Goal: Use online tool/utility: Utilize a website feature to perform a specific function

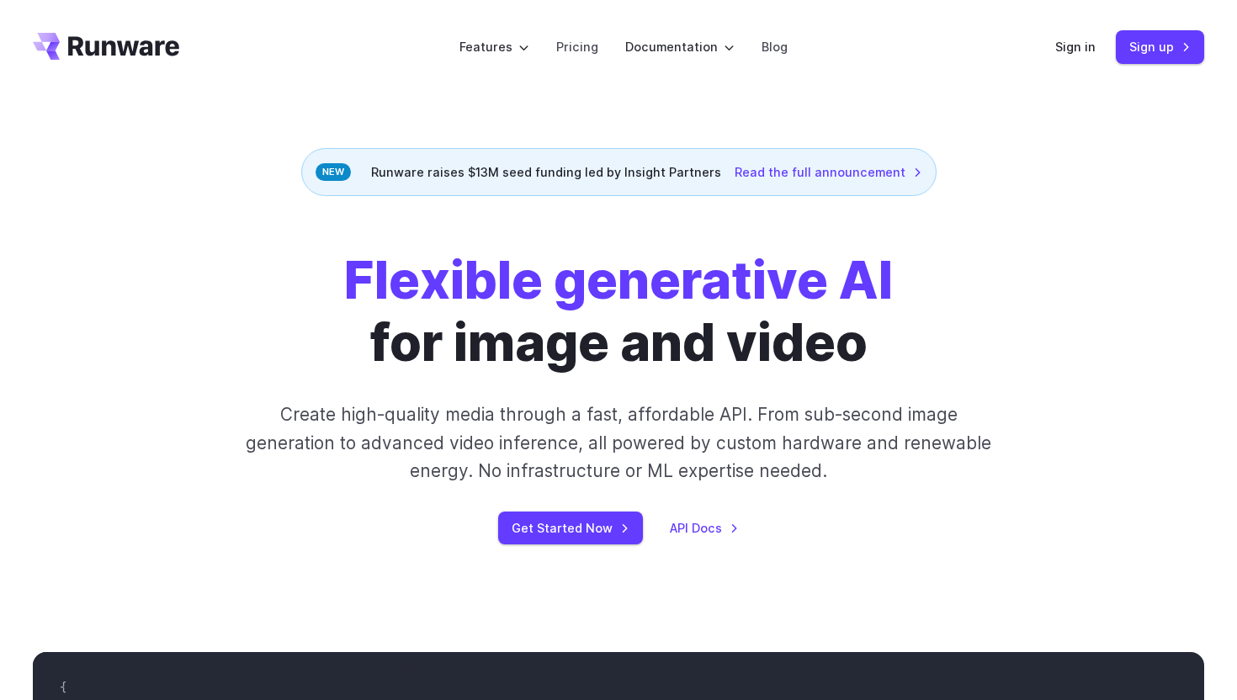
click at [1070, 57] on div "Sign in Sign up" at bounding box center [1129, 46] width 149 height 33
click at [1071, 52] on link "Sign in" at bounding box center [1075, 46] width 40 height 19
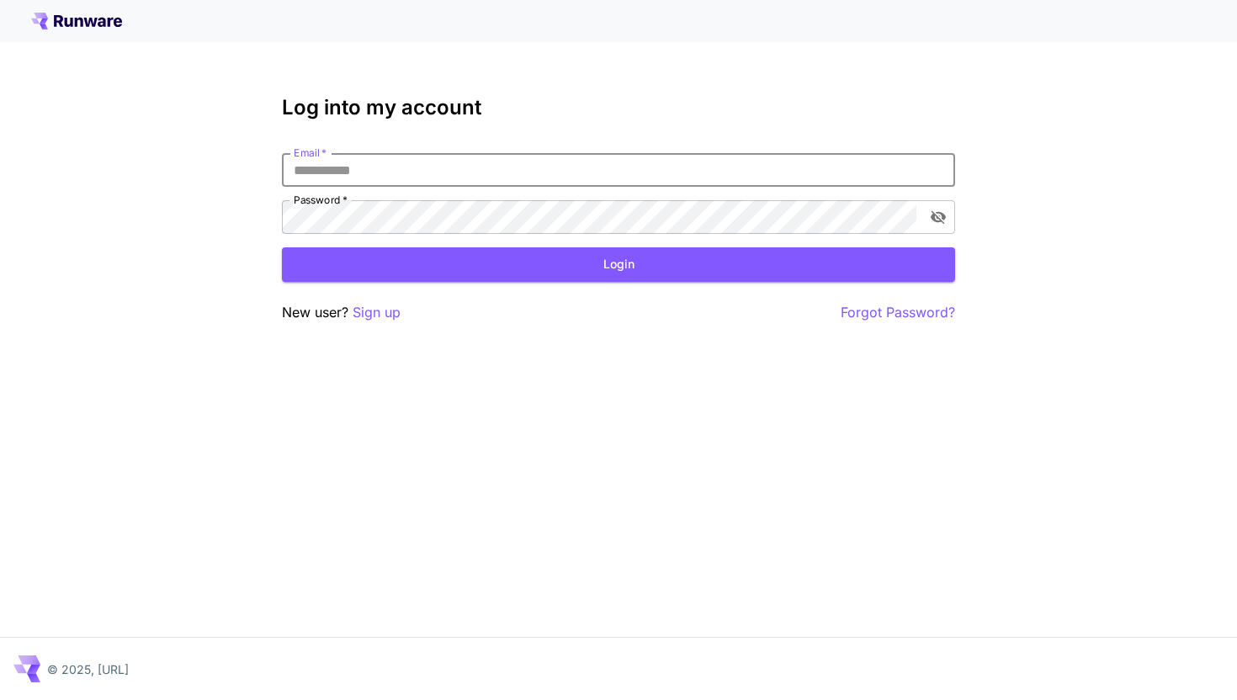
click at [529, 178] on input "Email   *" at bounding box center [618, 170] width 673 height 34
click at [0, 699] on com-1password-button at bounding box center [0, 700] width 0 height 0
click at [566, 174] on input "Email   *" at bounding box center [618, 170] width 673 height 34
type input "**********"
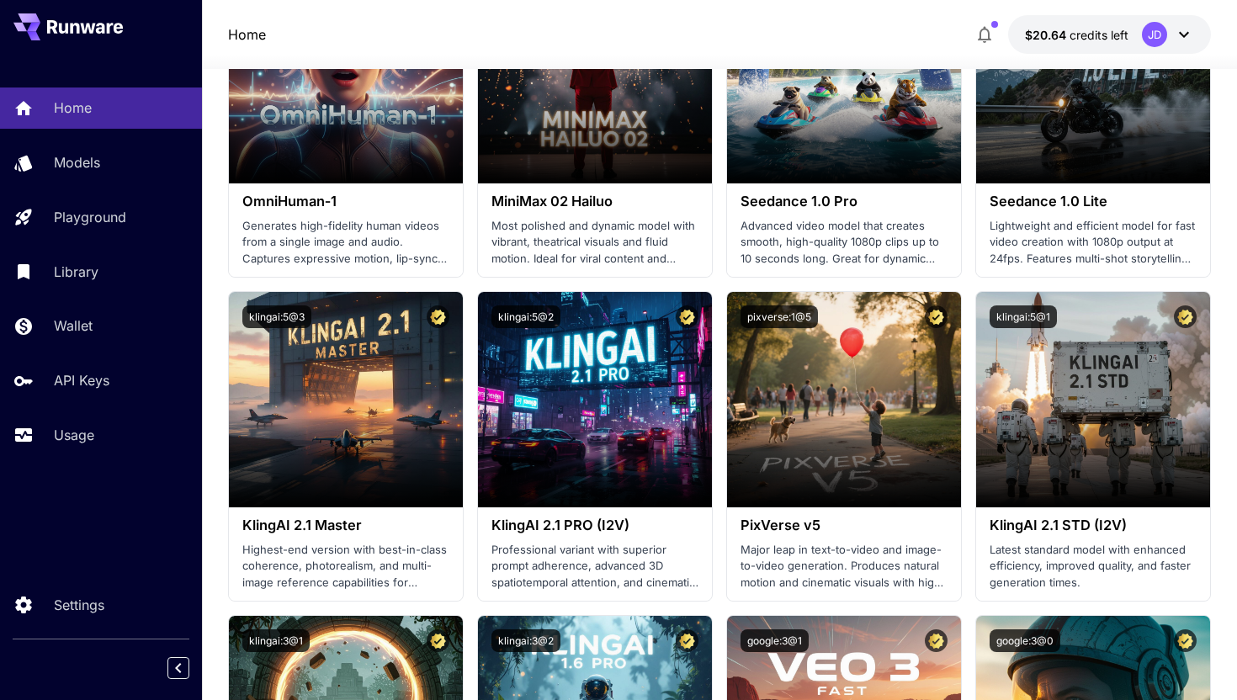
scroll to position [581, 0]
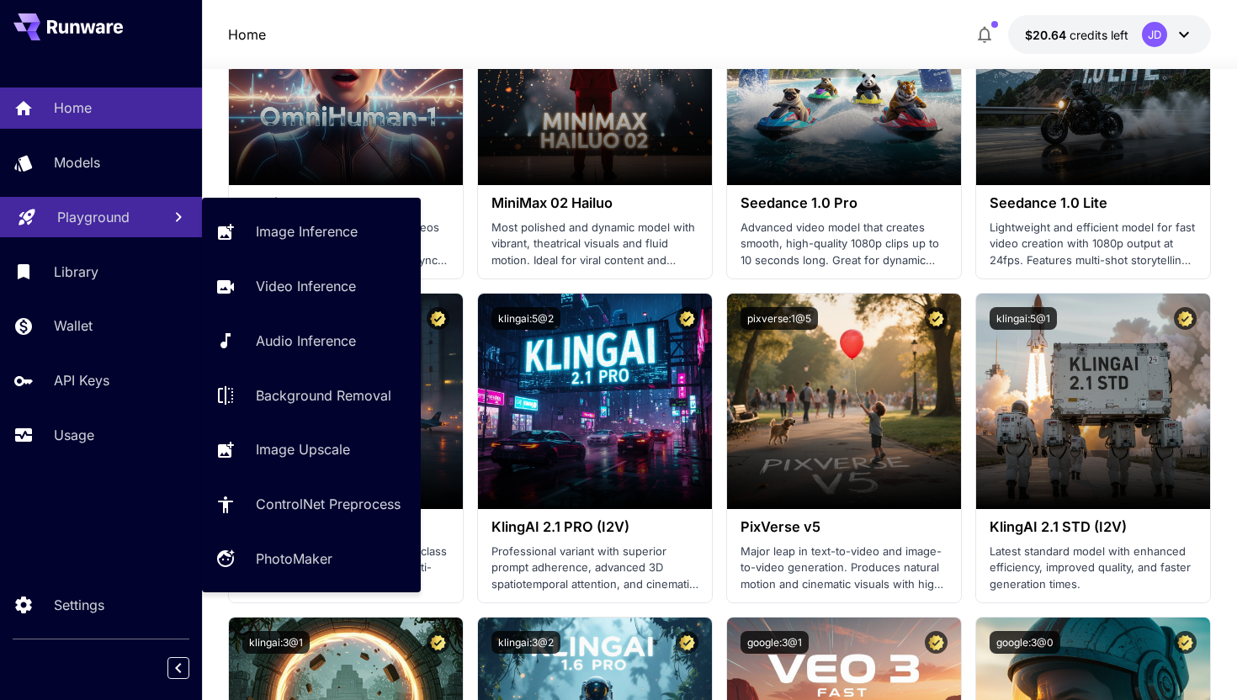
click at [135, 222] on div "Playground" at bounding box center [102, 217] width 91 height 20
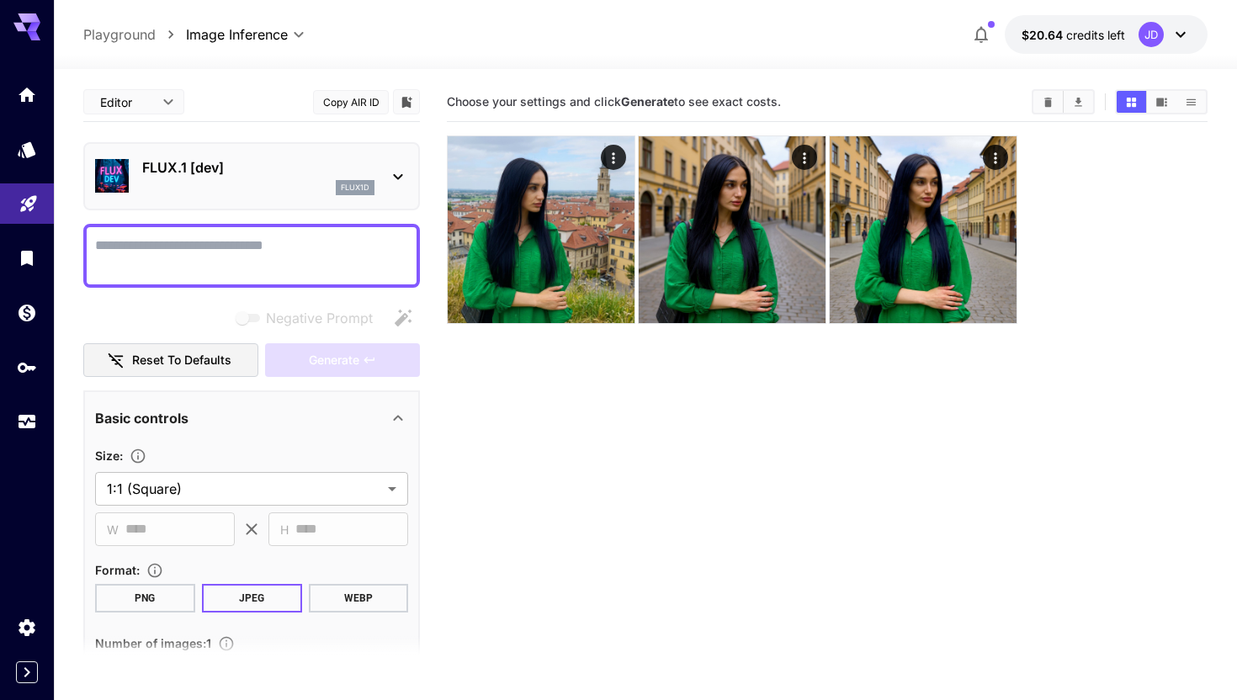
click at [489, 371] on section "Choose your settings and click Generate to see exact costs." at bounding box center [827, 432] width 761 height 700
click at [352, 152] on div "FLUX.1 [dev] flux1d" at bounding box center [251, 176] width 313 height 51
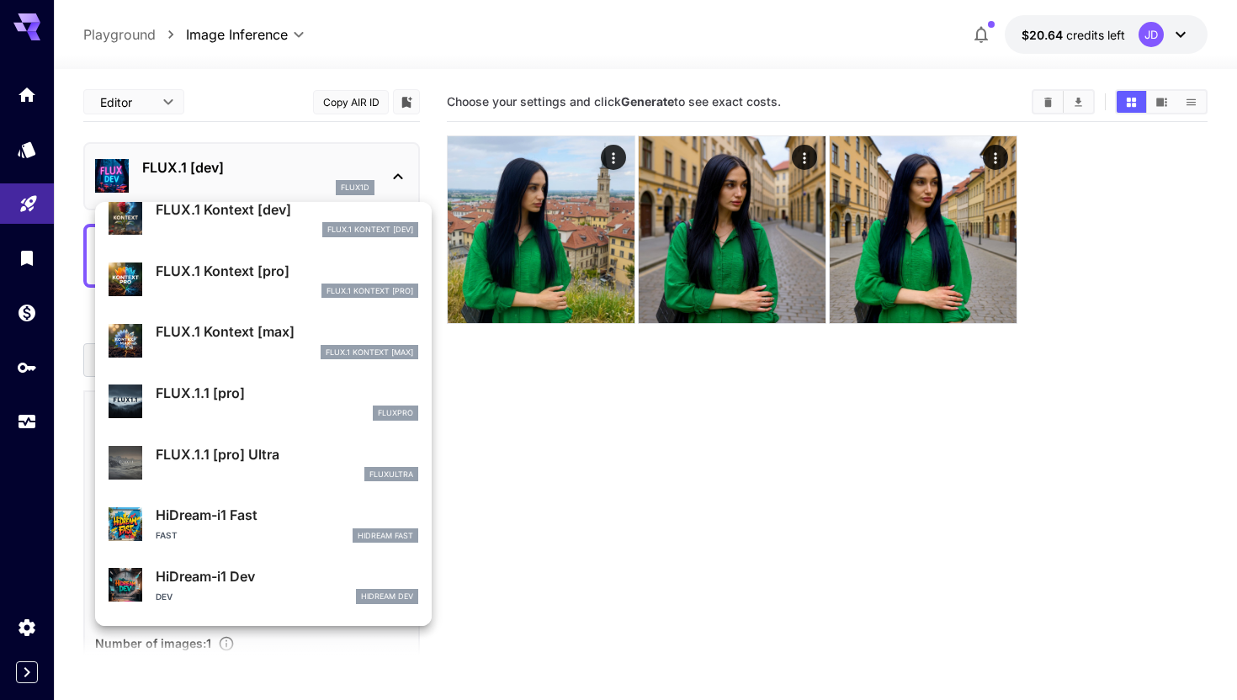
scroll to position [1076, 0]
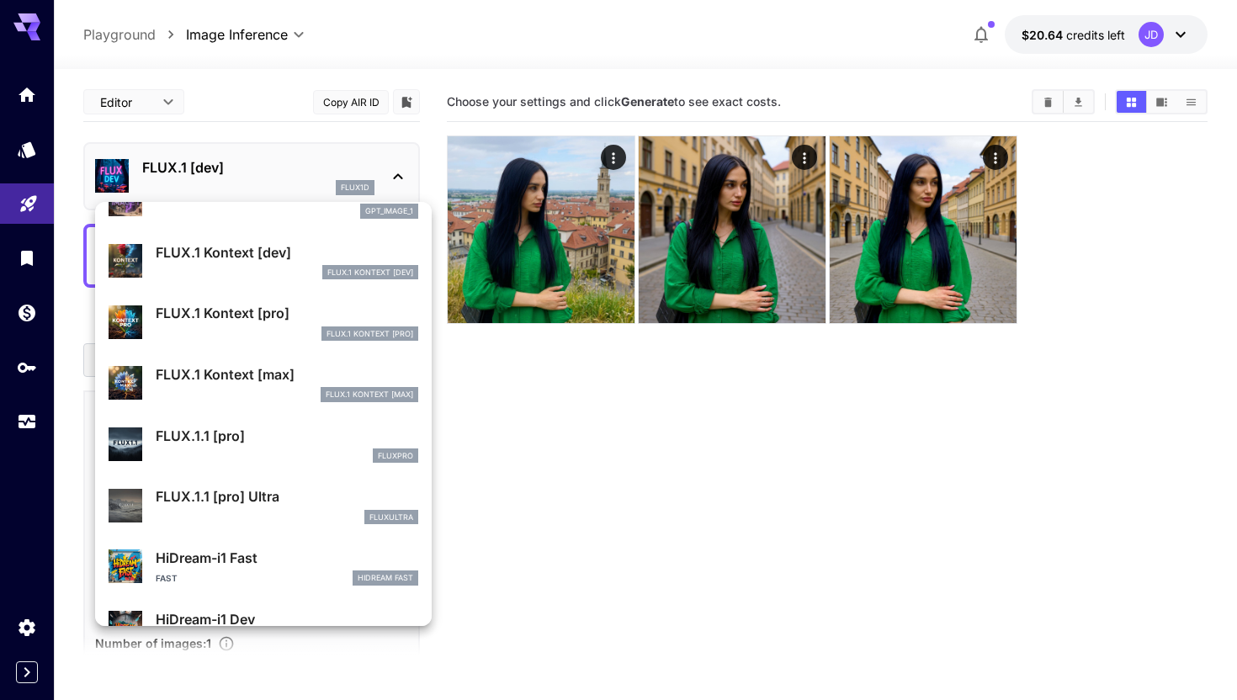
click at [270, 363] on div "FLUX.1 Kontext [max] FLUX.1 Kontext [max]" at bounding box center [264, 383] width 310 height 51
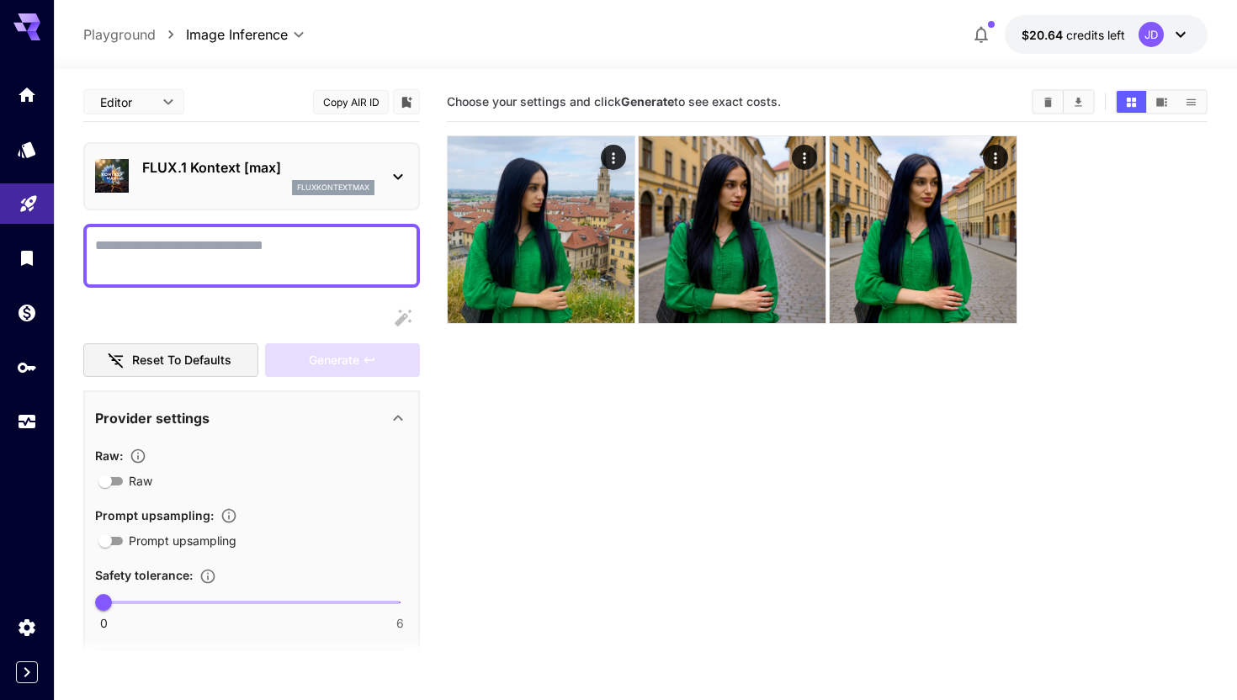
click at [193, 253] on textarea "Raw" at bounding box center [251, 256] width 313 height 40
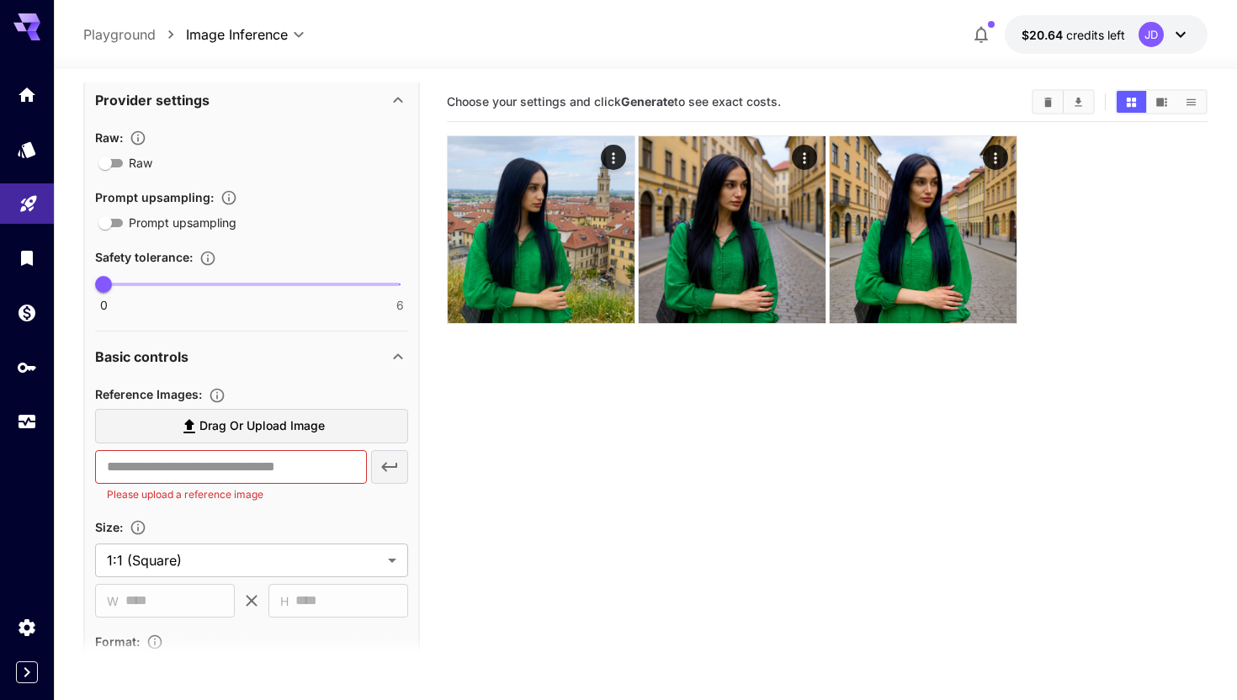
scroll to position [552, 0]
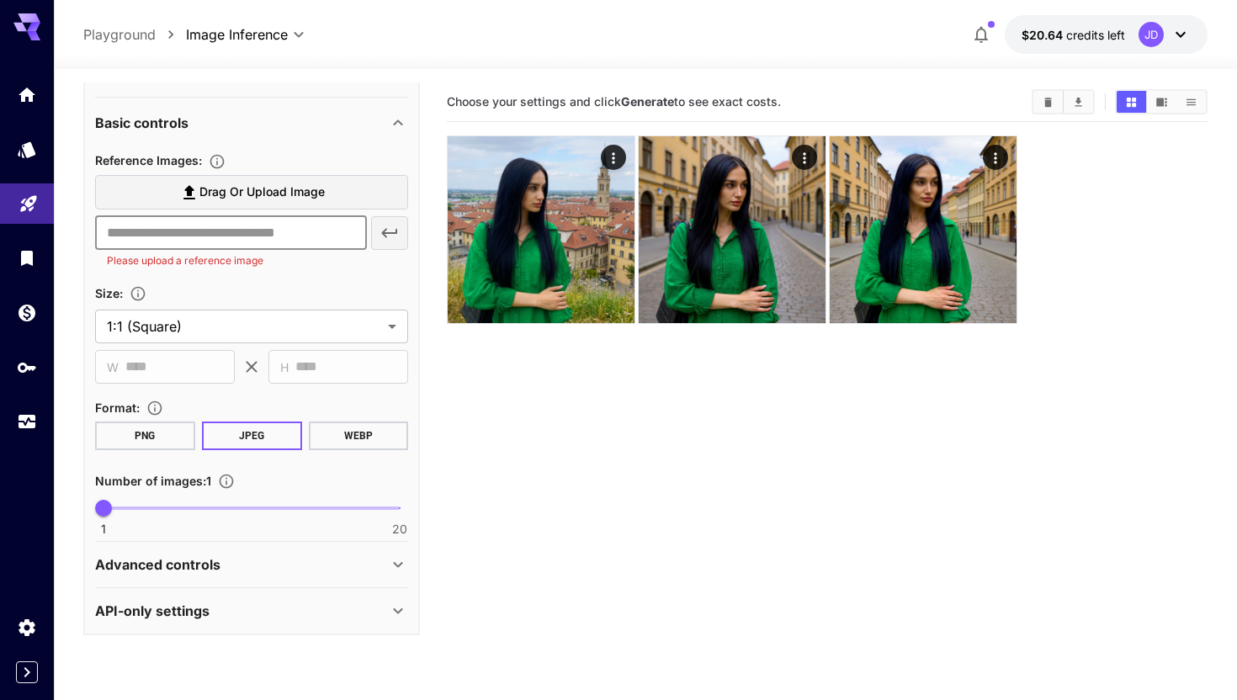
click at [269, 234] on input "text" at bounding box center [231, 233] width 272 height 34
paste input "*********"
type input "*********"
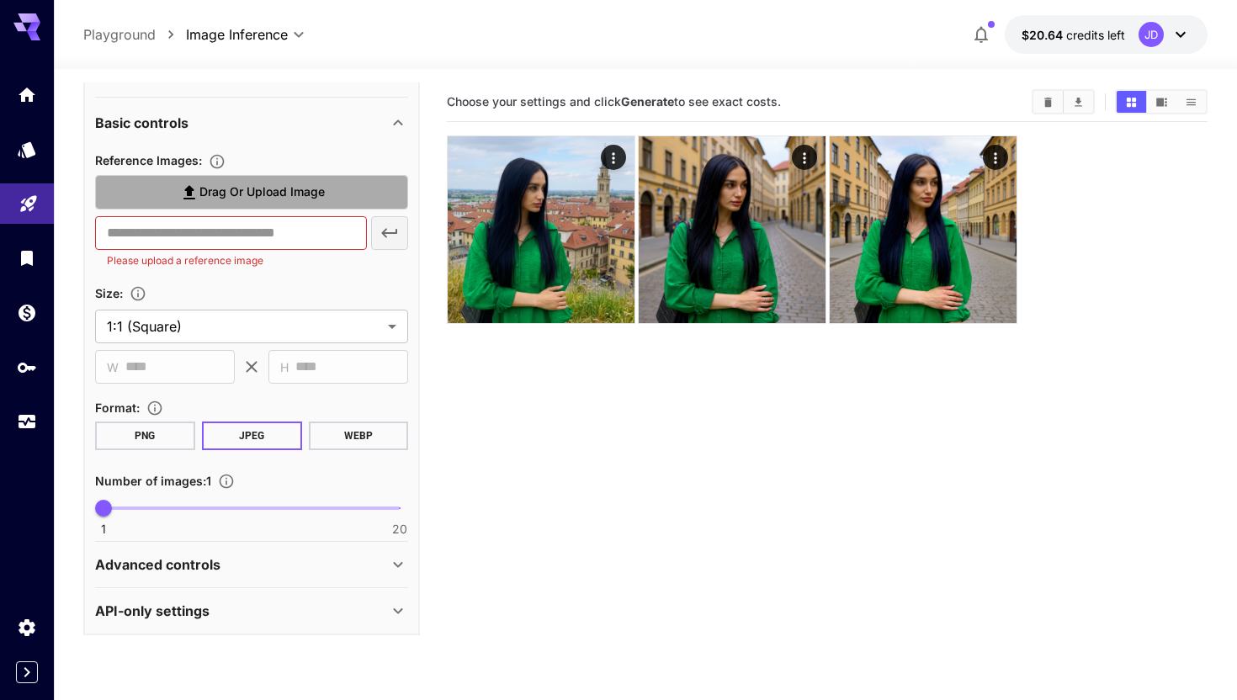
click at [273, 198] on span "Drag or upload image" at bounding box center [261, 192] width 125 height 21
click at [0, 0] on input "Drag or upload image" at bounding box center [0, 0] width 0 height 0
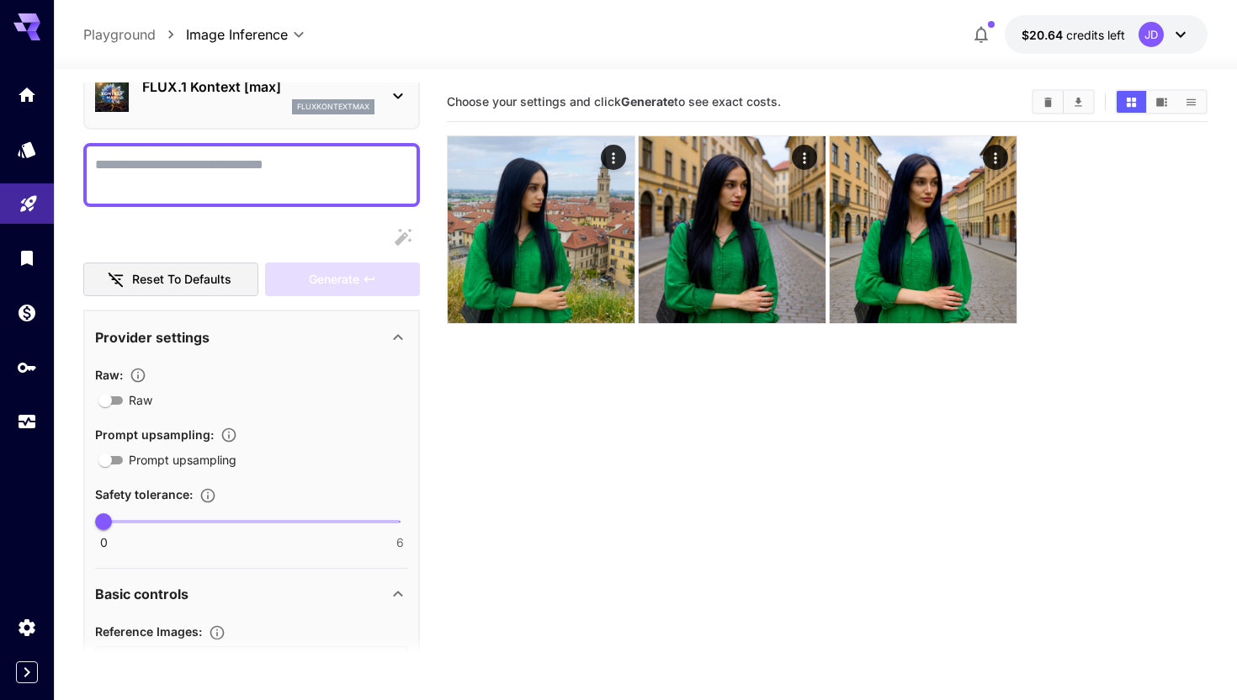
scroll to position [0, 0]
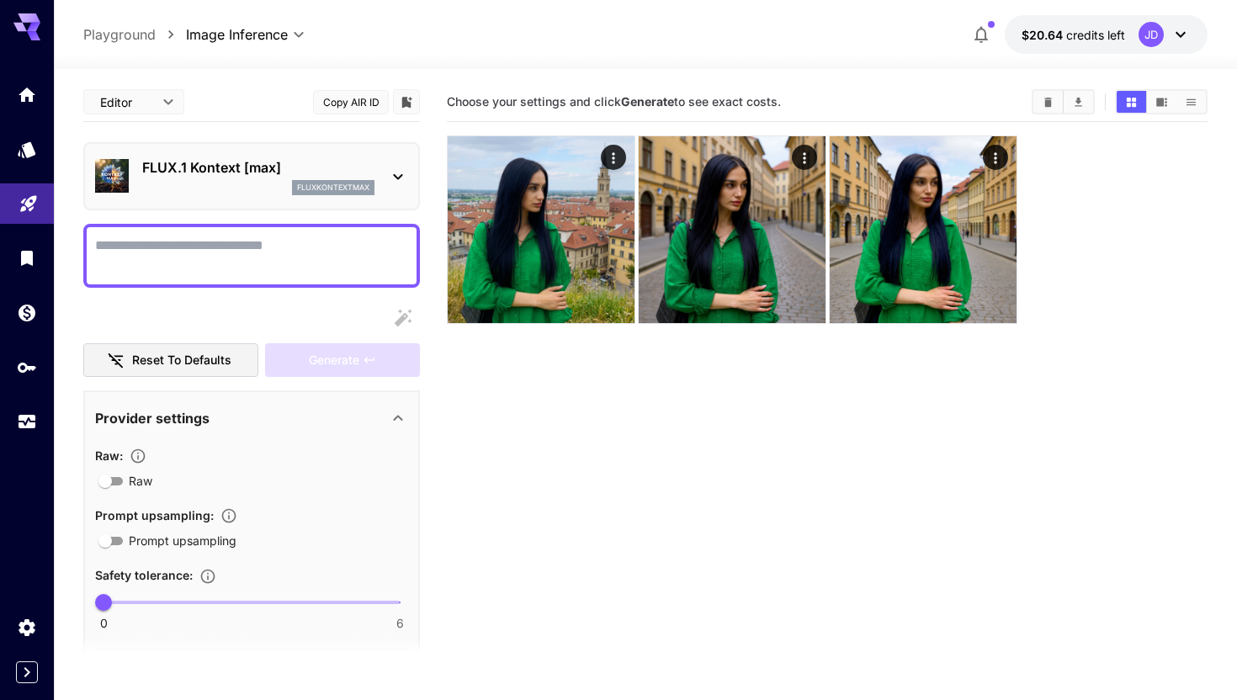
click at [272, 241] on textarea "Raw" at bounding box center [251, 256] width 313 height 40
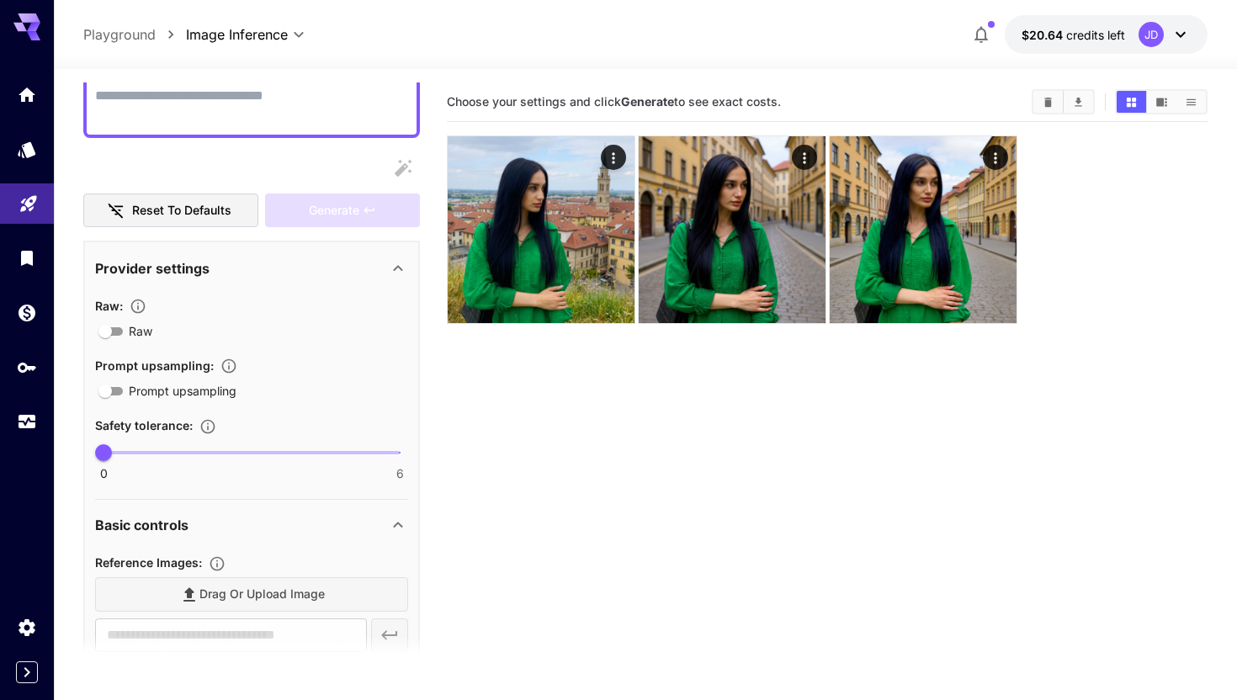
scroll to position [326, 0]
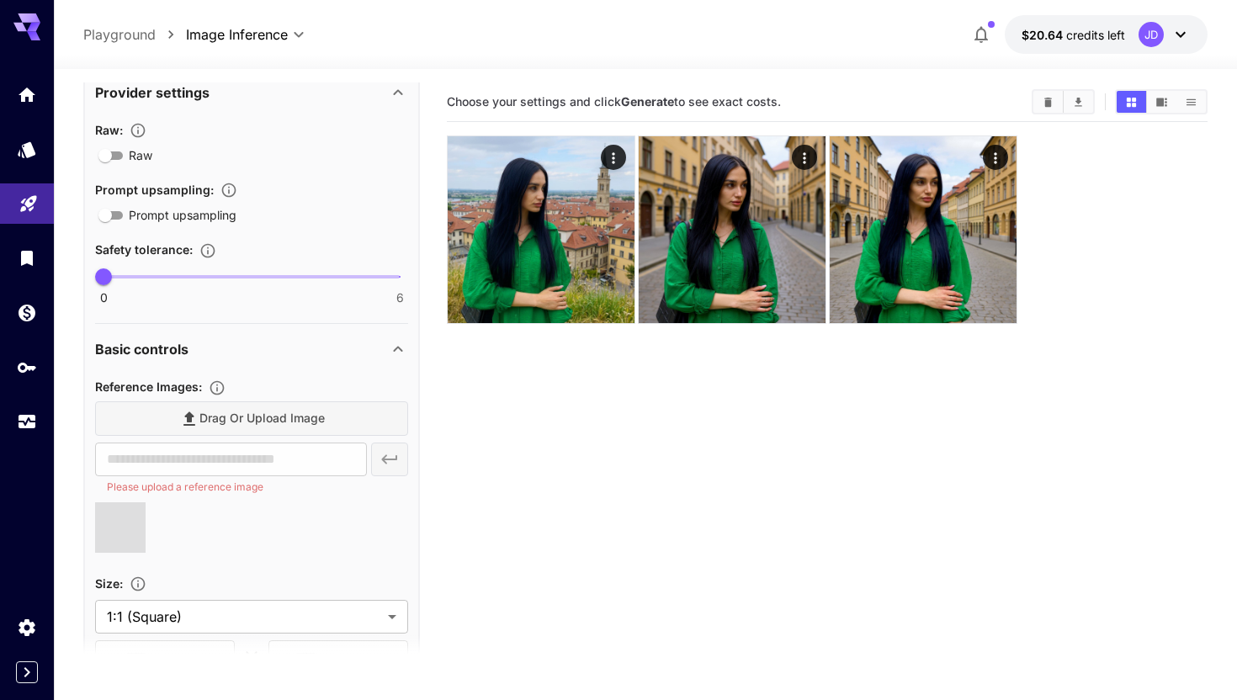
type input "**********"
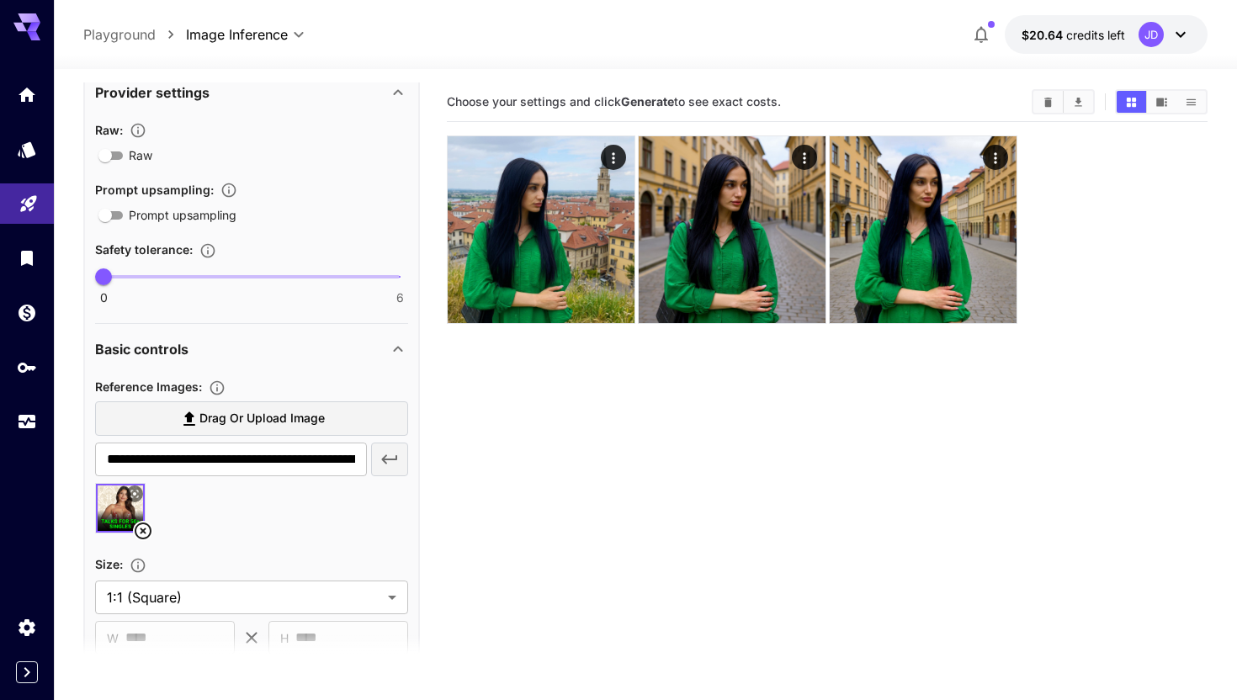
click at [115, 513] on img at bounding box center [120, 508] width 49 height 49
click at [144, 528] on icon at bounding box center [143, 530] width 17 height 17
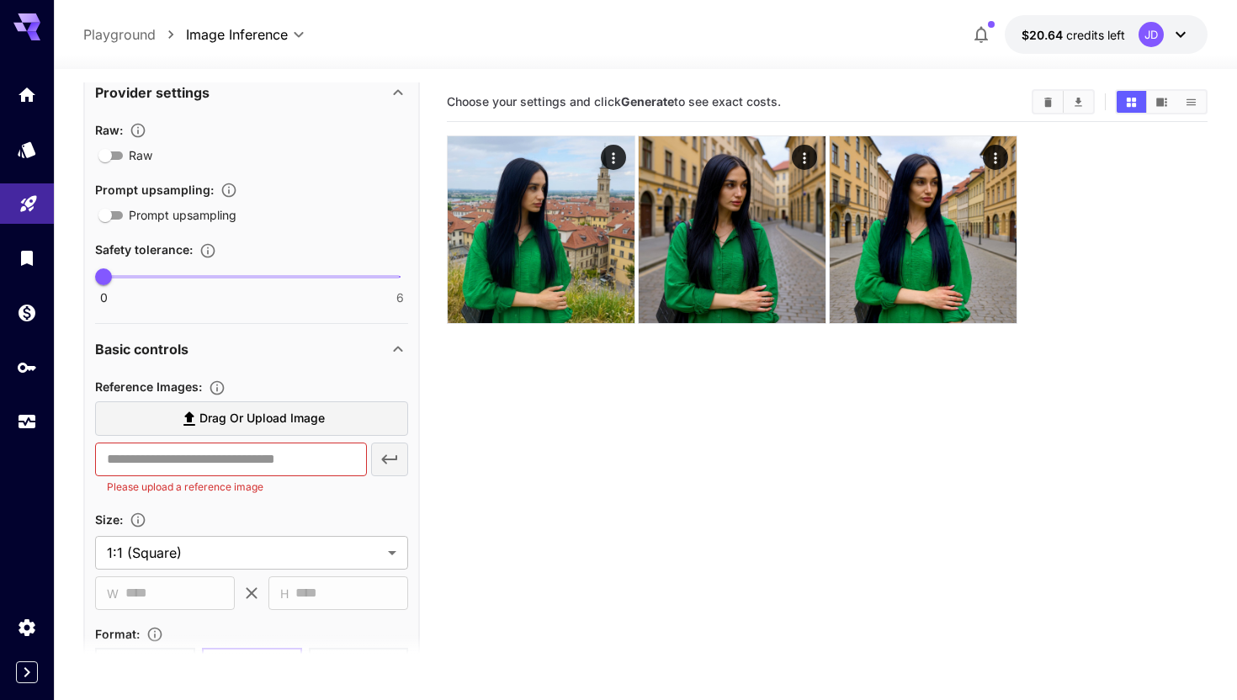
click at [178, 439] on section "Drag or upload image ​ Please upload a reference image" at bounding box center [251, 447] width 313 height 93
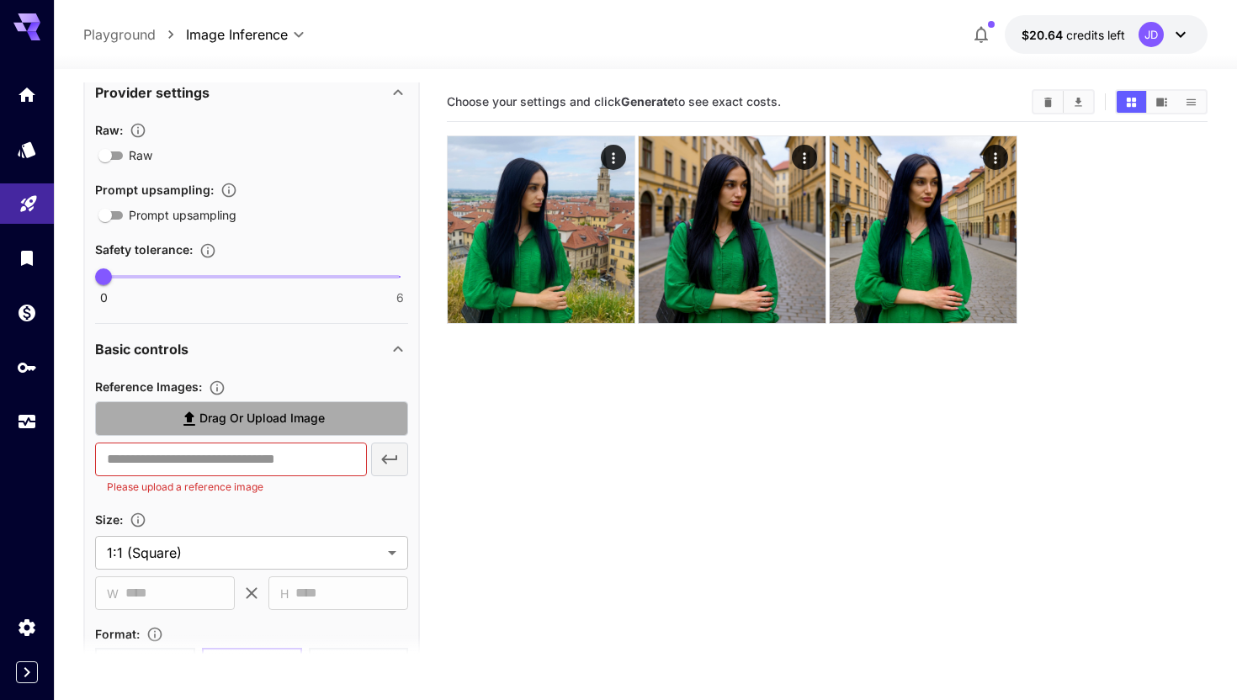
click at [180, 421] on icon at bounding box center [189, 419] width 20 height 20
click at [0, 0] on input "Drag or upload image" at bounding box center [0, 0] width 0 height 0
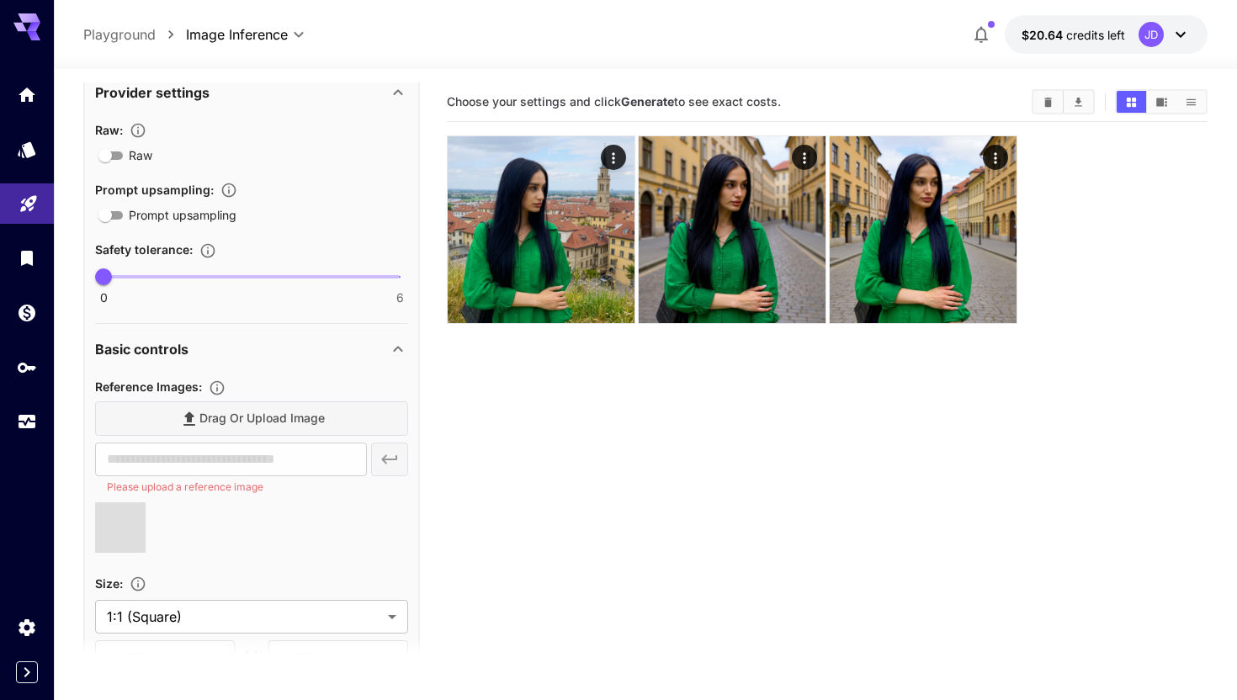
type input "**********"
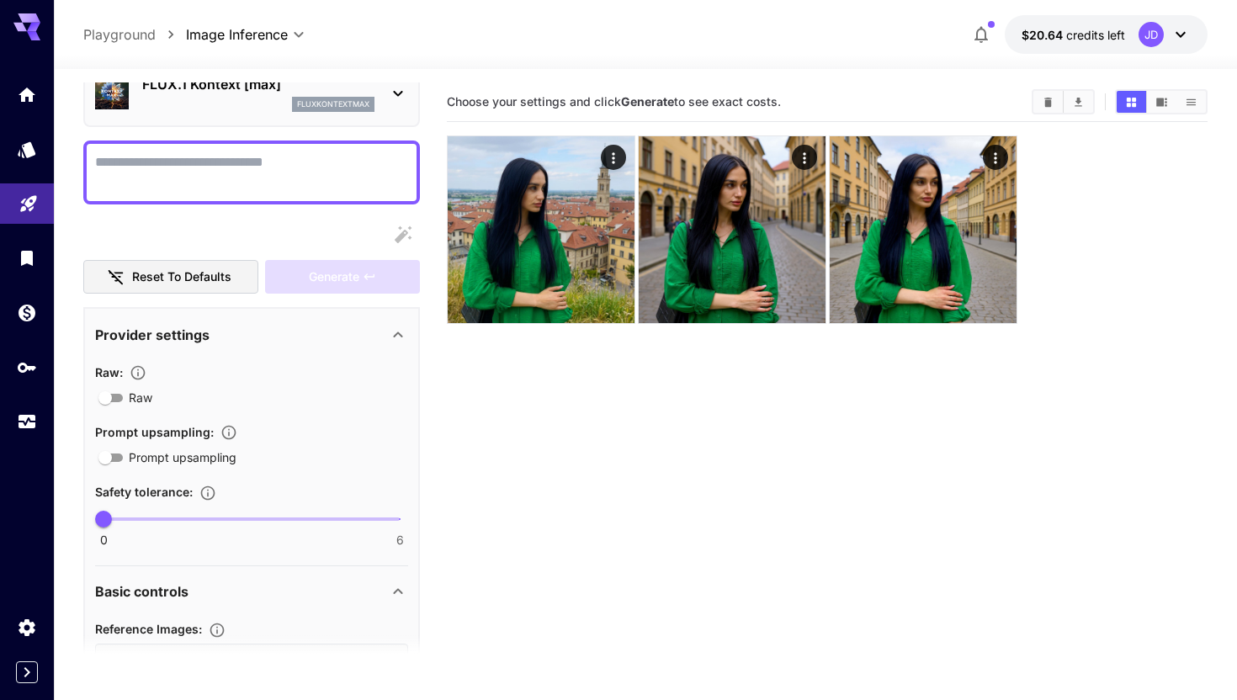
scroll to position [0, 0]
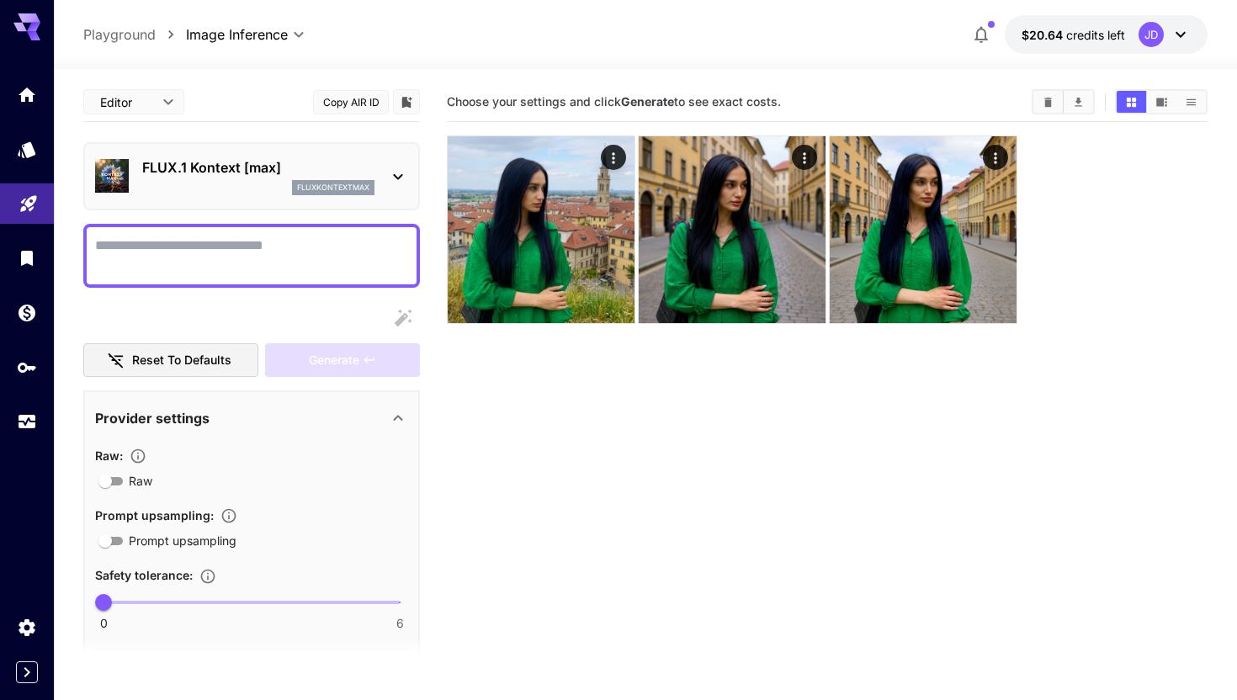
click at [205, 266] on textarea "Raw" at bounding box center [251, 256] width 313 height 40
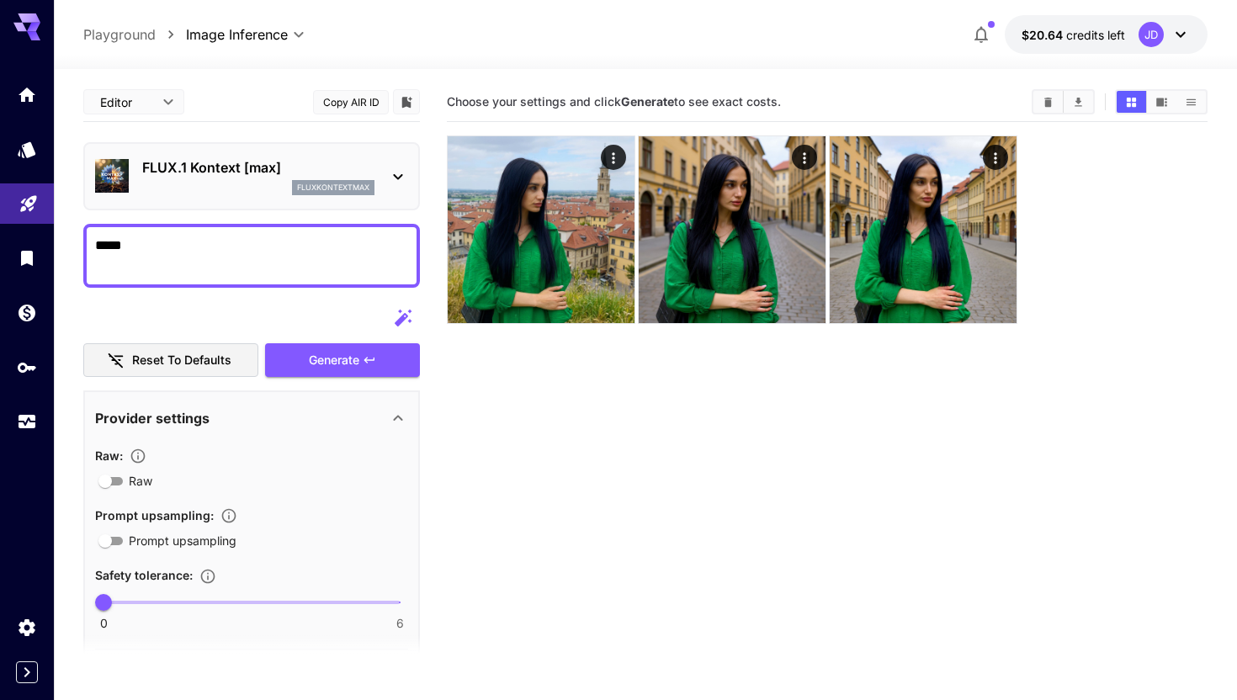
type textarea "******"
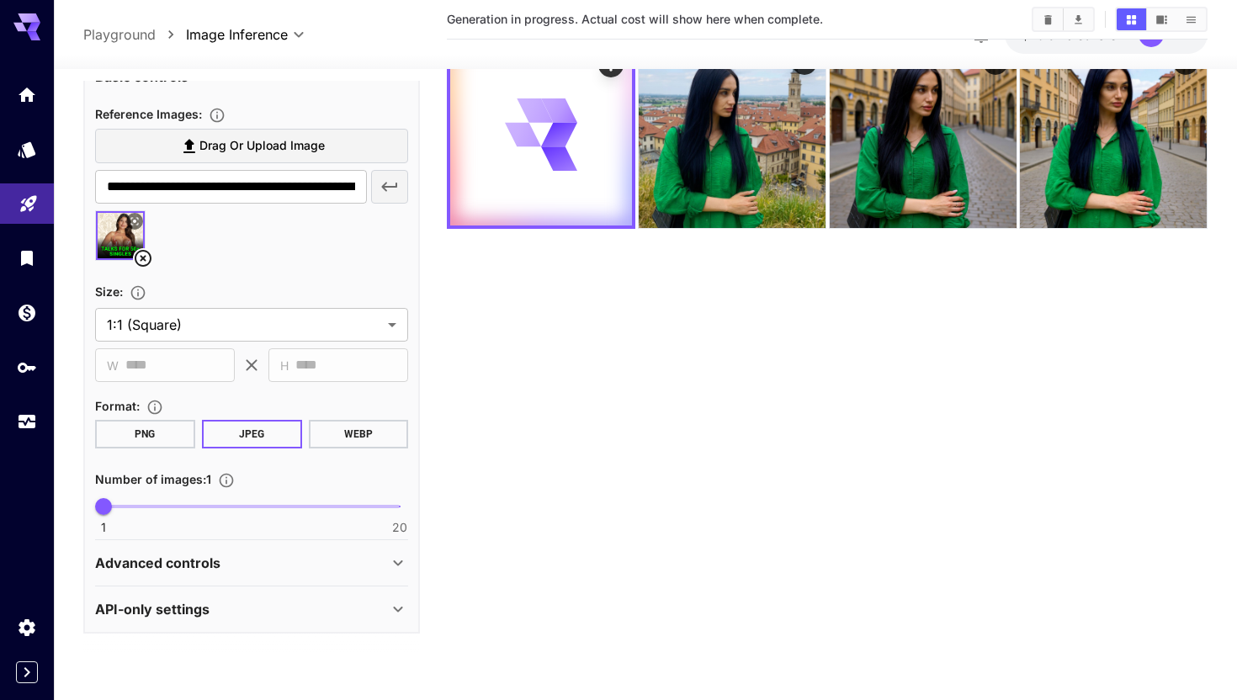
scroll to position [133, 0]
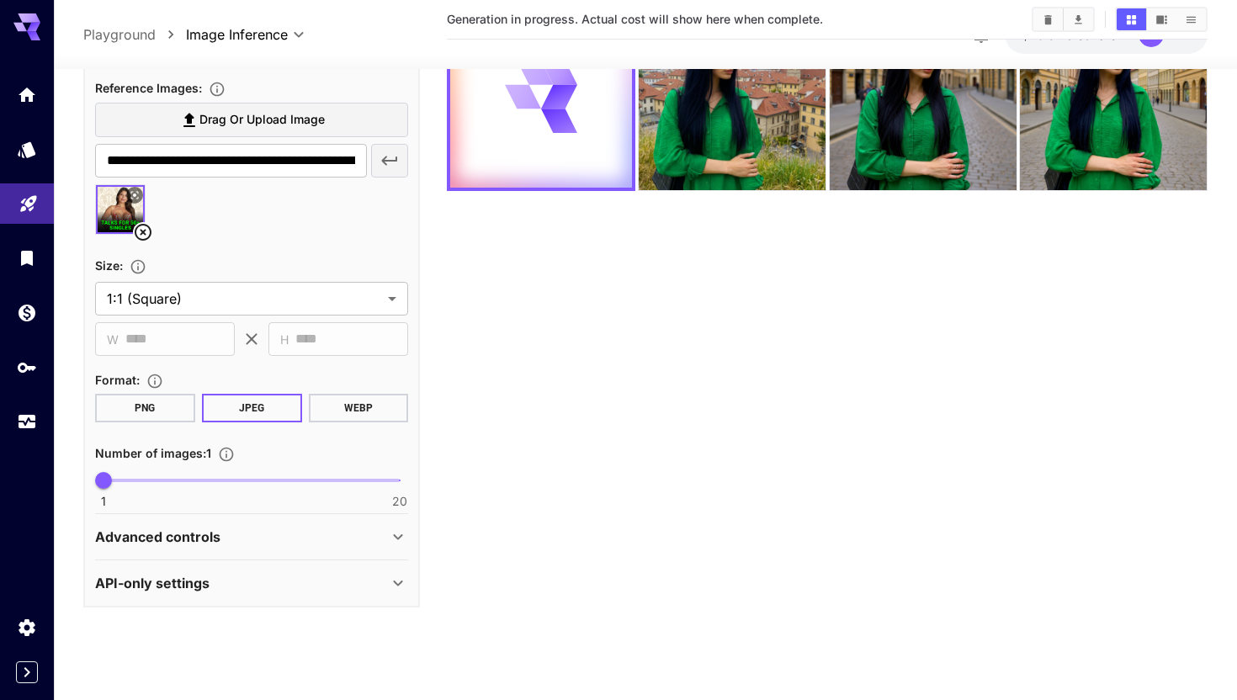
type textarea "**********"
type input "*"
click at [132, 481] on span "1 20 3" at bounding box center [251, 480] width 296 height 25
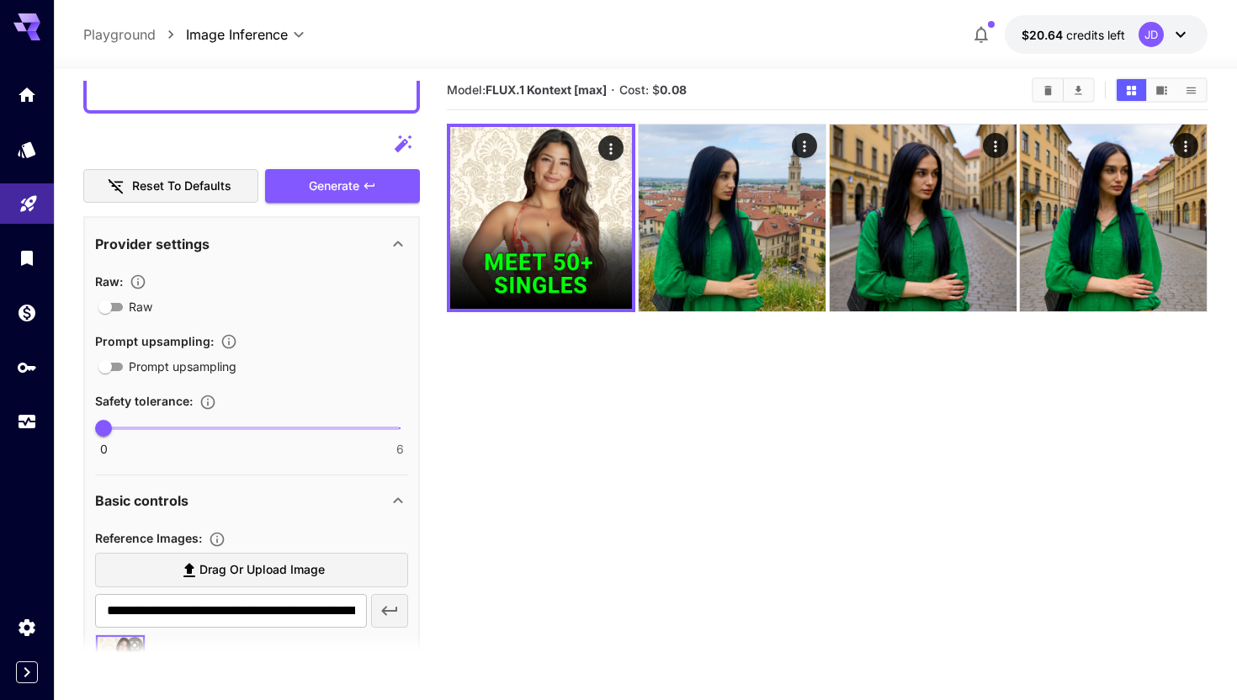
scroll to position [0, 0]
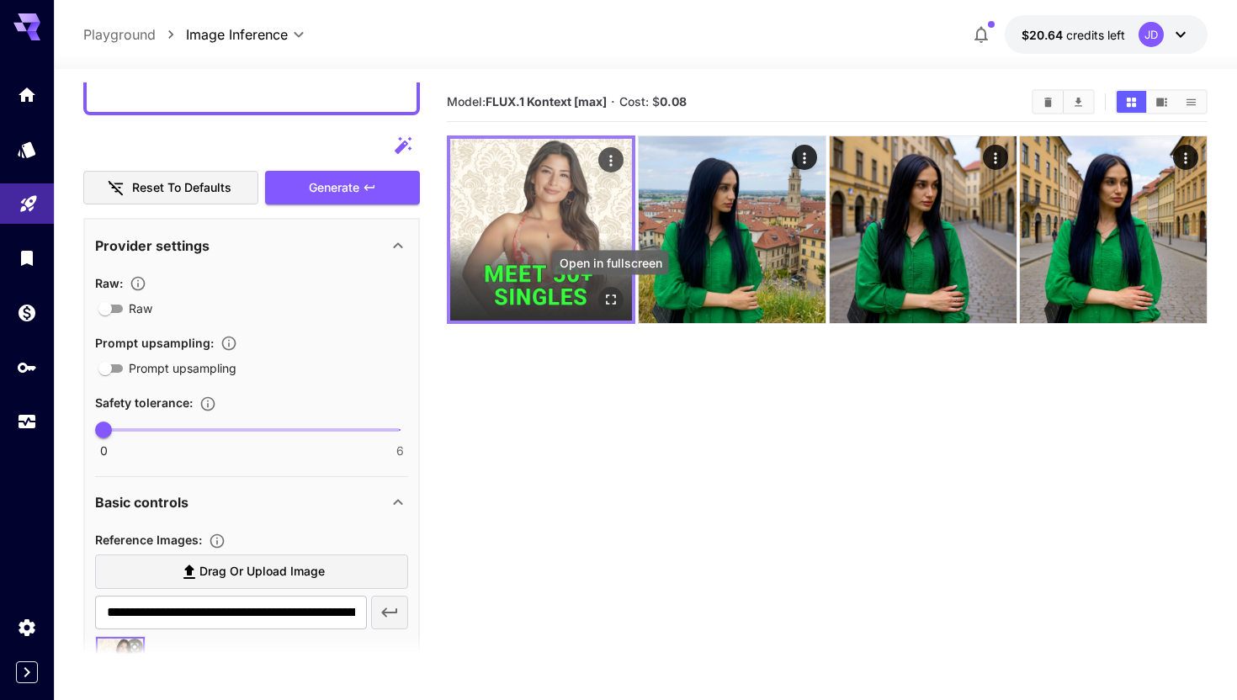
click at [611, 302] on icon "Open in fullscreen" at bounding box center [610, 299] width 17 height 17
click at [604, 162] on icon "Actions" at bounding box center [610, 160] width 17 height 17
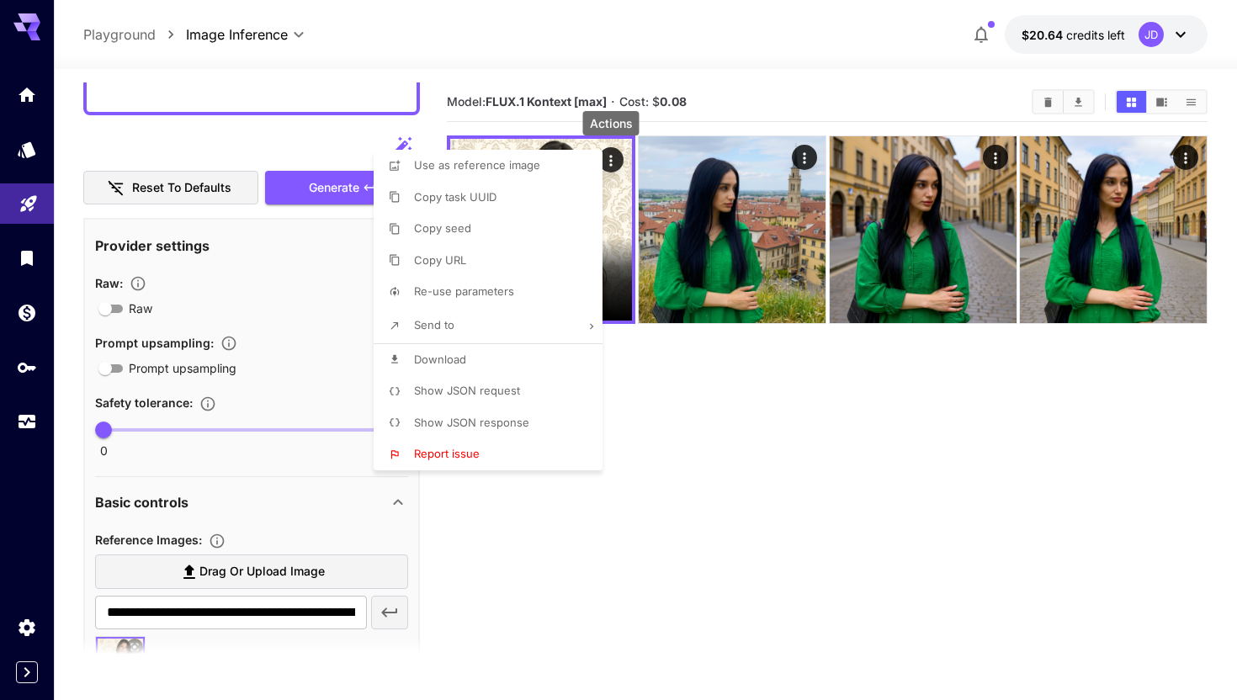
click at [454, 352] on p "Download" at bounding box center [440, 360] width 52 height 17
click at [659, 395] on div at bounding box center [618, 350] width 1237 height 700
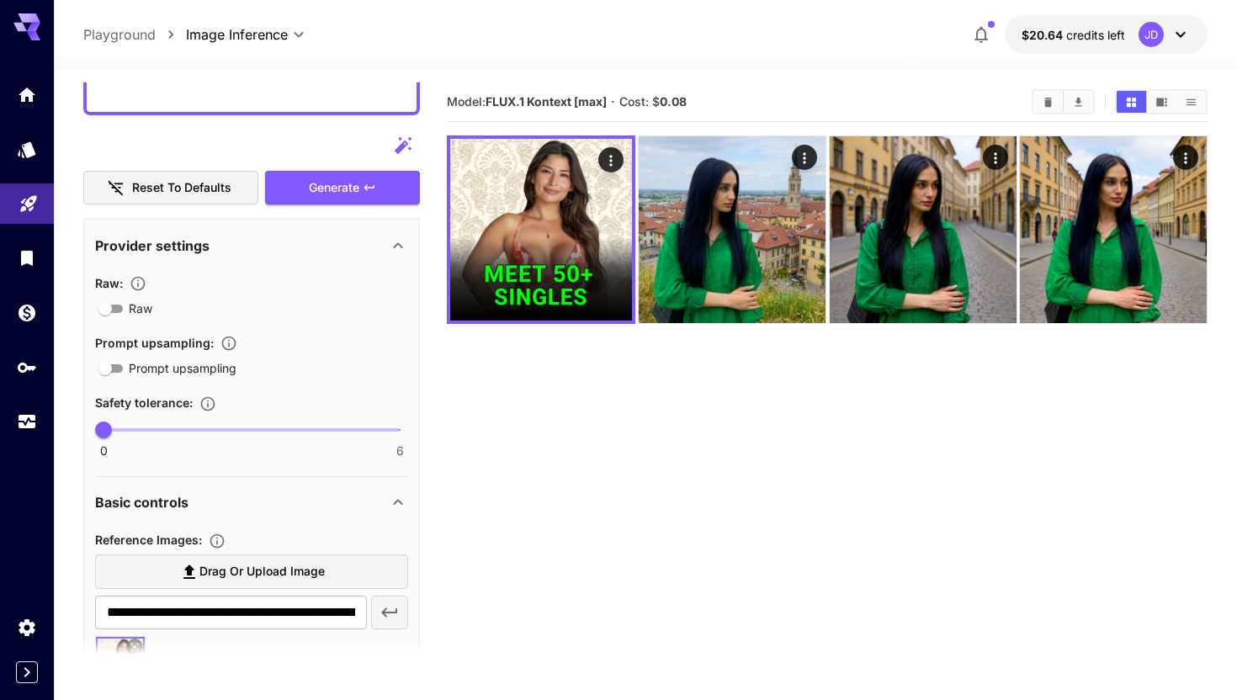
scroll to position [85, 0]
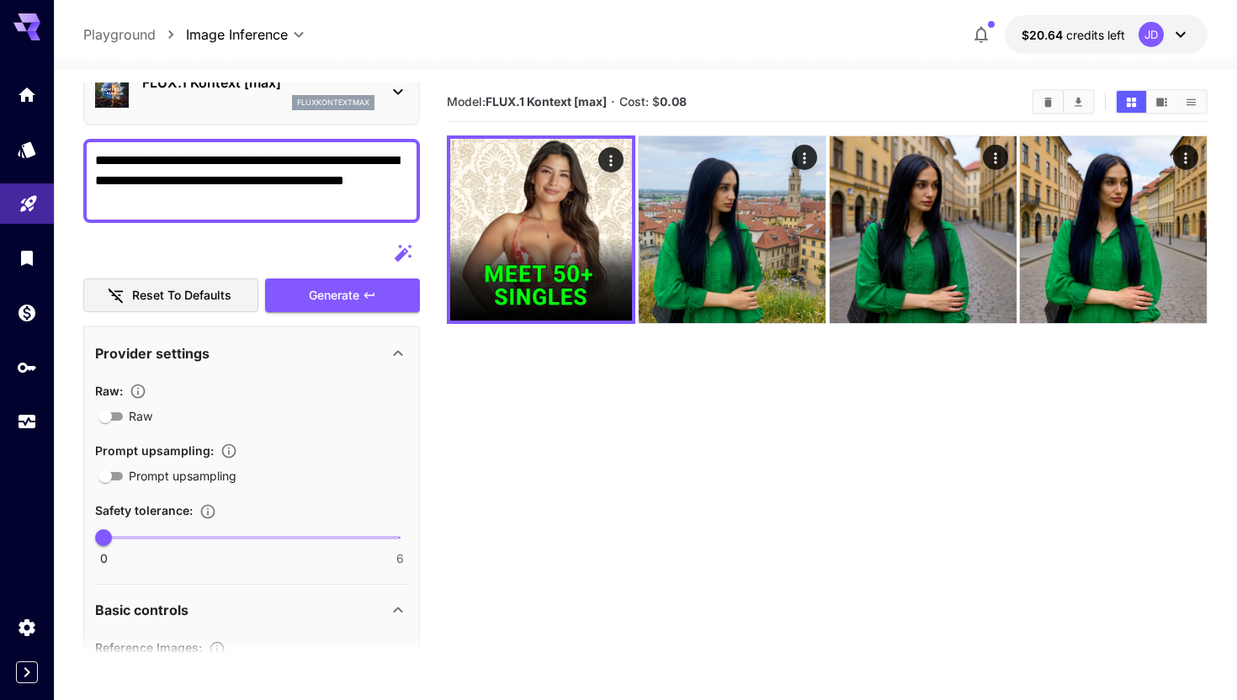
click at [259, 162] on textarea "**********" at bounding box center [251, 181] width 313 height 61
click at [382, 155] on textarea "**********" at bounding box center [251, 181] width 313 height 61
drag, startPoint x: 382, startPoint y: 155, endPoint x: 391, endPoint y: 155, distance: 9.3
click at [391, 155] on textarea "**********" at bounding box center [251, 181] width 313 height 61
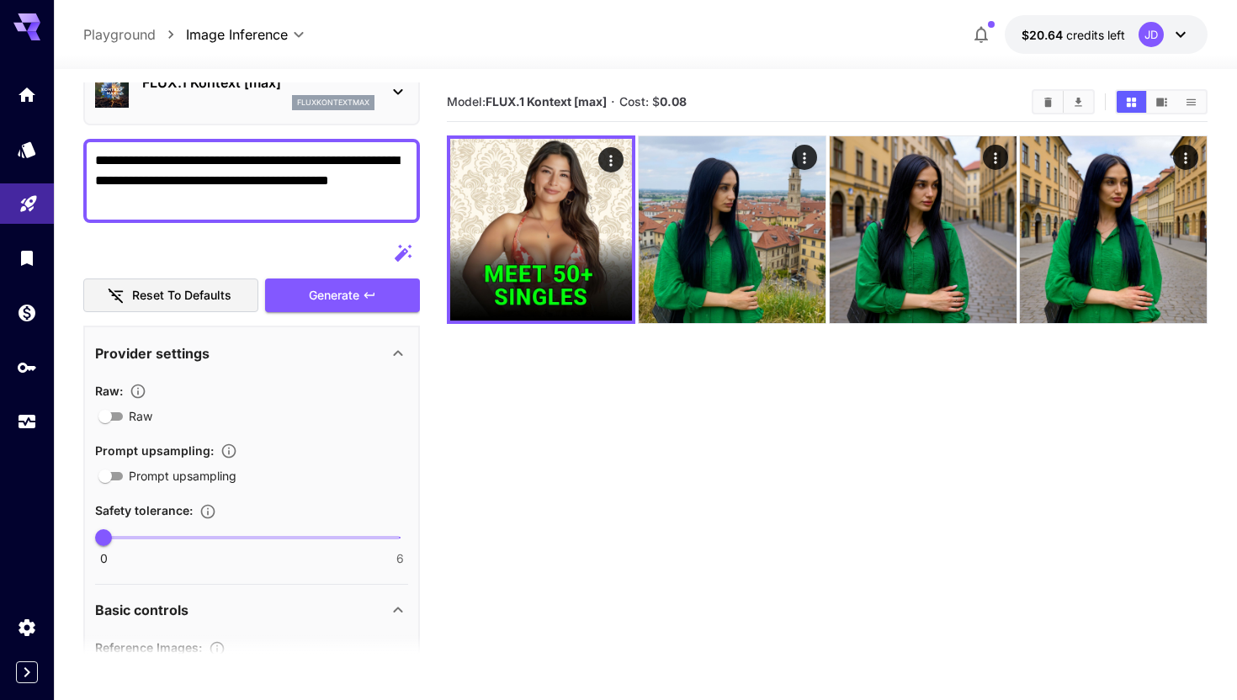
paste textarea "***"
type textarea "**********"
click at [411, 287] on button "Generate" at bounding box center [342, 295] width 155 height 34
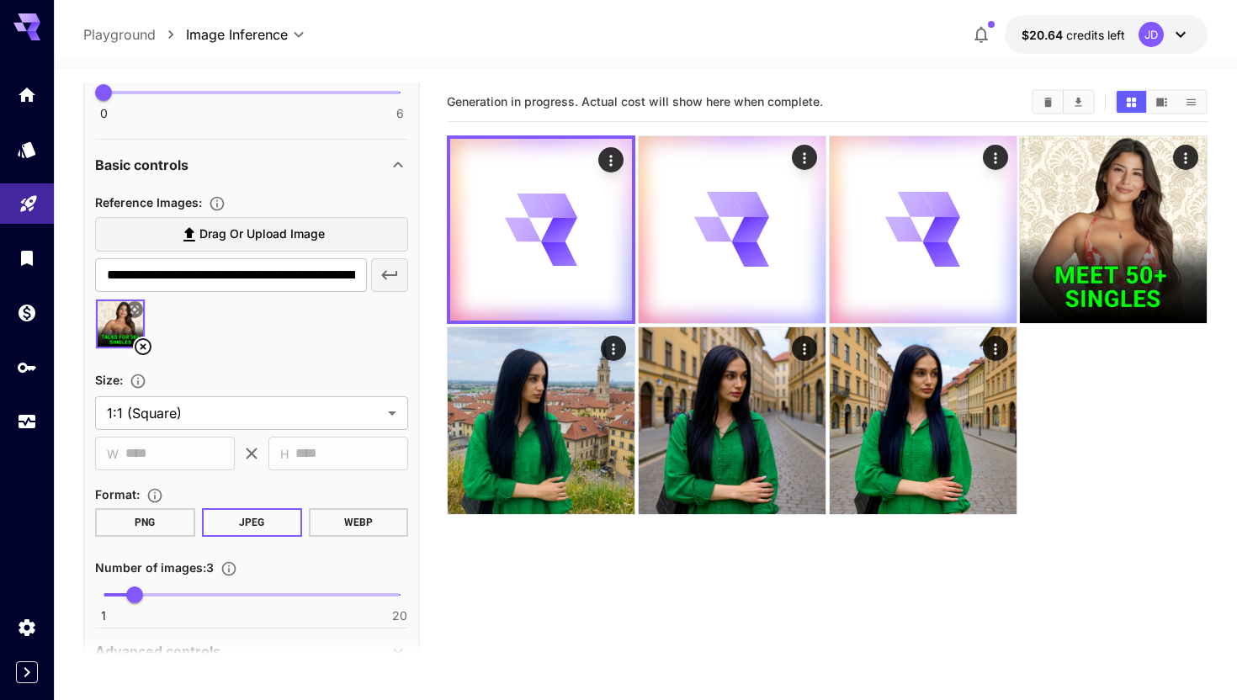
scroll to position [617, 0]
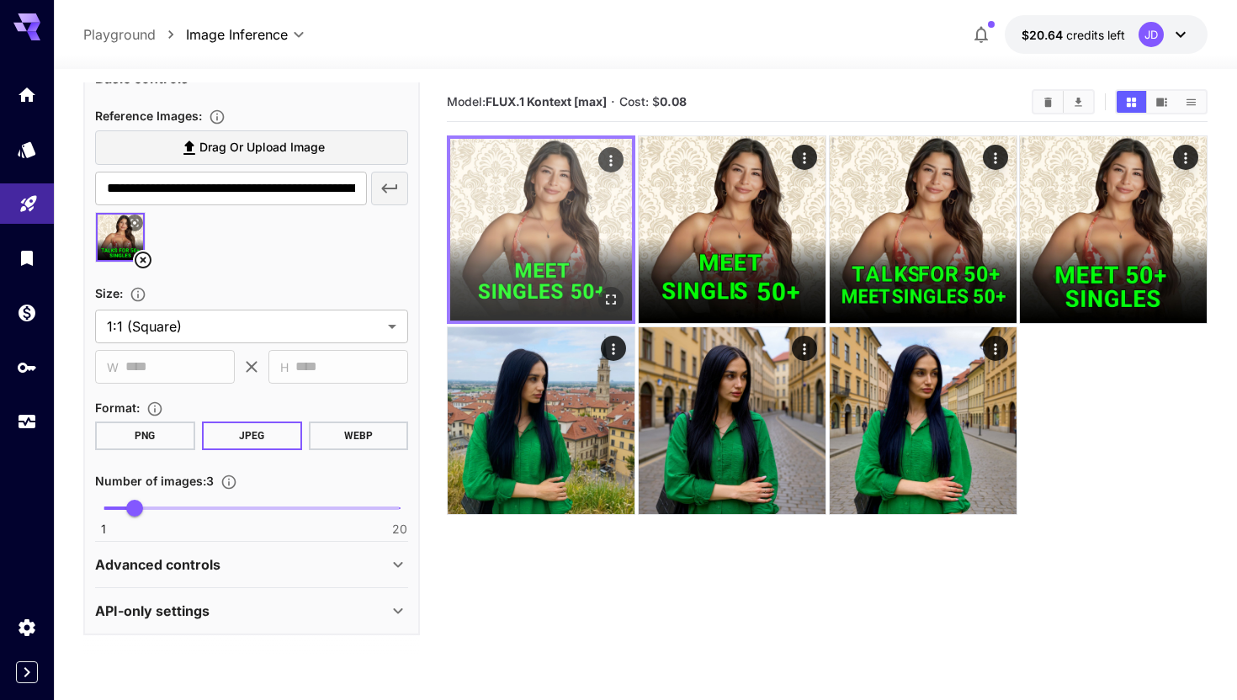
click at [610, 296] on icon "Open in fullscreen" at bounding box center [610, 299] width 17 height 17
click at [617, 300] on icon "Open in fullscreen" at bounding box center [610, 299] width 17 height 17
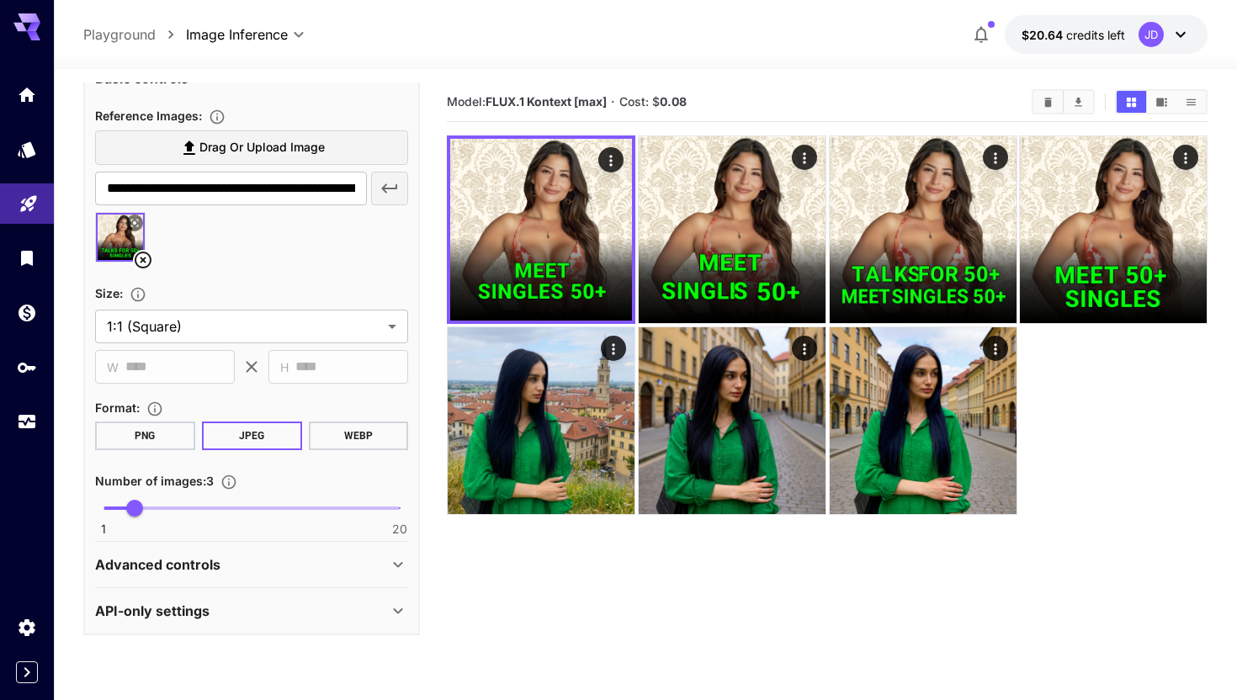
click at [126, 246] on img at bounding box center [120, 237] width 49 height 49
click at [109, 241] on img at bounding box center [120, 237] width 49 height 49
click at [134, 219] on icon at bounding box center [135, 223] width 10 height 10
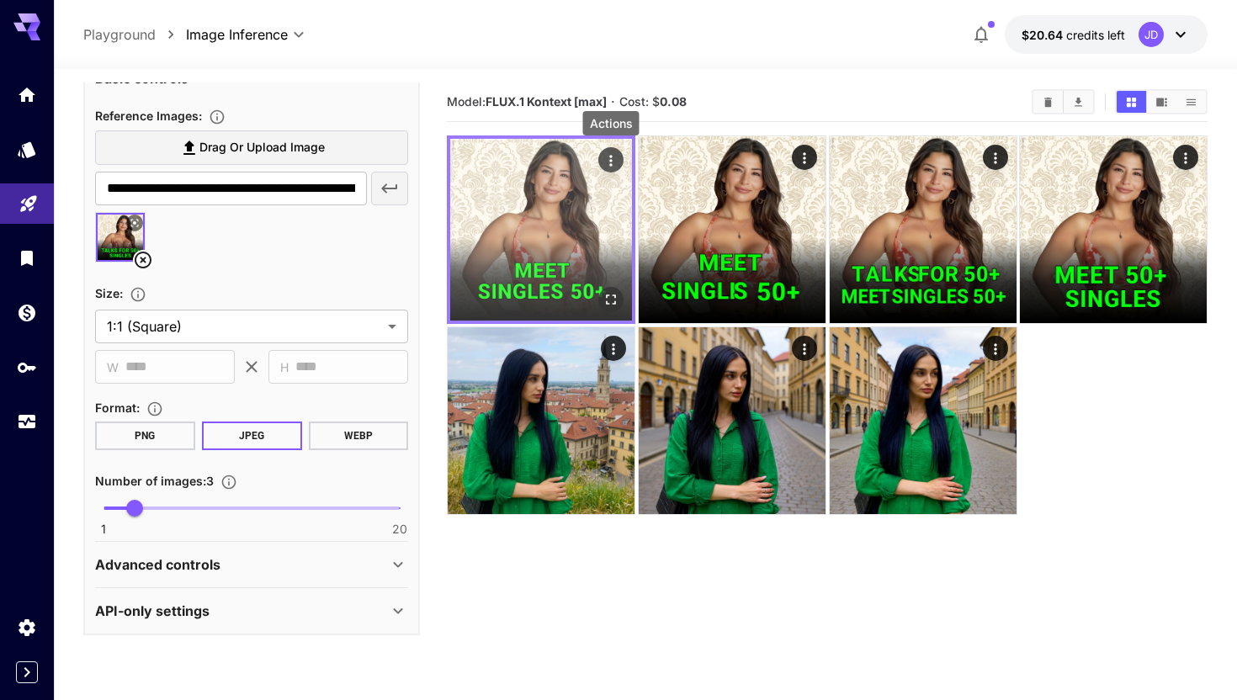
click at [605, 165] on icon "Actions" at bounding box center [610, 160] width 17 height 17
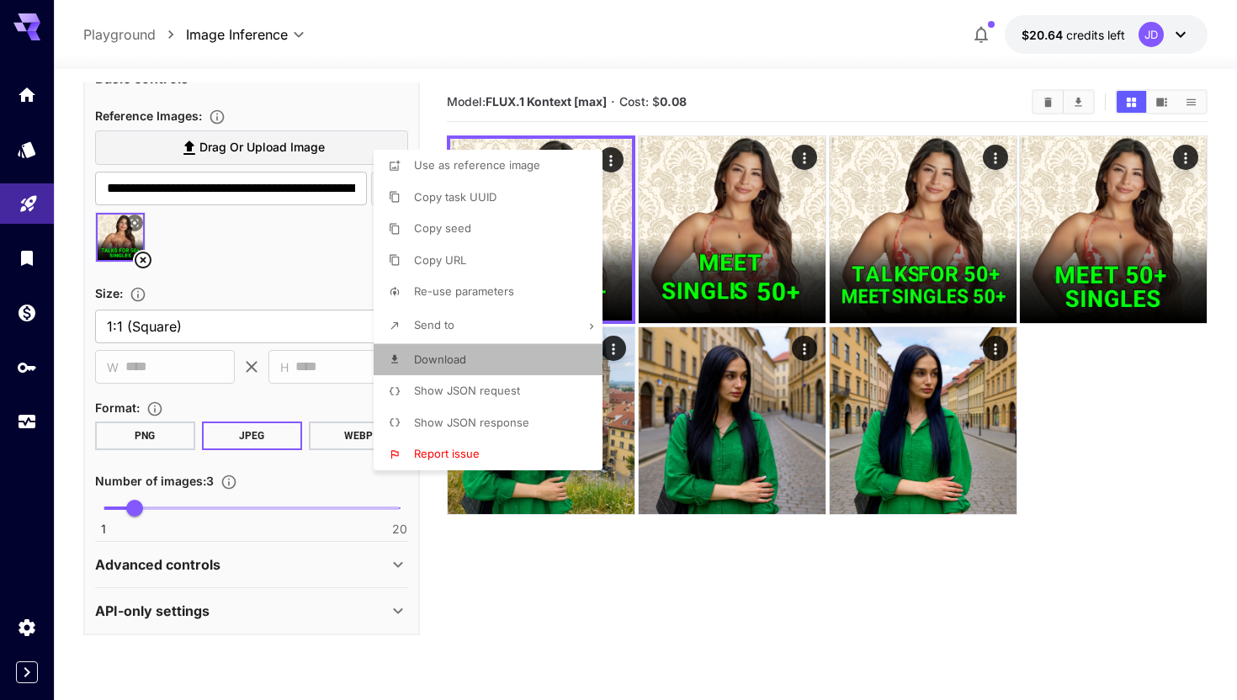
click at [492, 344] on li "Download" at bounding box center [493, 360] width 239 height 32
click at [623, 617] on div at bounding box center [618, 350] width 1237 height 700
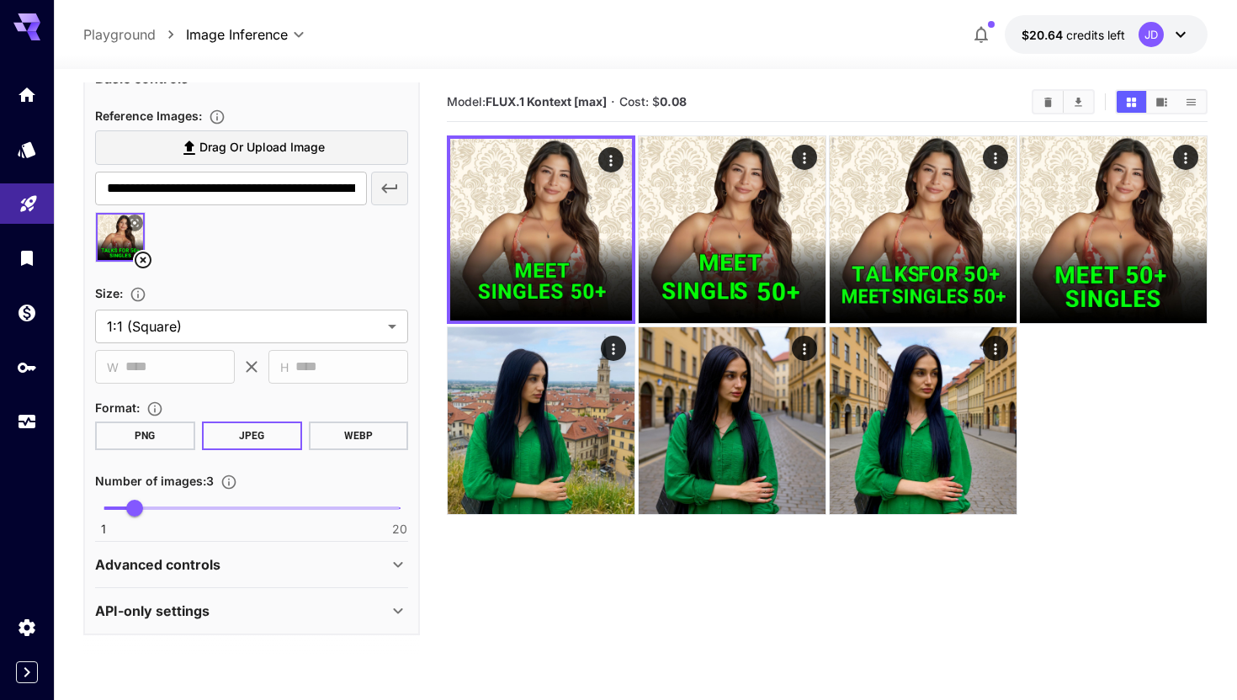
click at [133, 262] on icon at bounding box center [143, 260] width 20 height 20
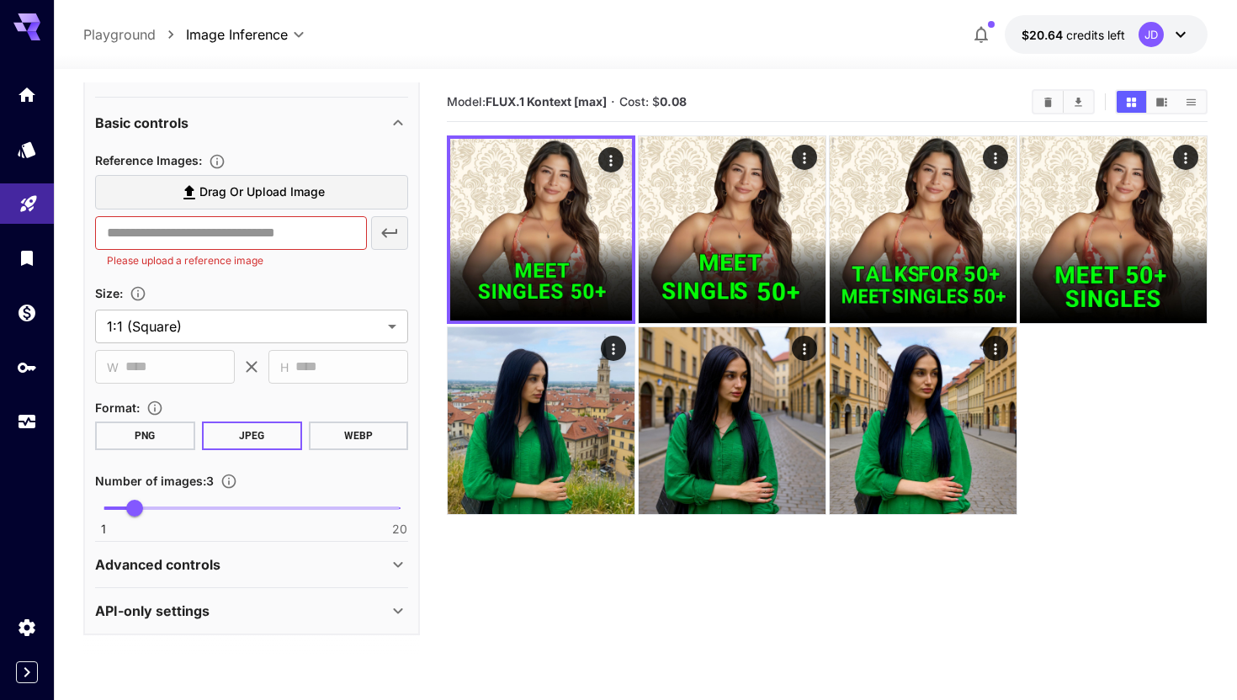
click at [212, 210] on section "Drag or upload image ​ Please upload a reference image" at bounding box center [251, 221] width 313 height 93
click at [213, 203] on label "Drag or upload image" at bounding box center [251, 192] width 313 height 34
click at [0, 0] on input "Drag or upload image" at bounding box center [0, 0] width 0 height 0
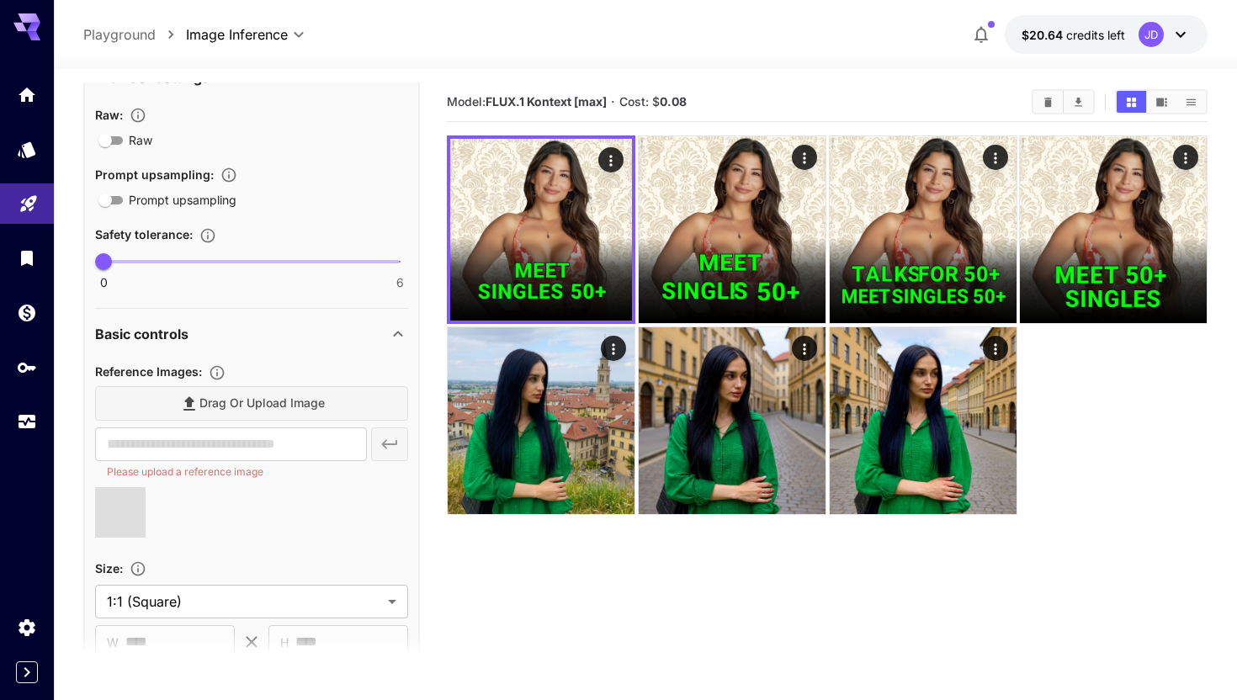
scroll to position [358, 0]
type input "**********"
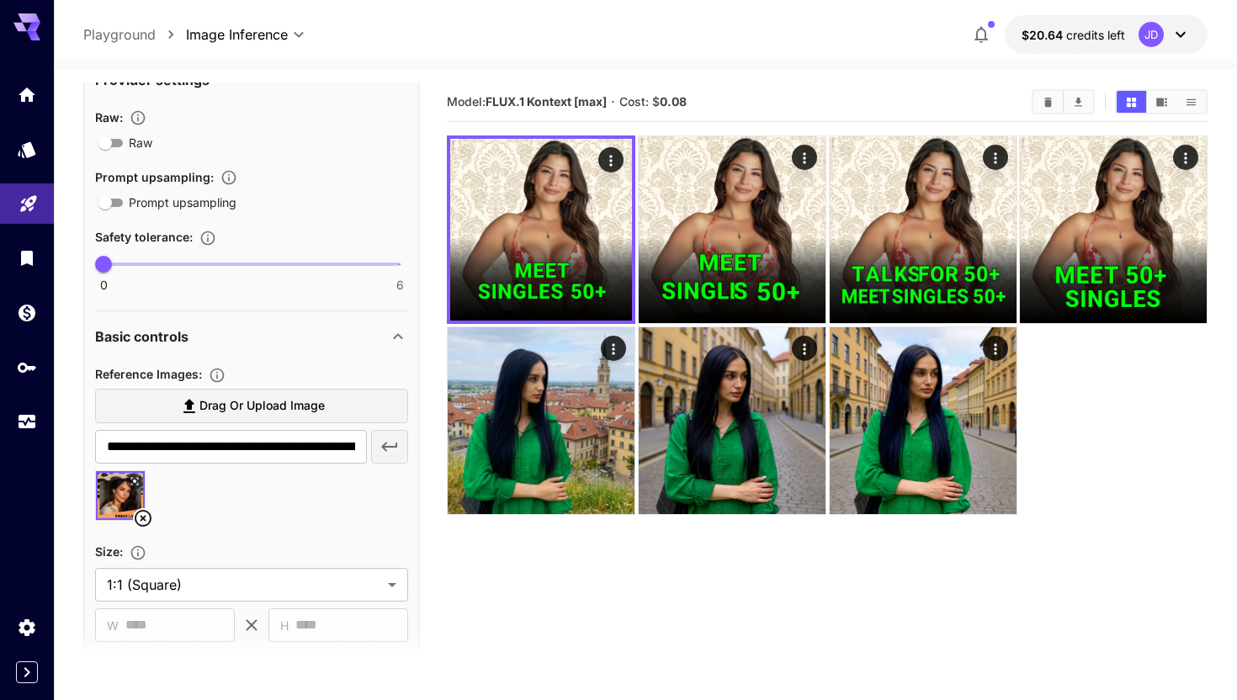
click at [134, 481] on icon at bounding box center [135, 481] width 8 height 8
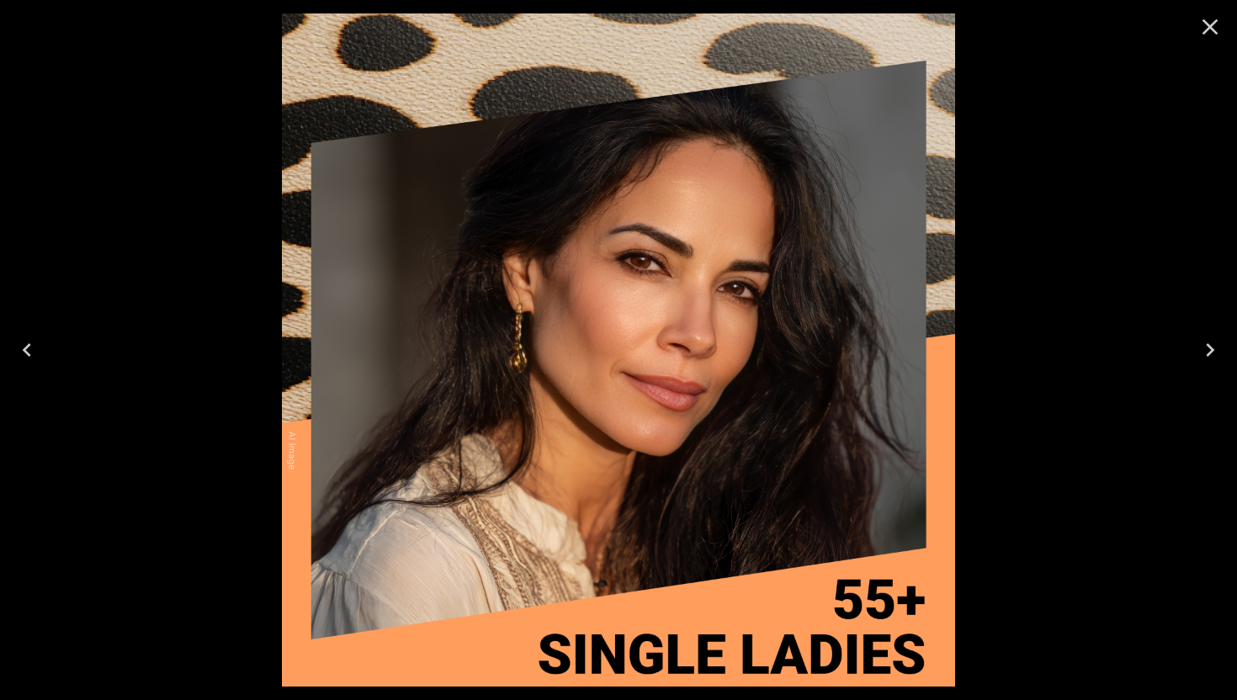
click at [1213, 40] on button "Close" at bounding box center [1210, 27] width 40 height 40
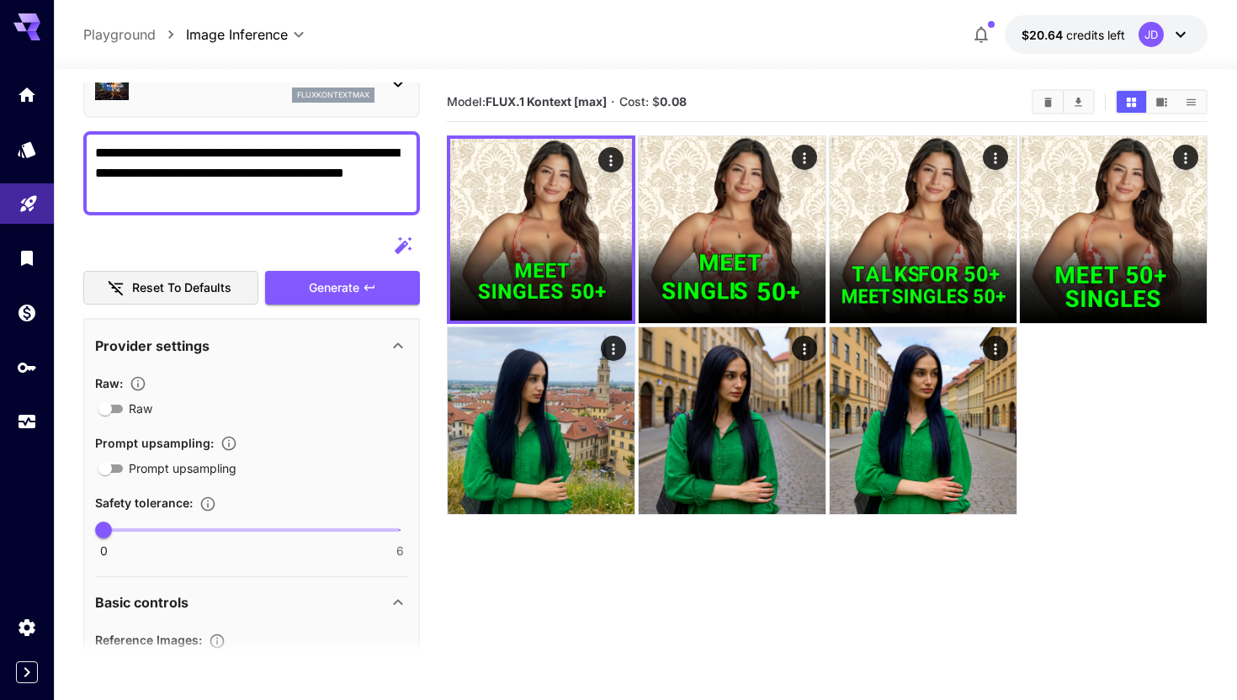
scroll to position [88, 0]
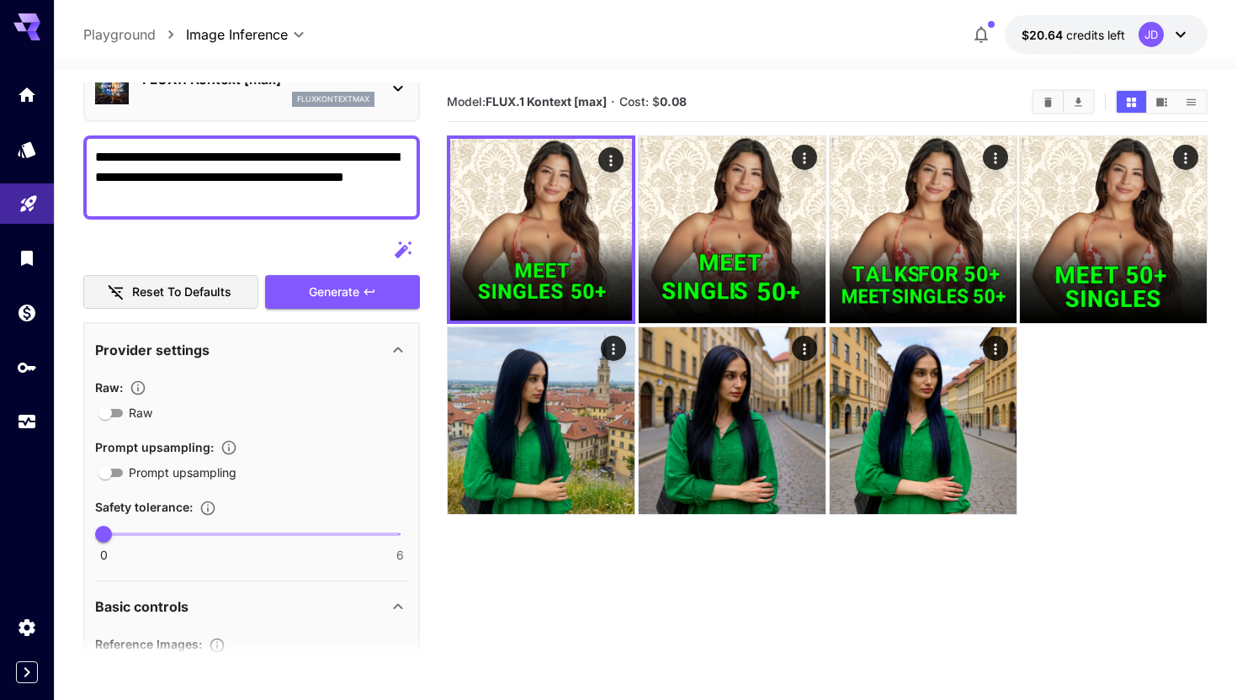
click at [145, 177] on textarea "**********" at bounding box center [251, 177] width 313 height 61
type textarea "**********"
click at [332, 289] on span "Generate" at bounding box center [334, 292] width 50 height 21
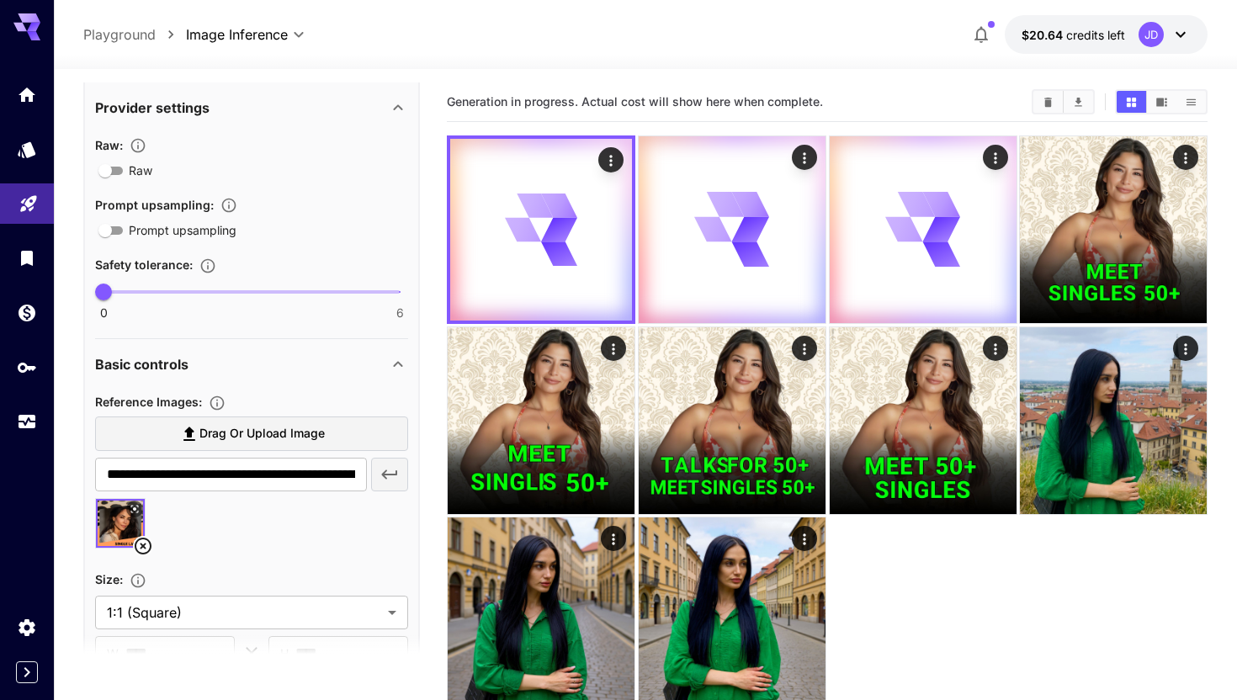
scroll to position [372, 0]
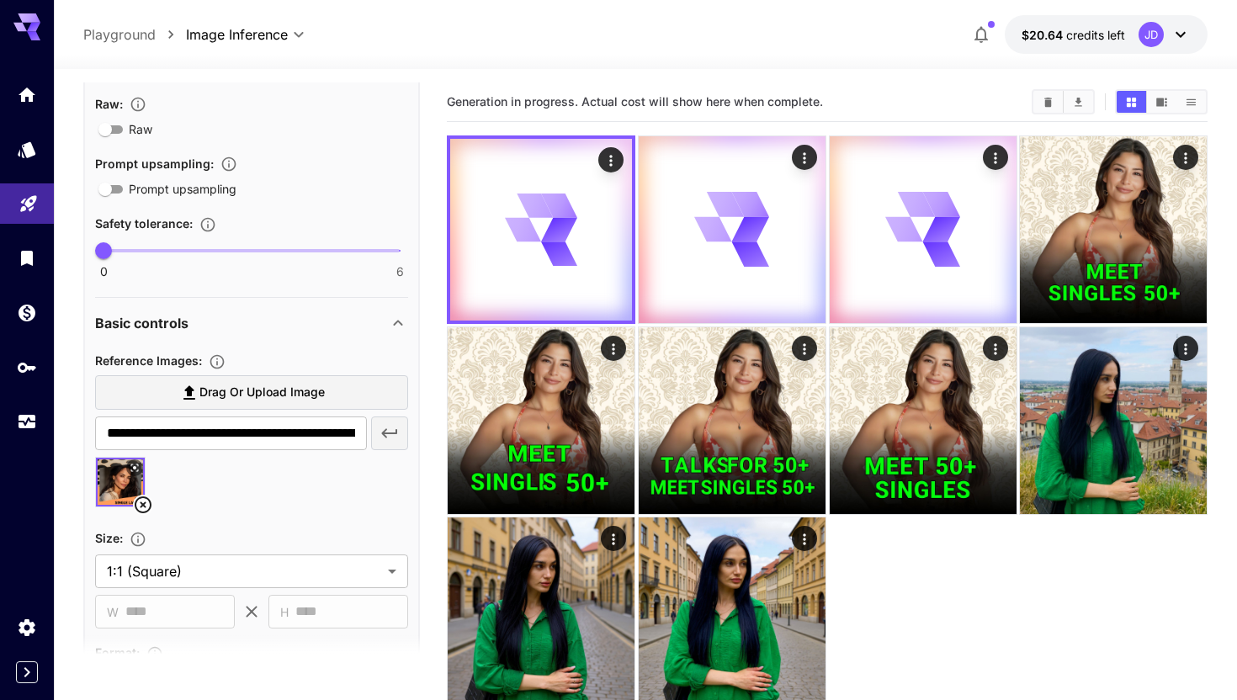
click at [133, 460] on button at bounding box center [134, 467] width 17 height 17
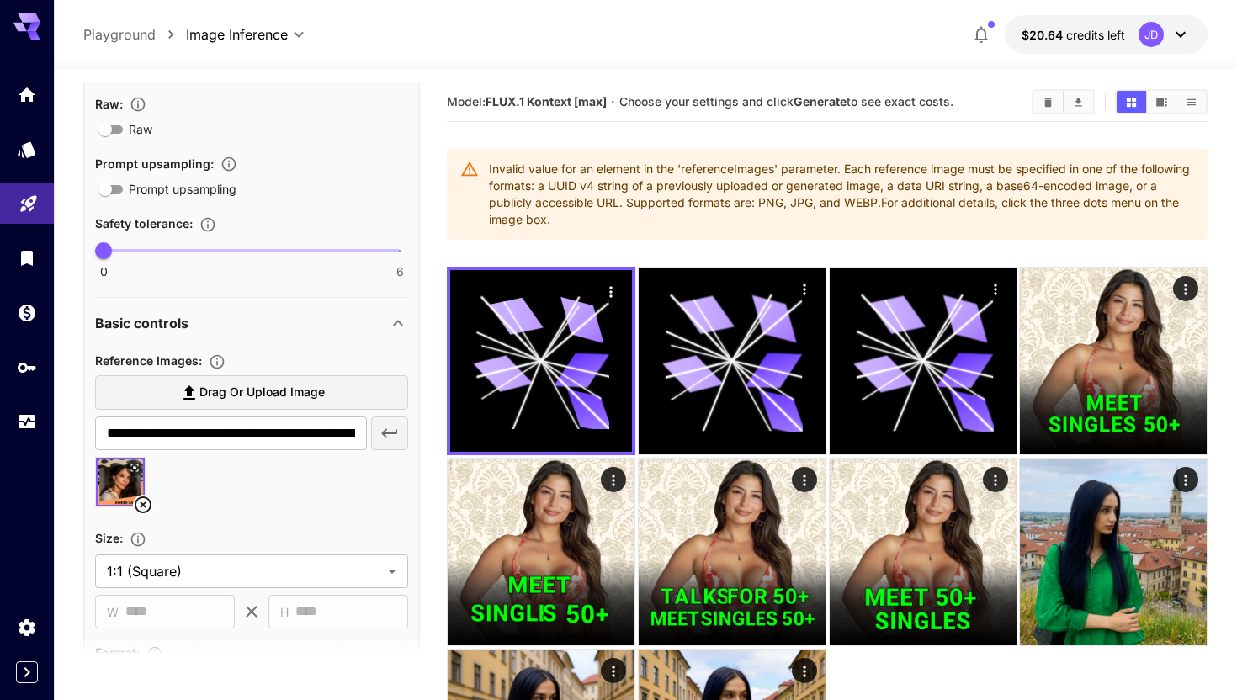
click at [633, 174] on div "Invalid value for an element in the 'referenceImages' parameter. Each reference…" at bounding box center [841, 194] width 705 height 81
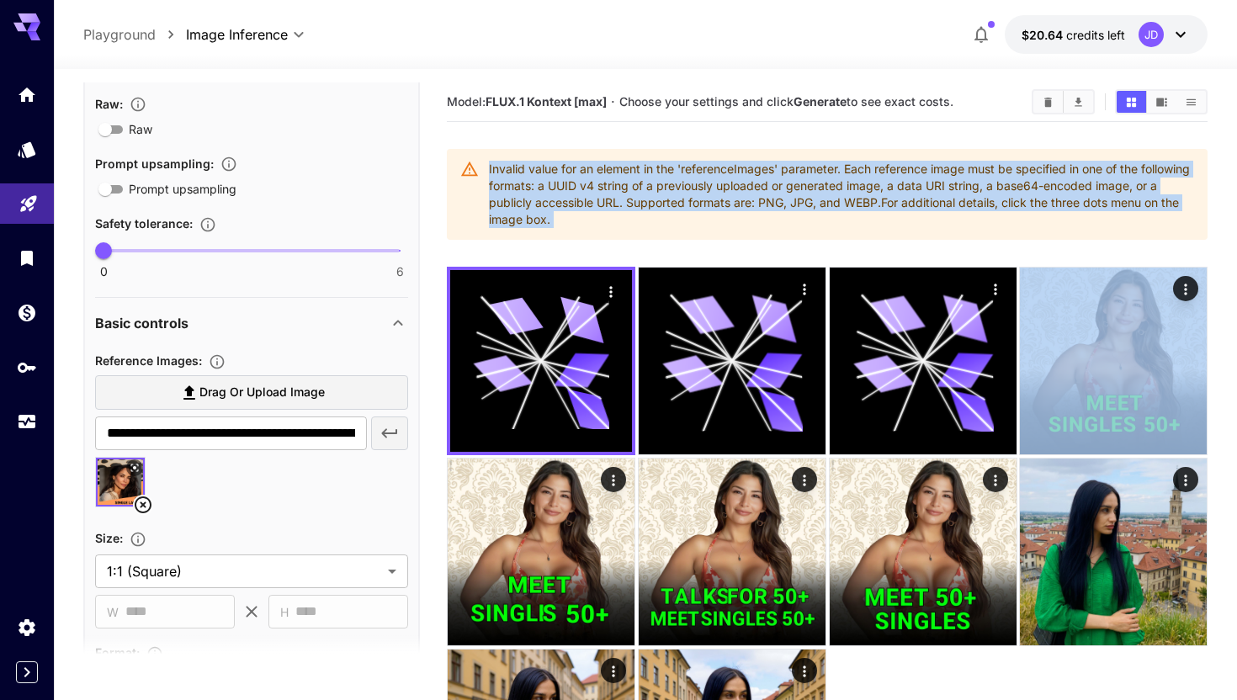
click at [633, 174] on div "Invalid value for an element in the 'referenceImages' parameter. Each reference…" at bounding box center [841, 194] width 705 height 81
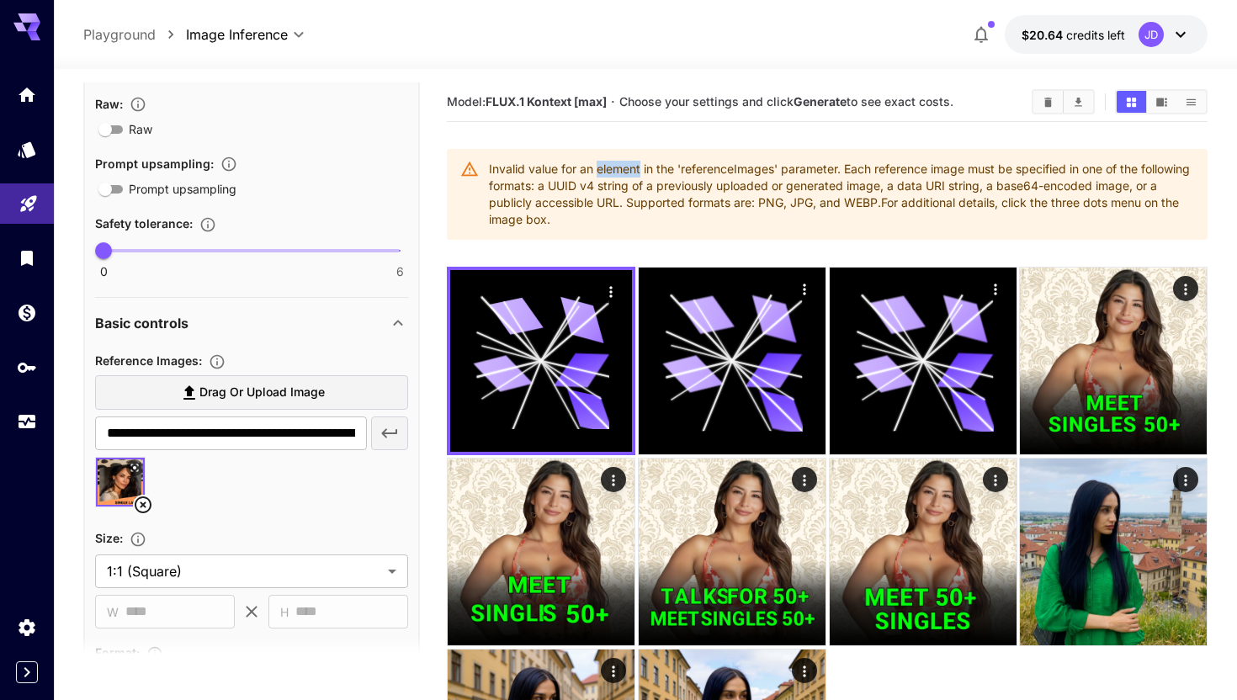
click at [633, 174] on div "Invalid value for an element in the 'referenceImages' parameter. Each reference…" at bounding box center [841, 194] width 705 height 81
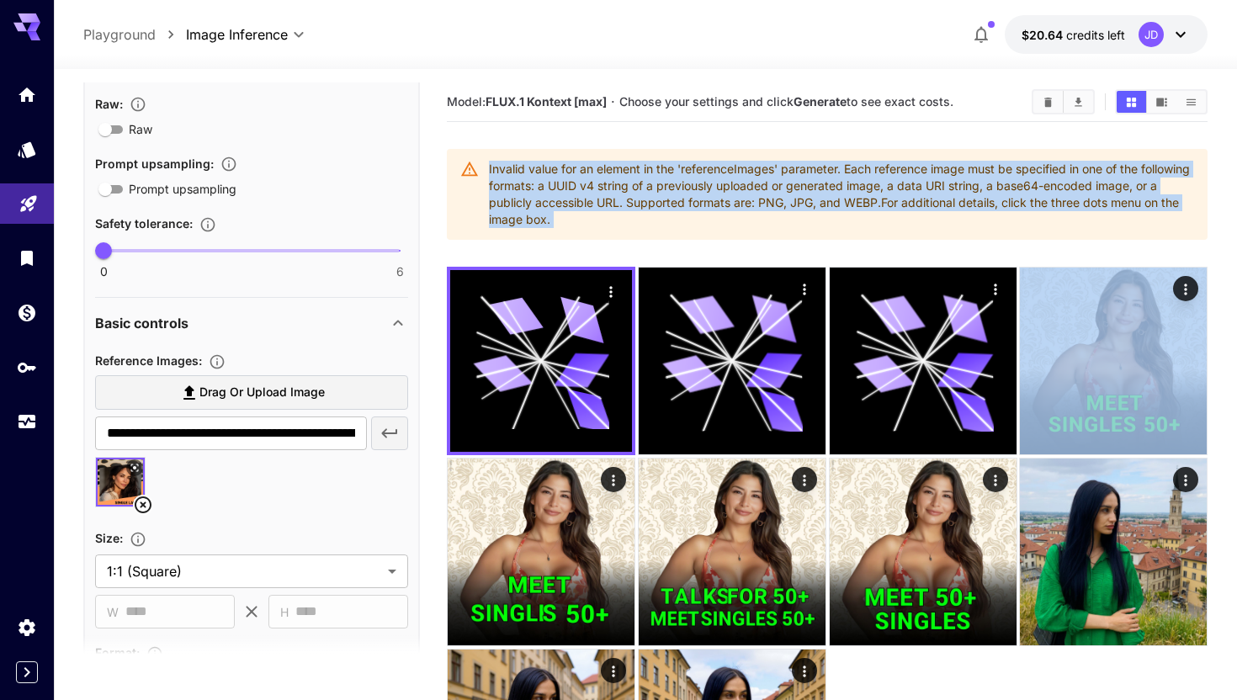
click at [633, 174] on div "Invalid value for an element in the 'referenceImages' parameter. Each reference…" at bounding box center [841, 194] width 705 height 81
click at [628, 186] on div "Invalid value for an element in the 'referenceImages' parameter. Each reference…" at bounding box center [841, 194] width 705 height 81
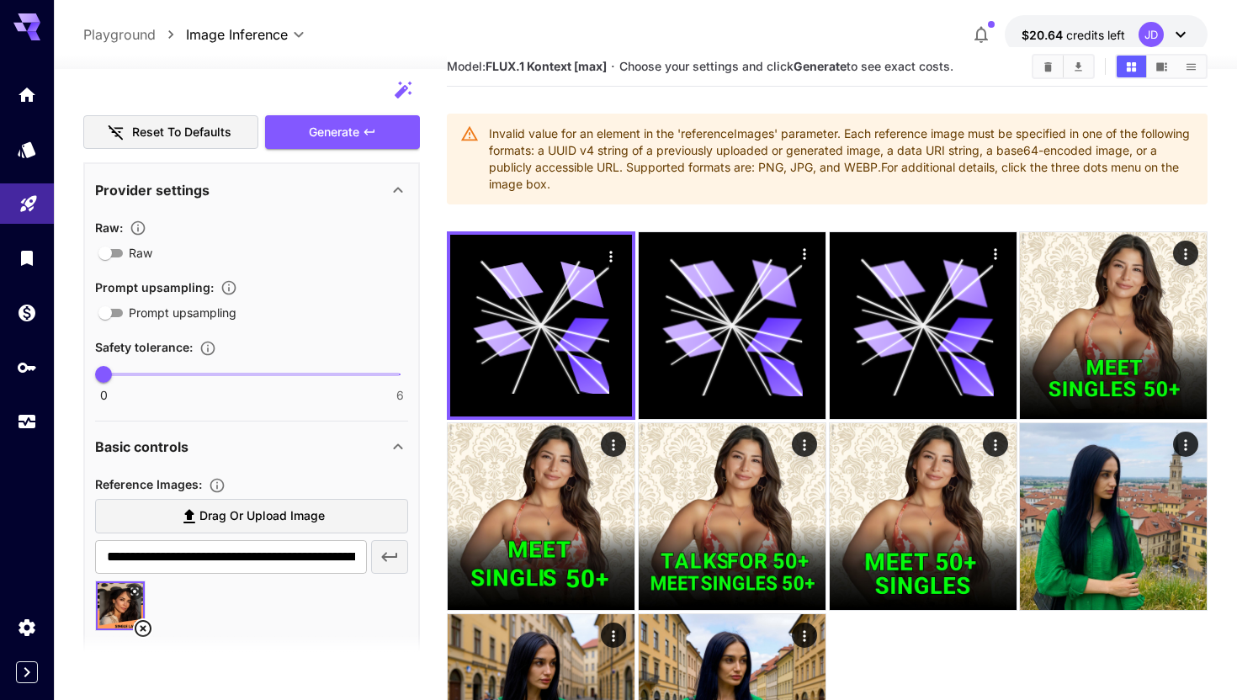
scroll to position [0, 0]
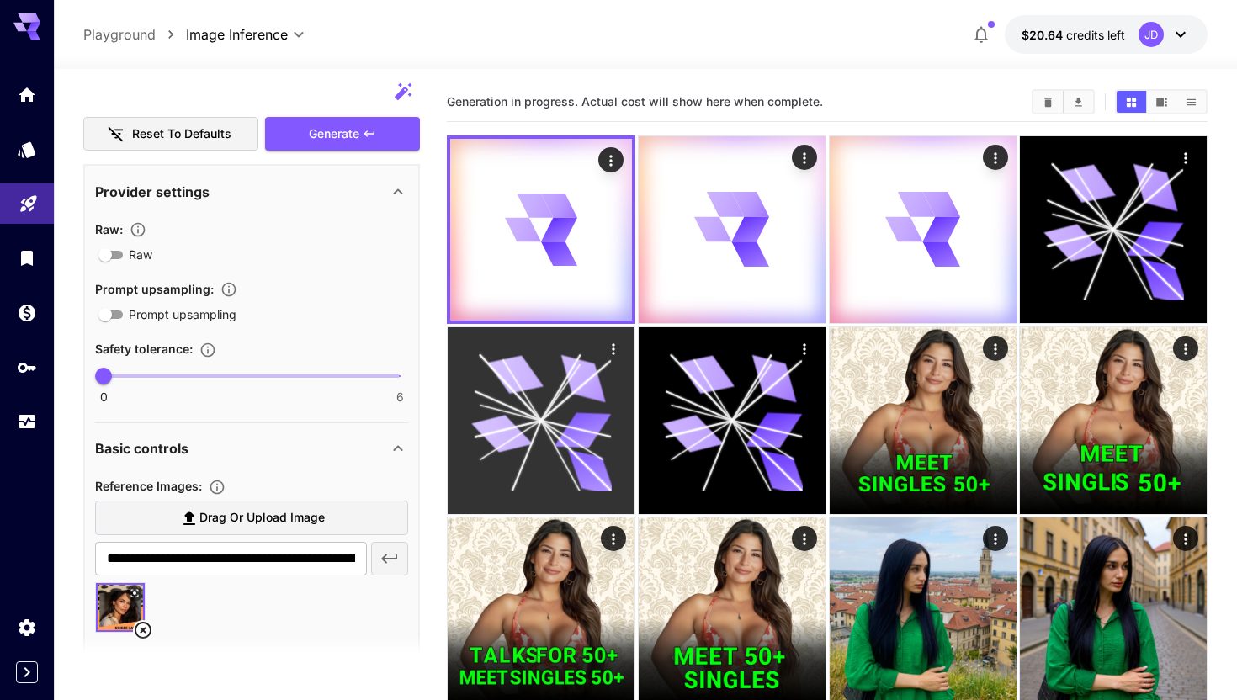
click at [600, 387] on icon at bounding box center [583, 377] width 56 height 47
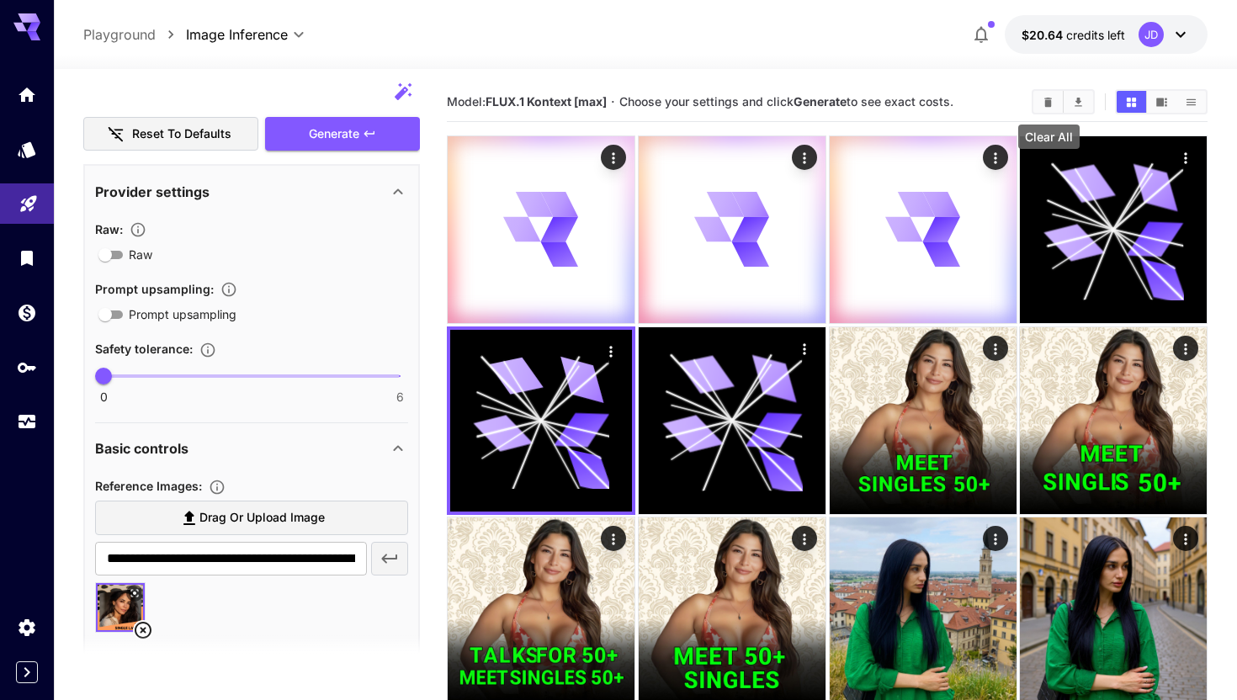
click at [1041, 107] on button "Clear All" at bounding box center [1047, 102] width 29 height 22
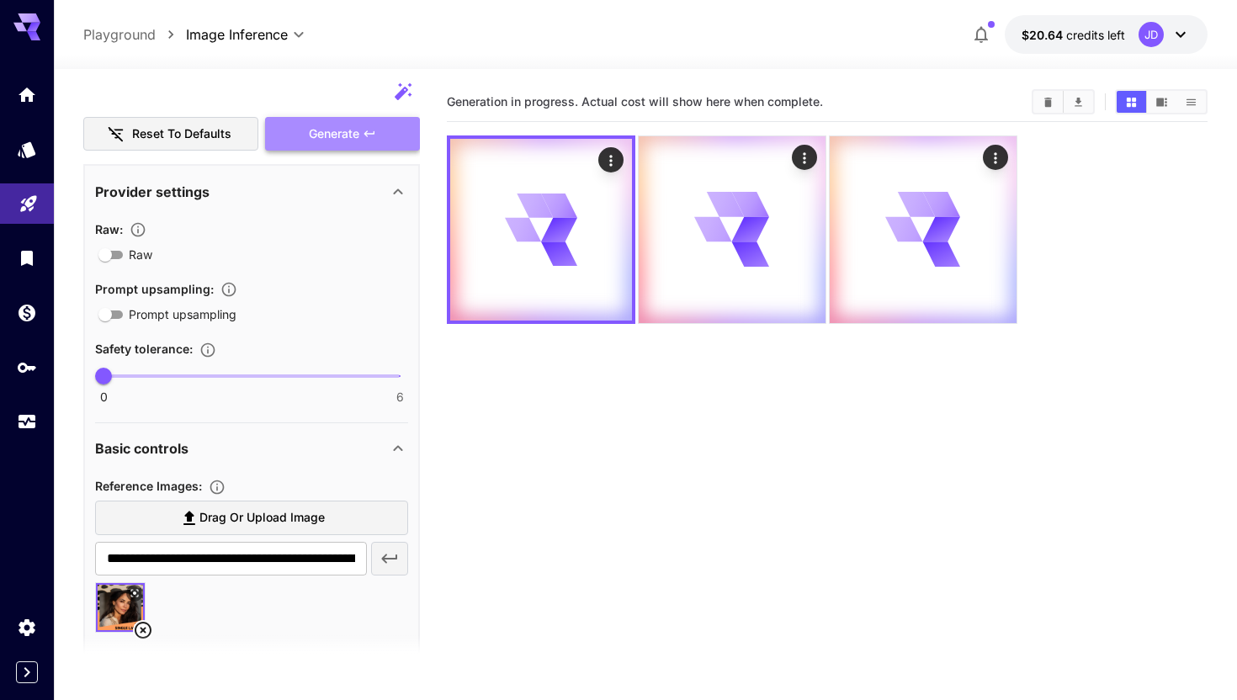
click at [345, 132] on span "Generate" at bounding box center [334, 134] width 50 height 21
click at [1160, 113] on div at bounding box center [1161, 101] width 93 height 25
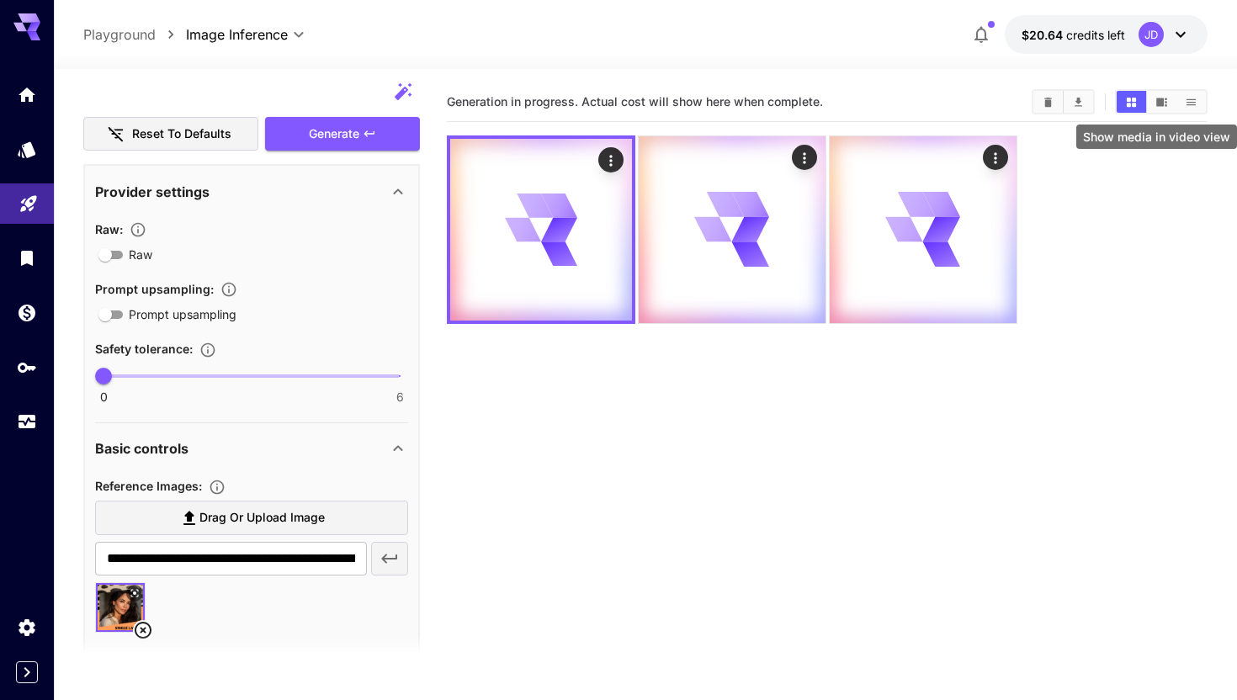
click at [1159, 98] on icon "Show media in video view" at bounding box center [1161, 102] width 11 height 8
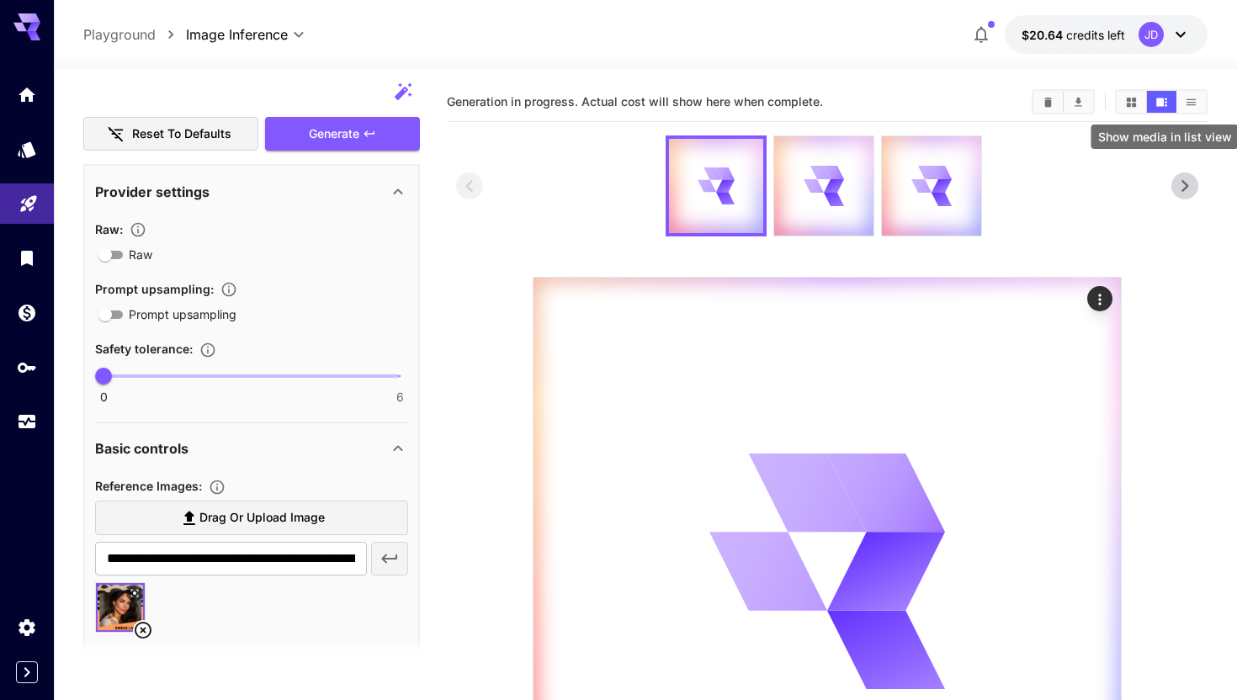
click at [1196, 103] on icon "Show media in list view" at bounding box center [1191, 102] width 13 height 13
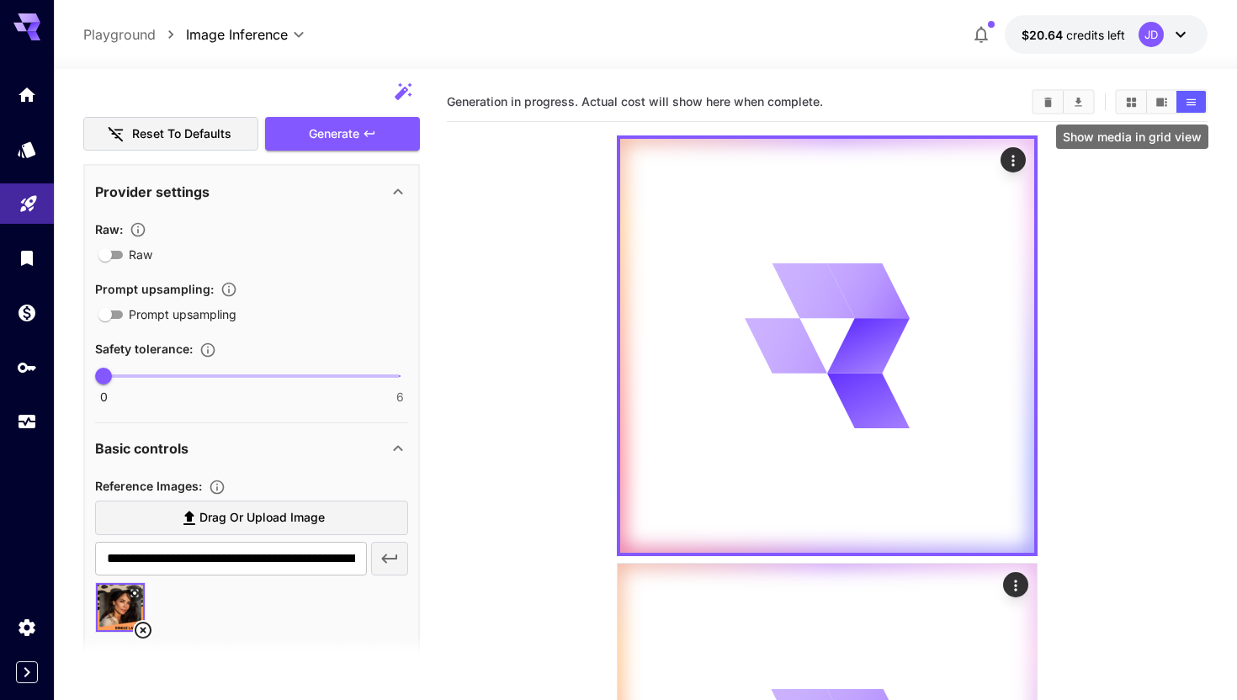
click at [1135, 107] on icon "Show media in grid view" at bounding box center [1131, 102] width 13 height 13
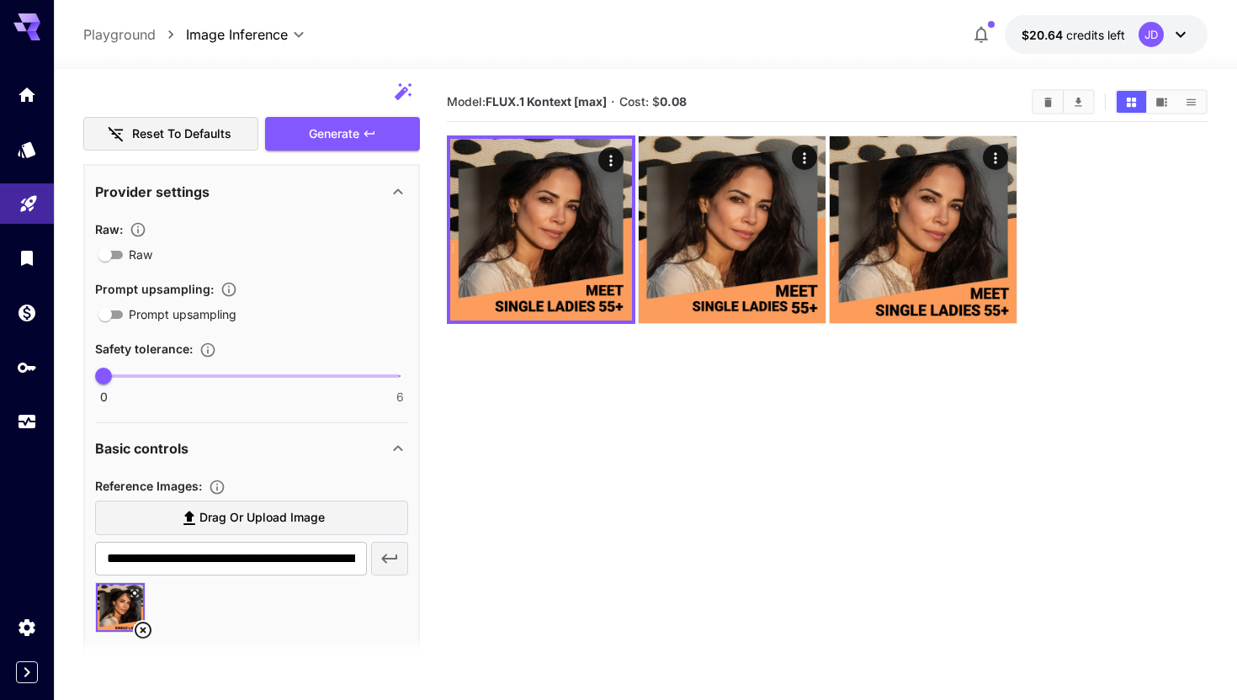
click at [582, 362] on section "Model: FLUX.1 Kontext [max] · Cost: $ 0.08" at bounding box center [827, 432] width 761 height 700
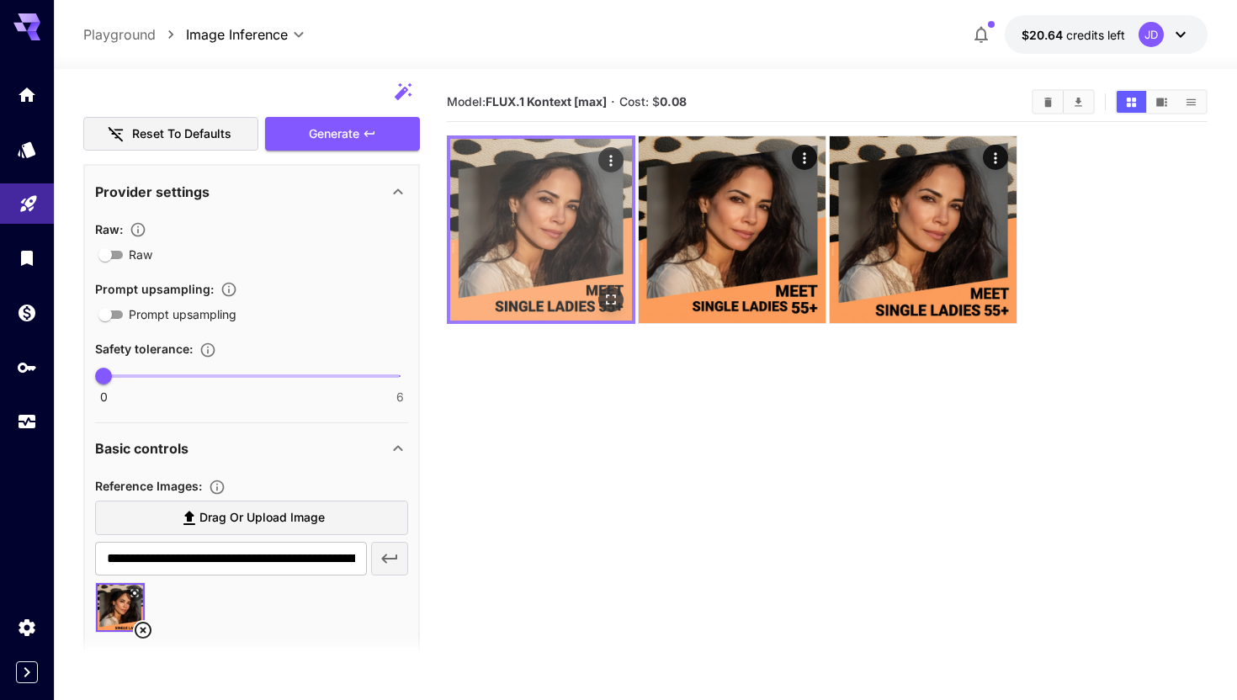
click at [606, 229] on img at bounding box center [541, 230] width 182 height 182
click at [613, 296] on icon "Open in fullscreen" at bounding box center [610, 299] width 17 height 17
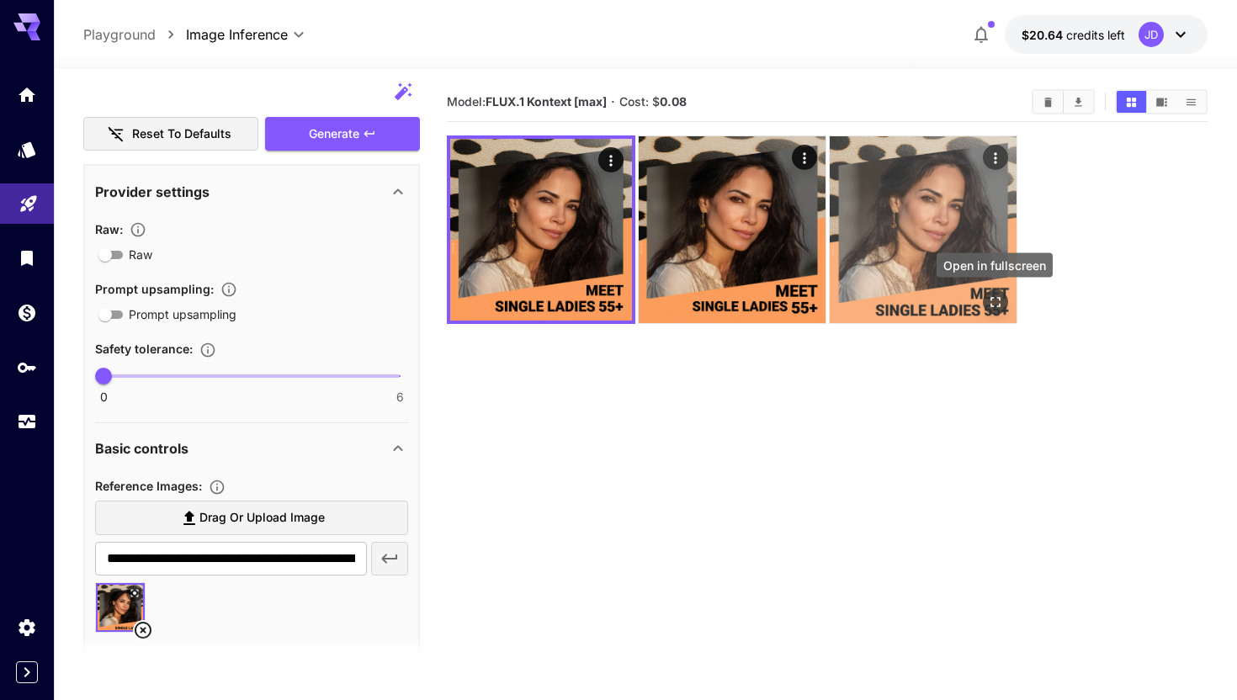
click at [994, 299] on icon "Open in fullscreen" at bounding box center [994, 302] width 17 height 17
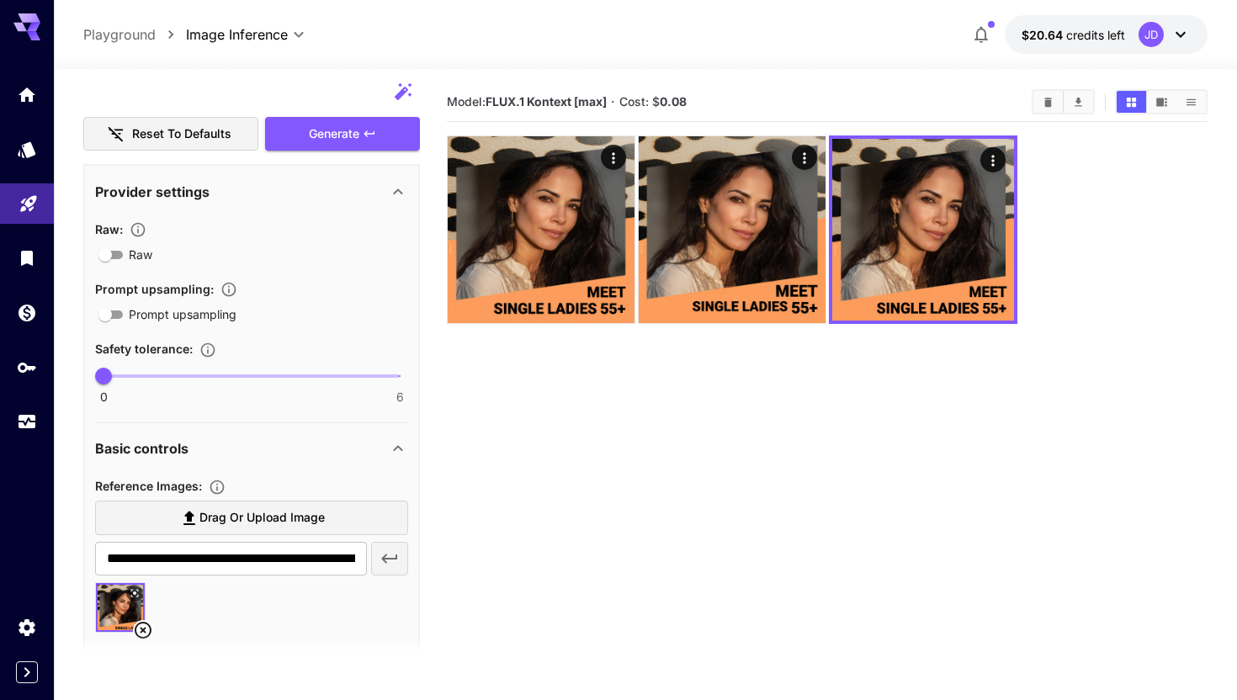
click at [1095, 304] on div at bounding box center [827, 229] width 761 height 188
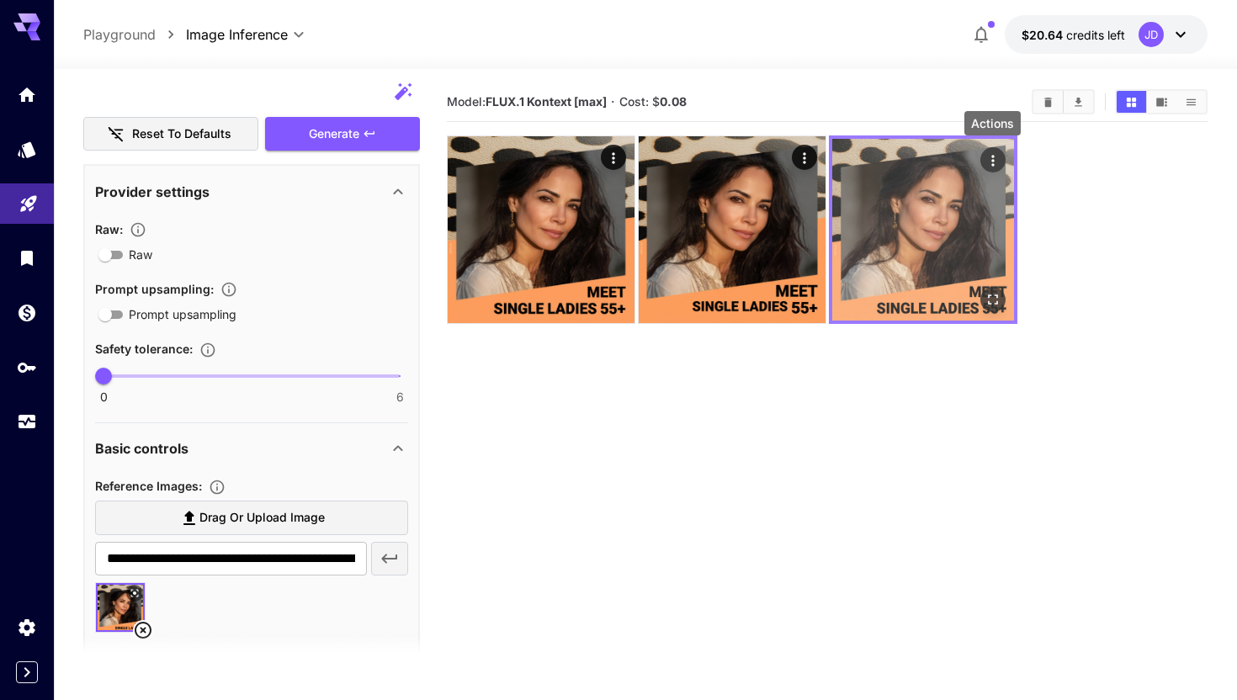
click at [993, 161] on icon "Actions" at bounding box center [991, 160] width 3 height 11
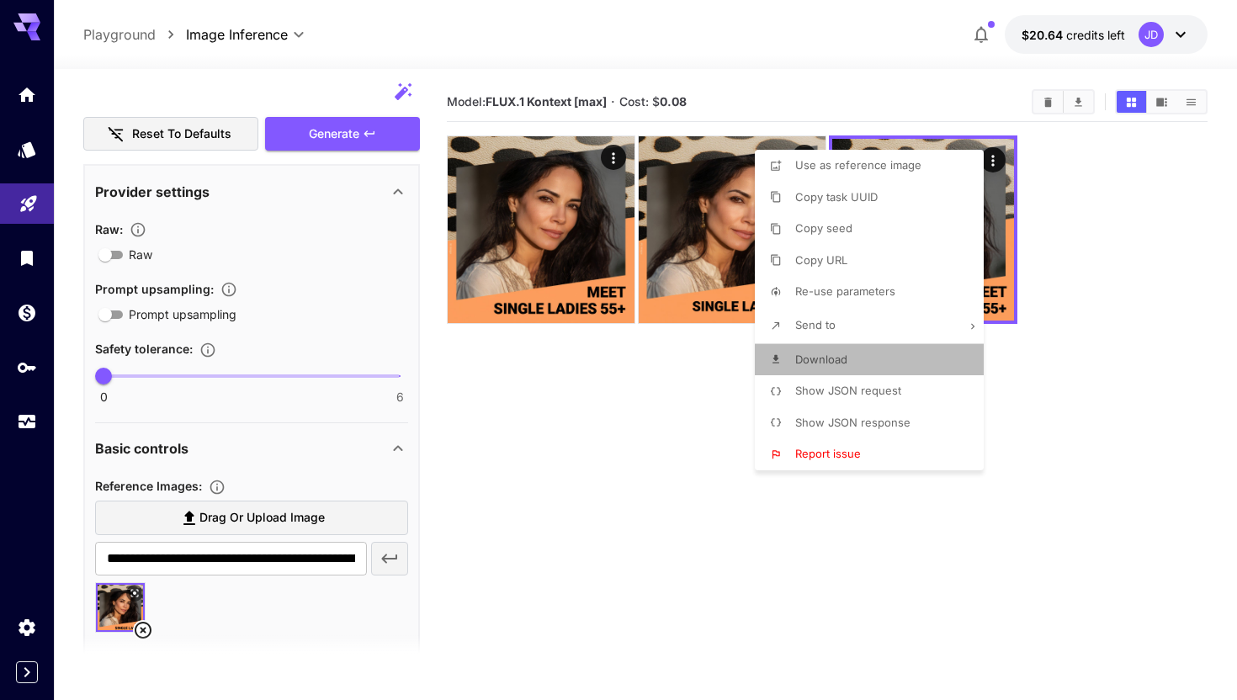
click at [830, 363] on span "Download" at bounding box center [821, 358] width 52 height 13
click at [157, 665] on div at bounding box center [618, 350] width 1237 height 700
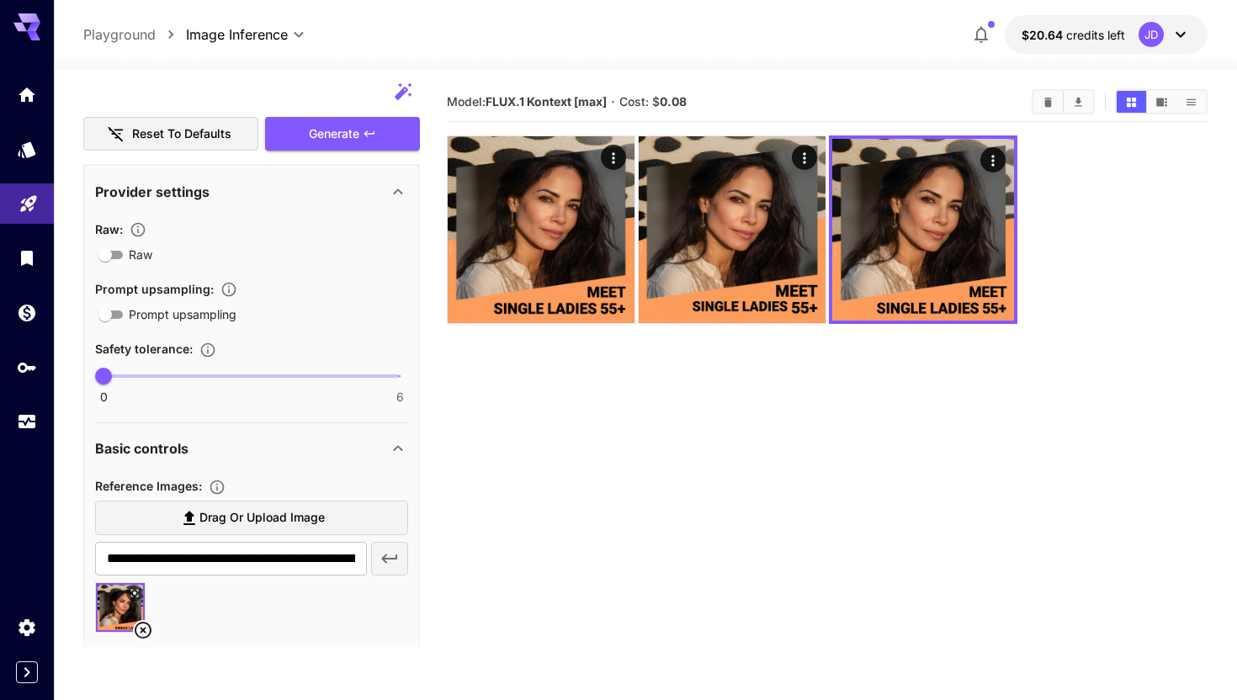
click at [152, 612] on div at bounding box center [251, 614] width 313 height 64
click at [152, 626] on icon at bounding box center [143, 630] width 20 height 20
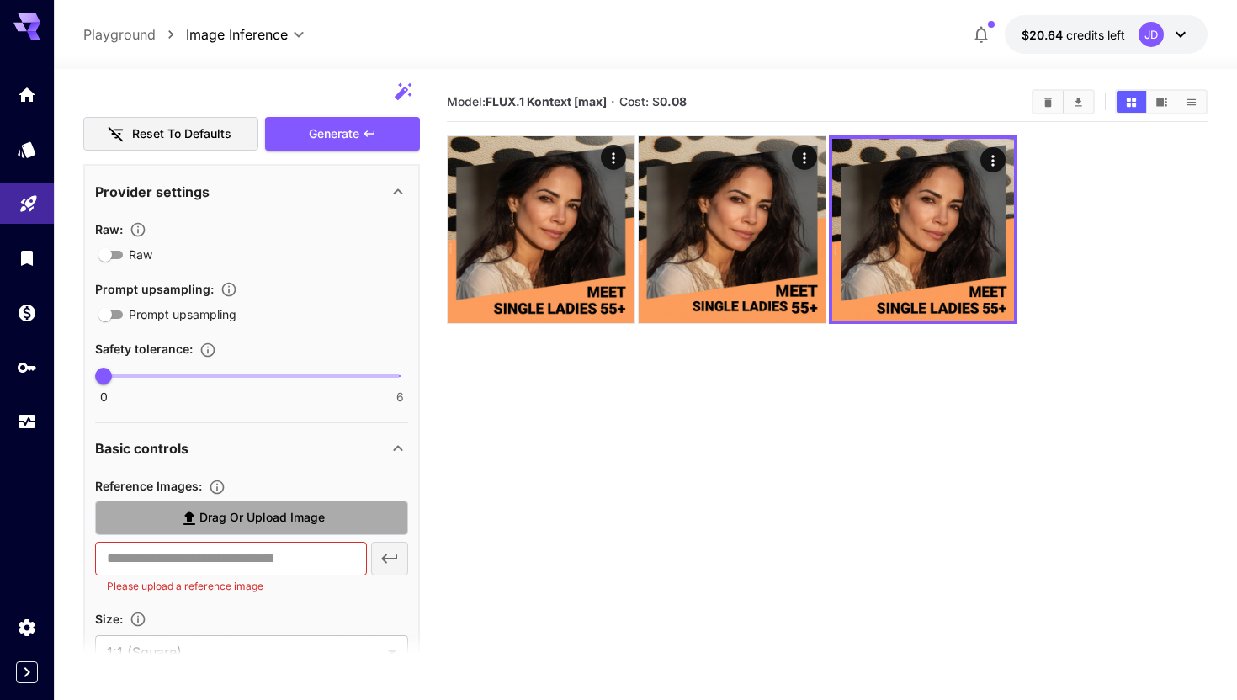
click at [222, 534] on label "Drag or upload image" at bounding box center [251, 518] width 313 height 34
click at [0, 0] on input "Drag or upload image" at bounding box center [0, 0] width 0 height 0
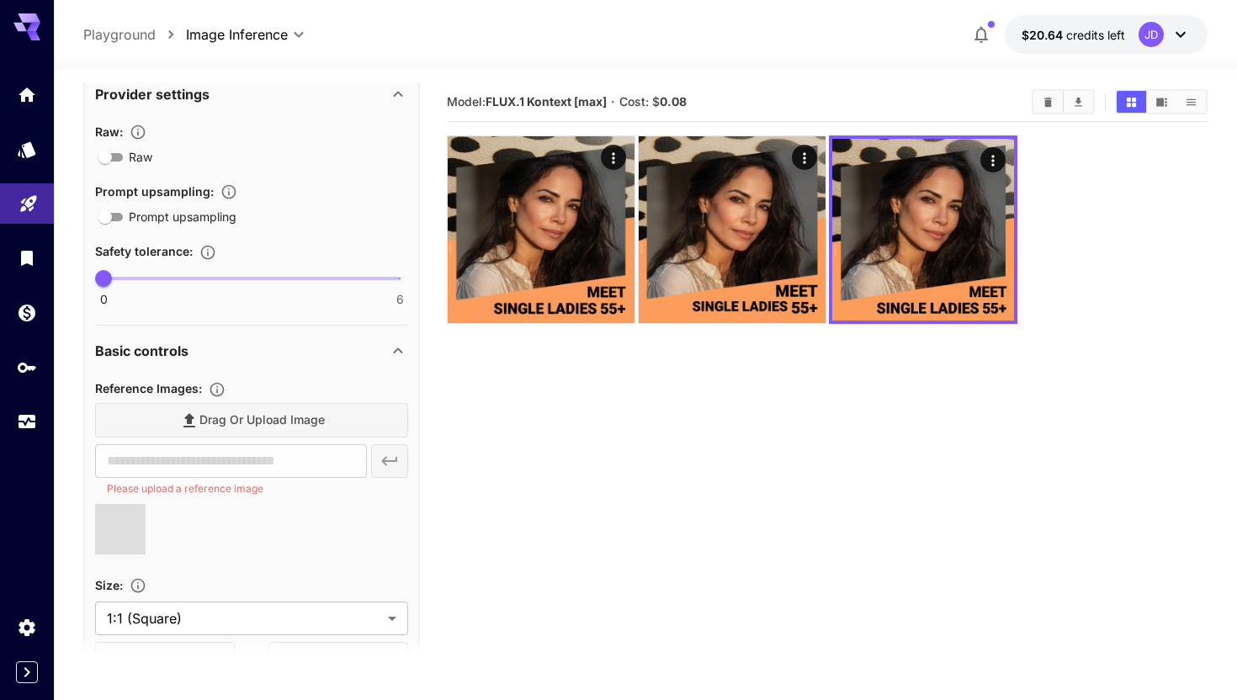
scroll to position [346, 0]
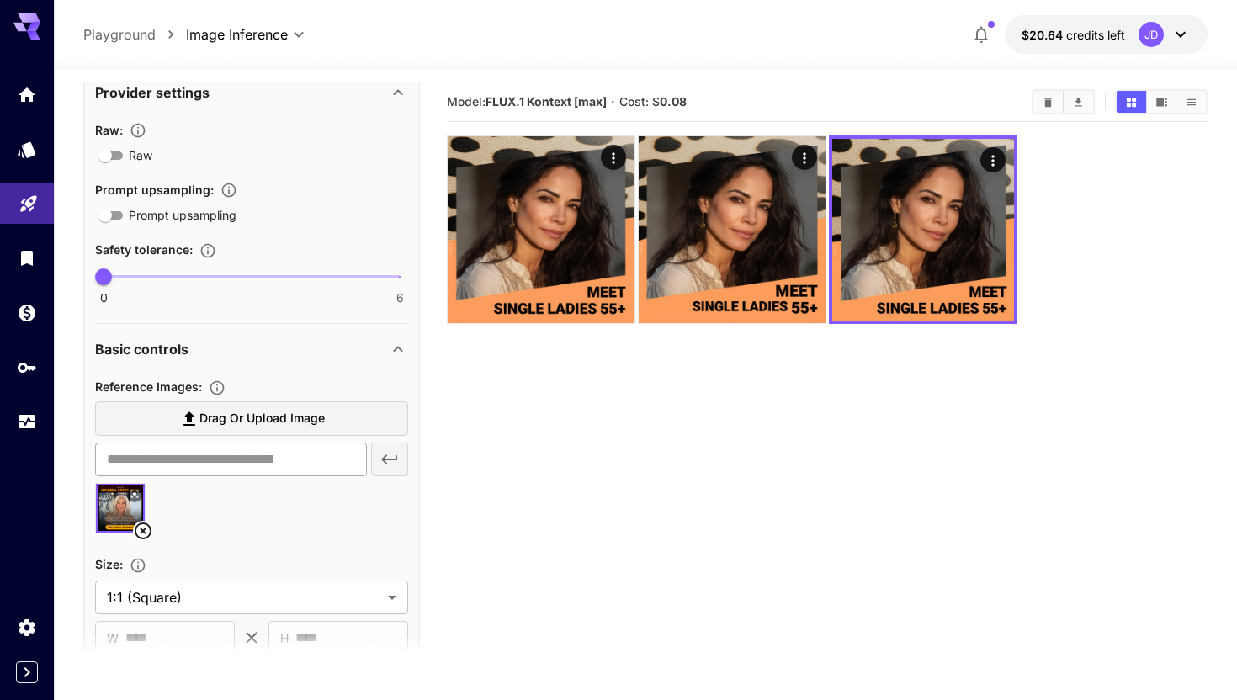
type input "**********"
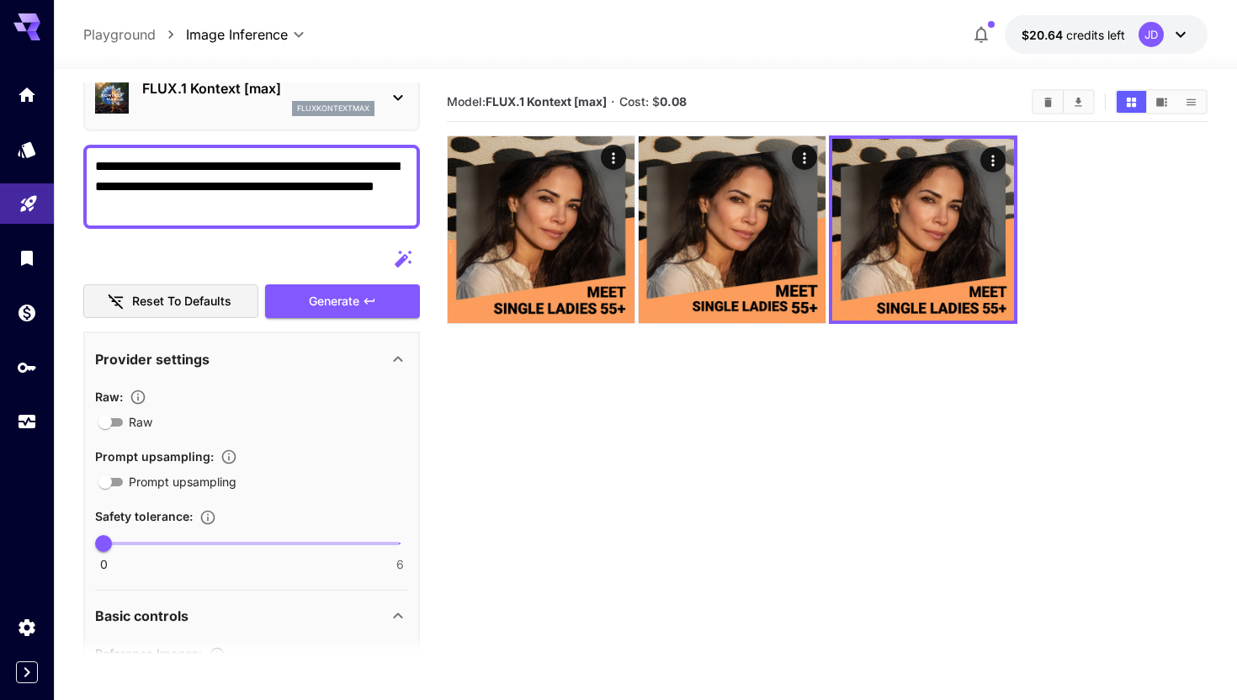
scroll to position [56, 0]
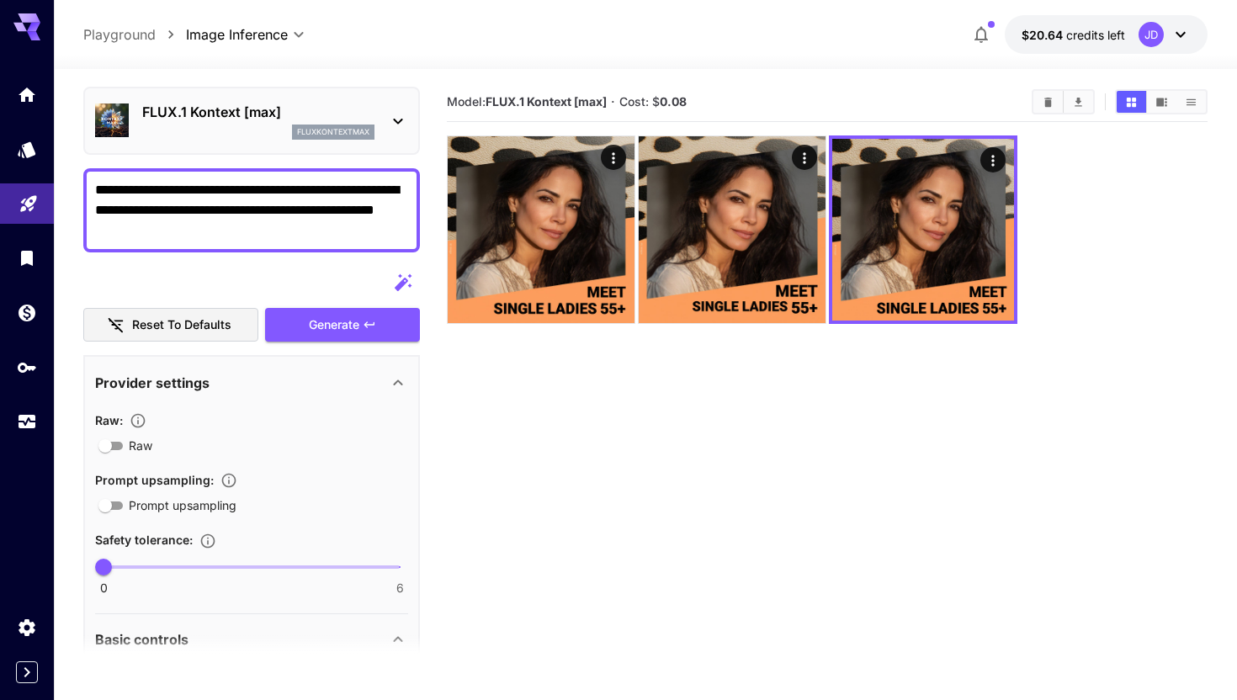
click at [124, 213] on textarea "**********" at bounding box center [251, 210] width 313 height 61
drag, startPoint x: 124, startPoint y: 213, endPoint x: 204, endPoint y: 209, distance: 80.8
click at [204, 209] on textarea "**********" at bounding box center [251, 210] width 313 height 61
type textarea "**********"
click at [285, 332] on button "Generate" at bounding box center [342, 325] width 155 height 34
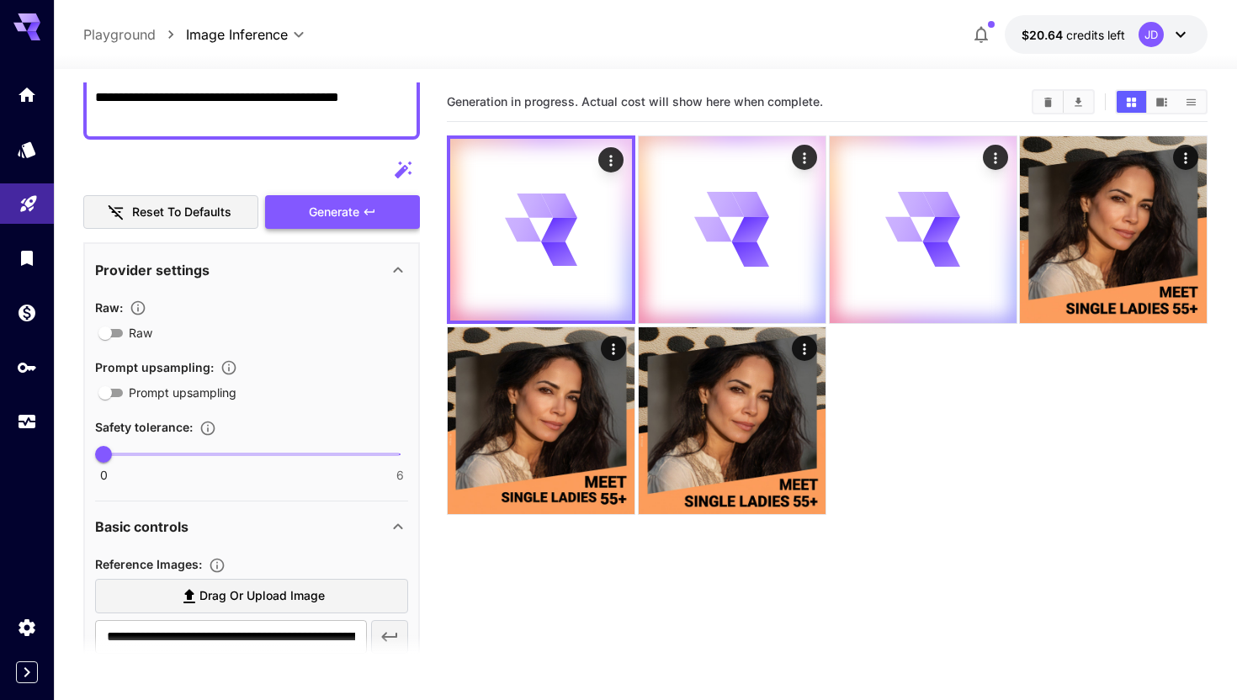
scroll to position [199, 0]
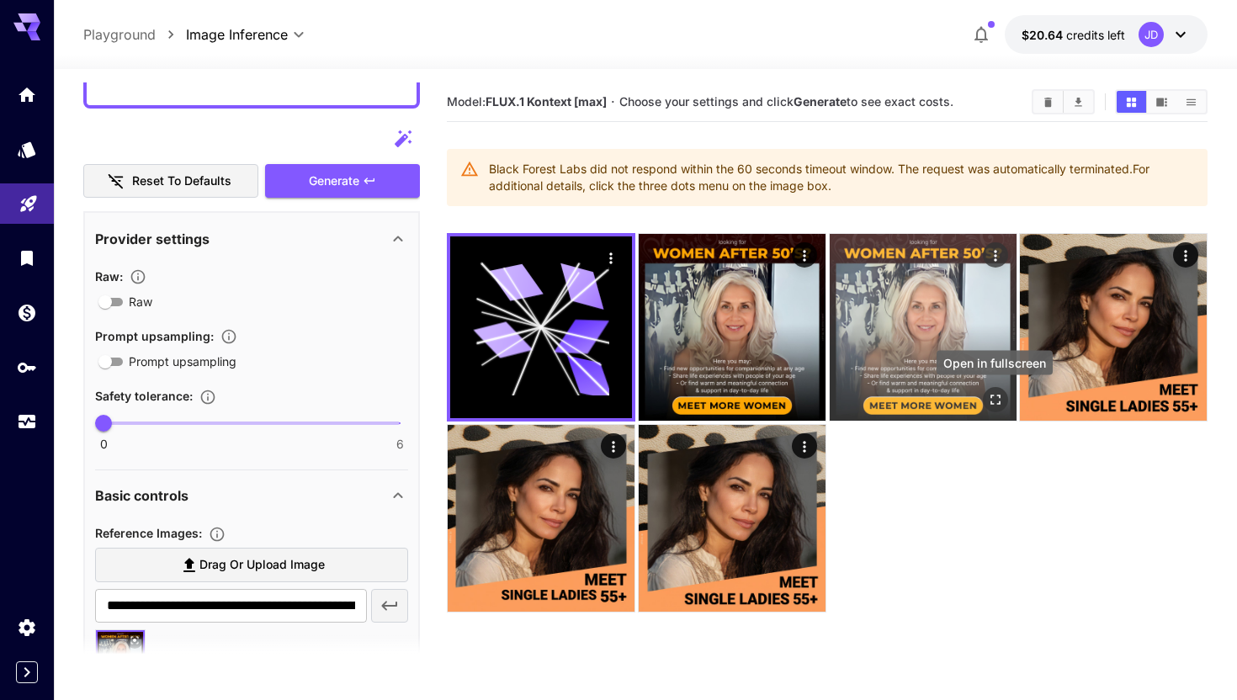
click at [999, 400] on icon "Open in fullscreen" at bounding box center [994, 400] width 10 height 10
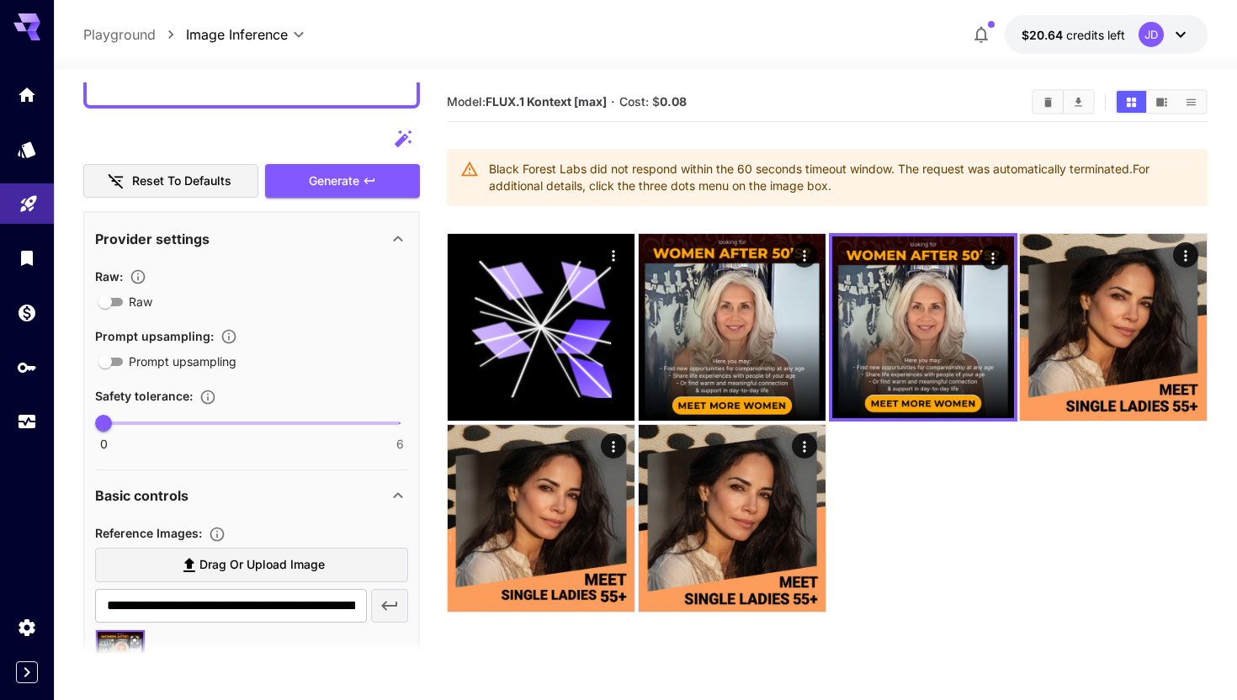
scroll to position [223, 0]
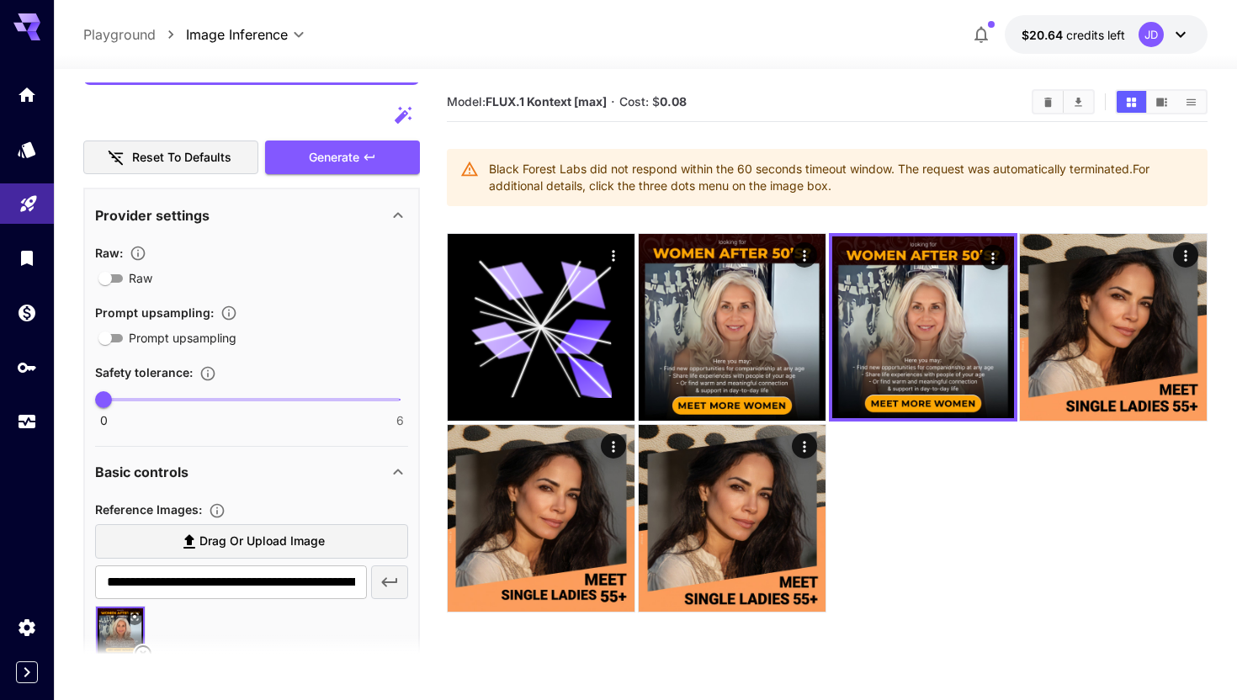
click at [130, 612] on icon at bounding box center [135, 617] width 10 height 10
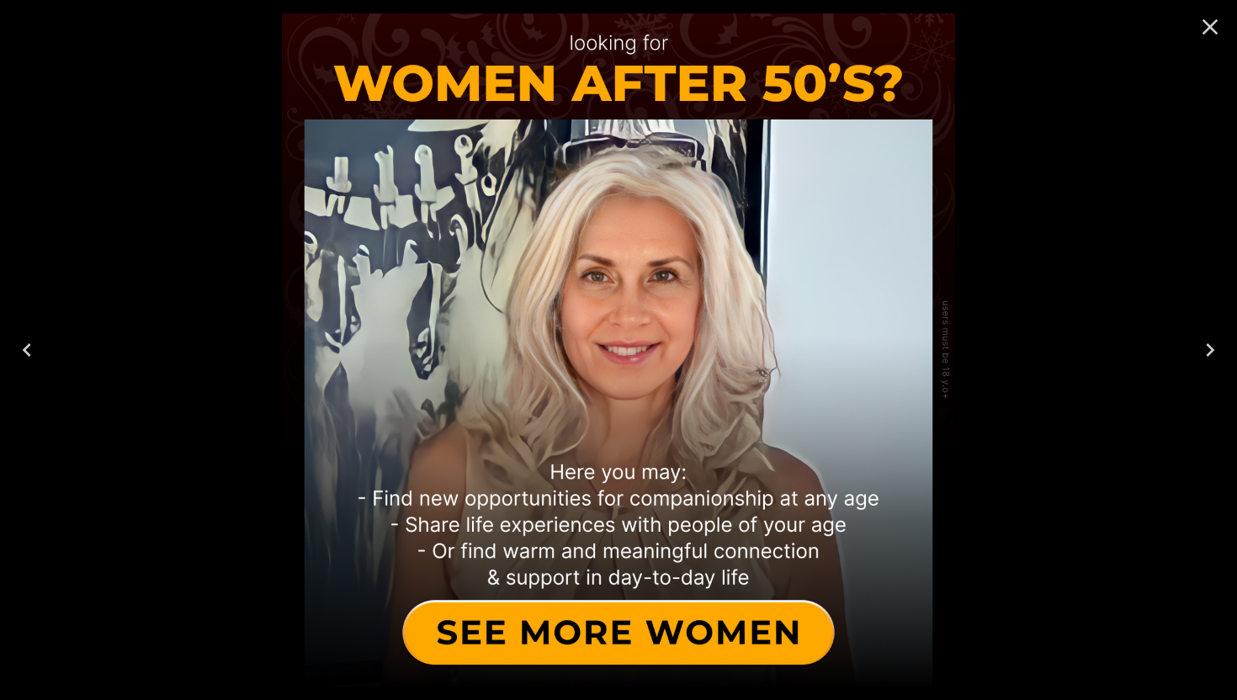
click at [1001, 187] on div at bounding box center [618, 350] width 1237 height 700
click at [1209, 35] on icon "Close" at bounding box center [1209, 26] width 27 height 27
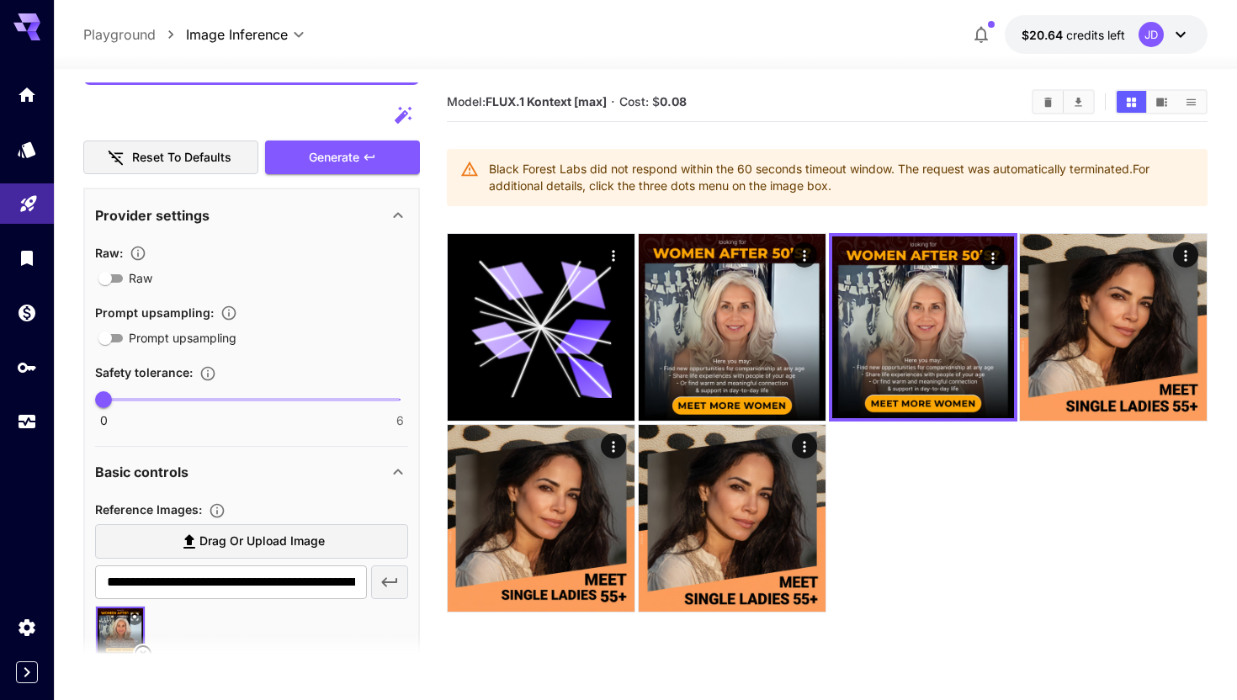
click at [951, 468] on div at bounding box center [827, 422] width 761 height 379
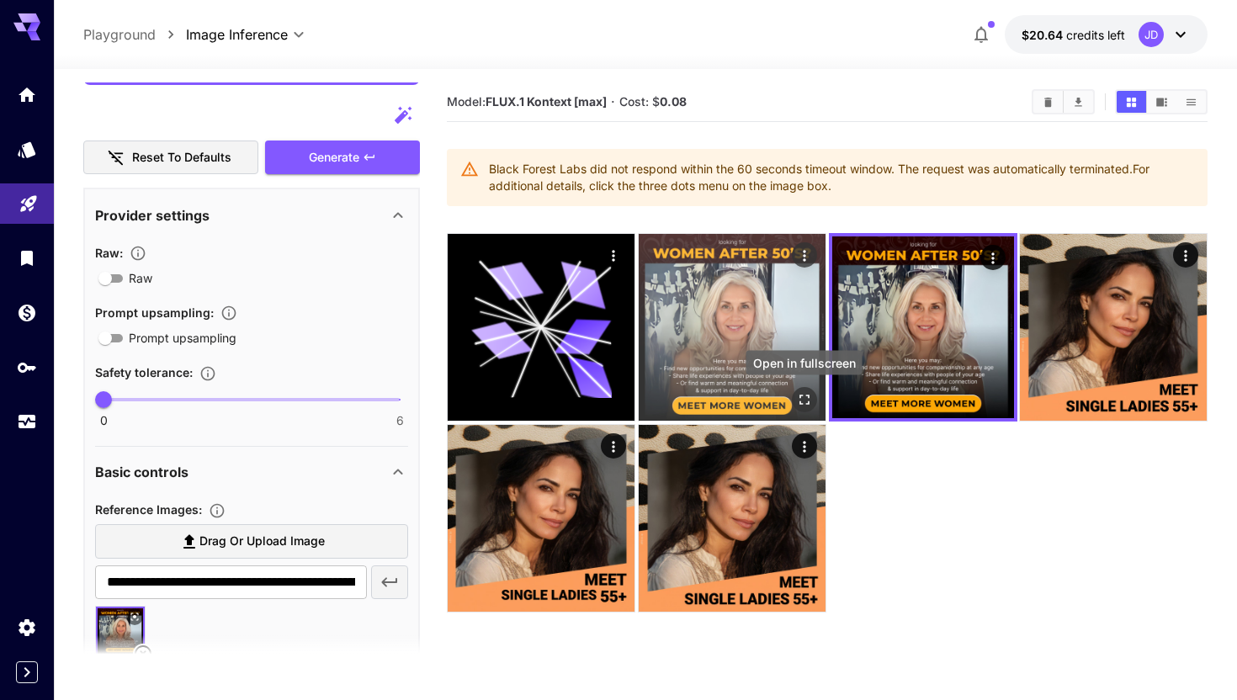
click at [804, 400] on icon "Open in fullscreen" at bounding box center [803, 399] width 17 height 17
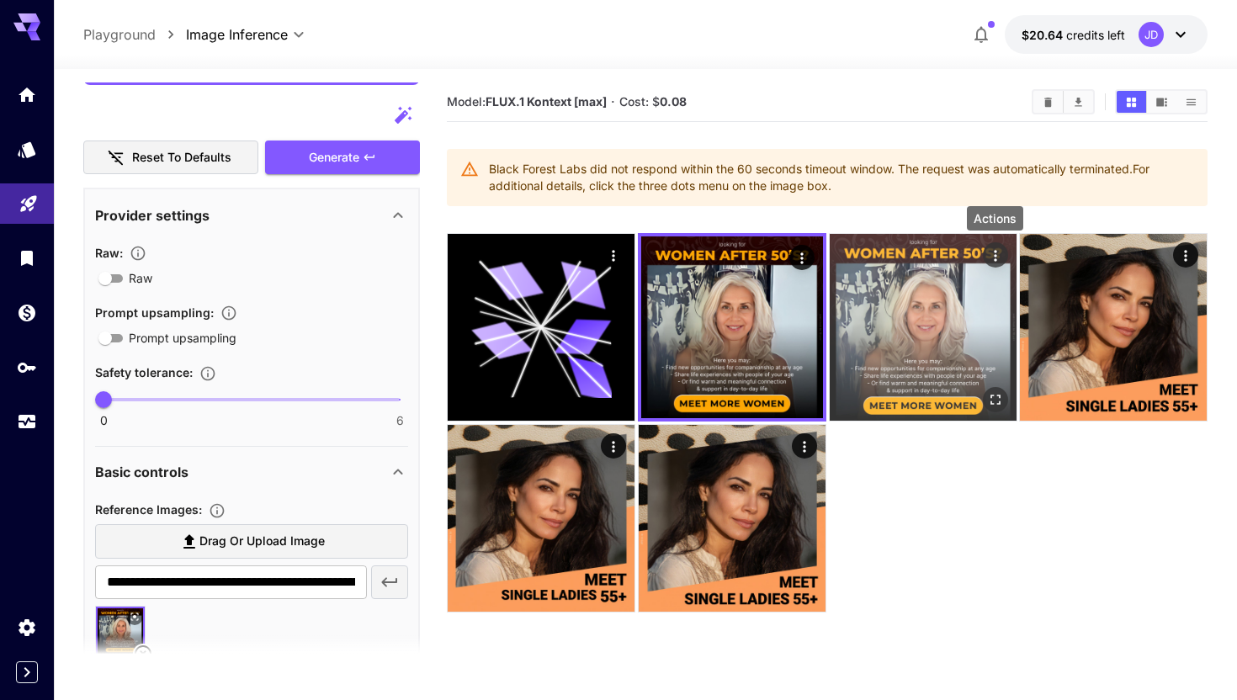
click at [982, 252] on button "Actions" at bounding box center [994, 254] width 25 height 25
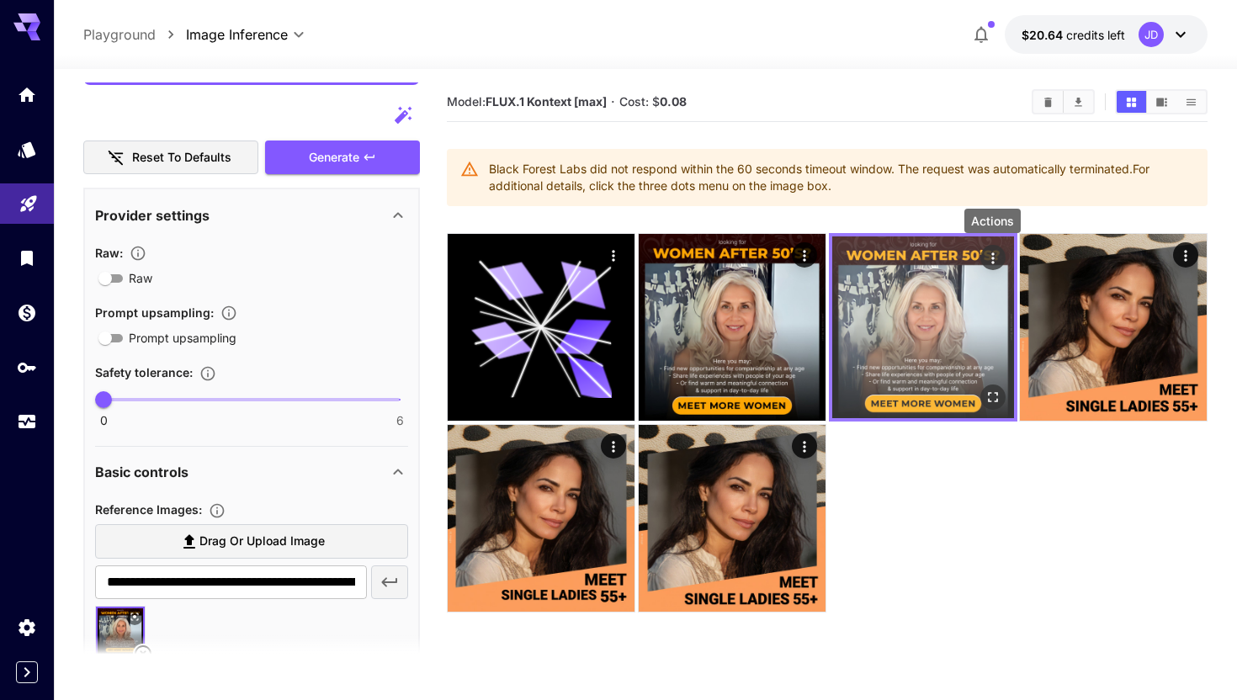
click at [991, 255] on icon "Actions" at bounding box center [991, 258] width 17 height 17
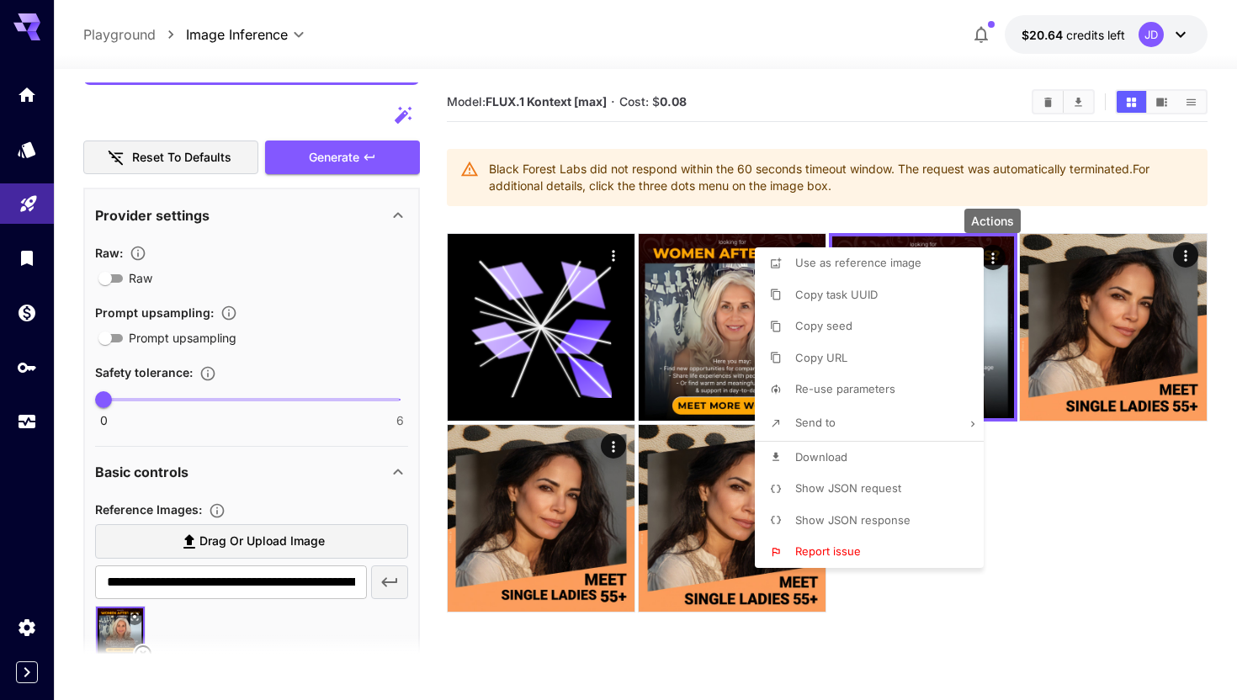
click at [814, 453] on span "Download" at bounding box center [821, 456] width 52 height 13
click at [238, 579] on div at bounding box center [618, 350] width 1237 height 700
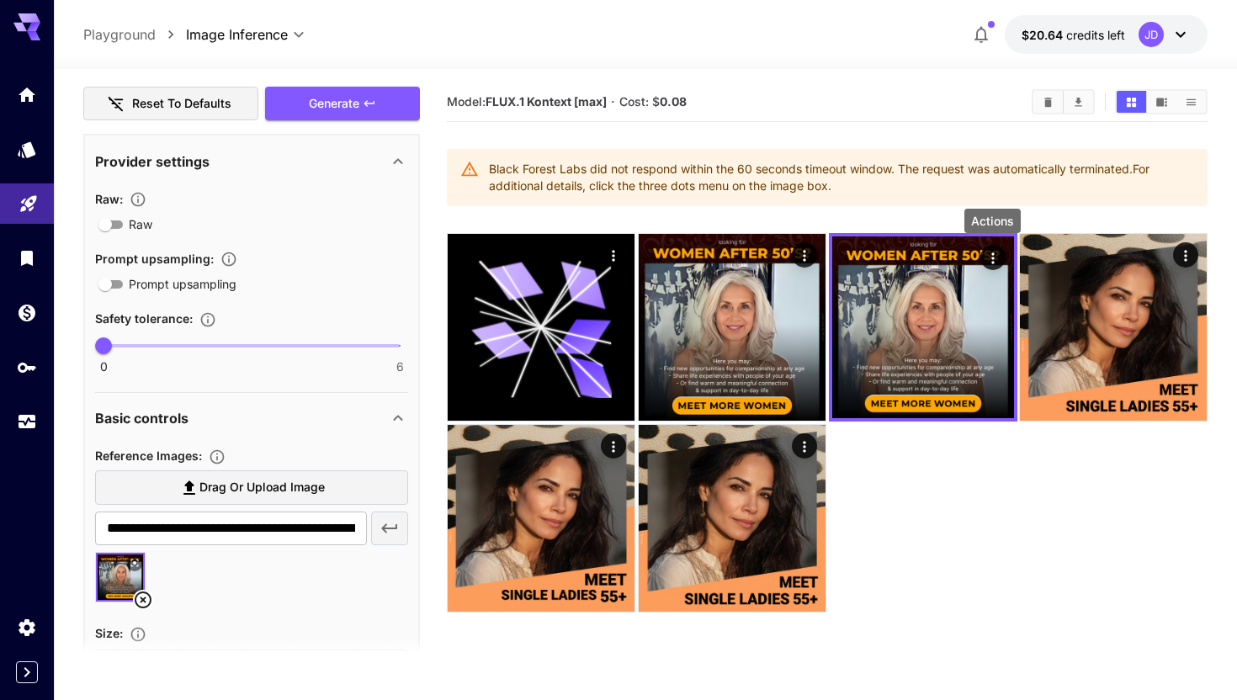
scroll to position [291, 0]
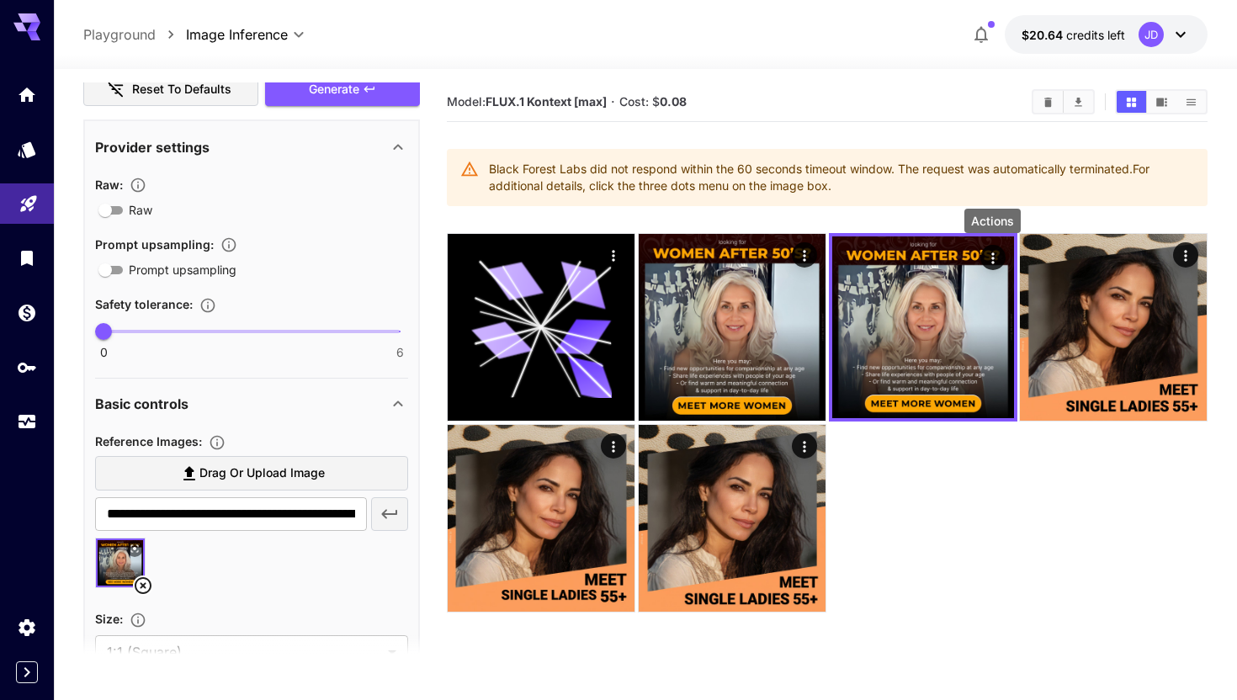
click at [141, 586] on icon at bounding box center [143, 585] width 17 height 17
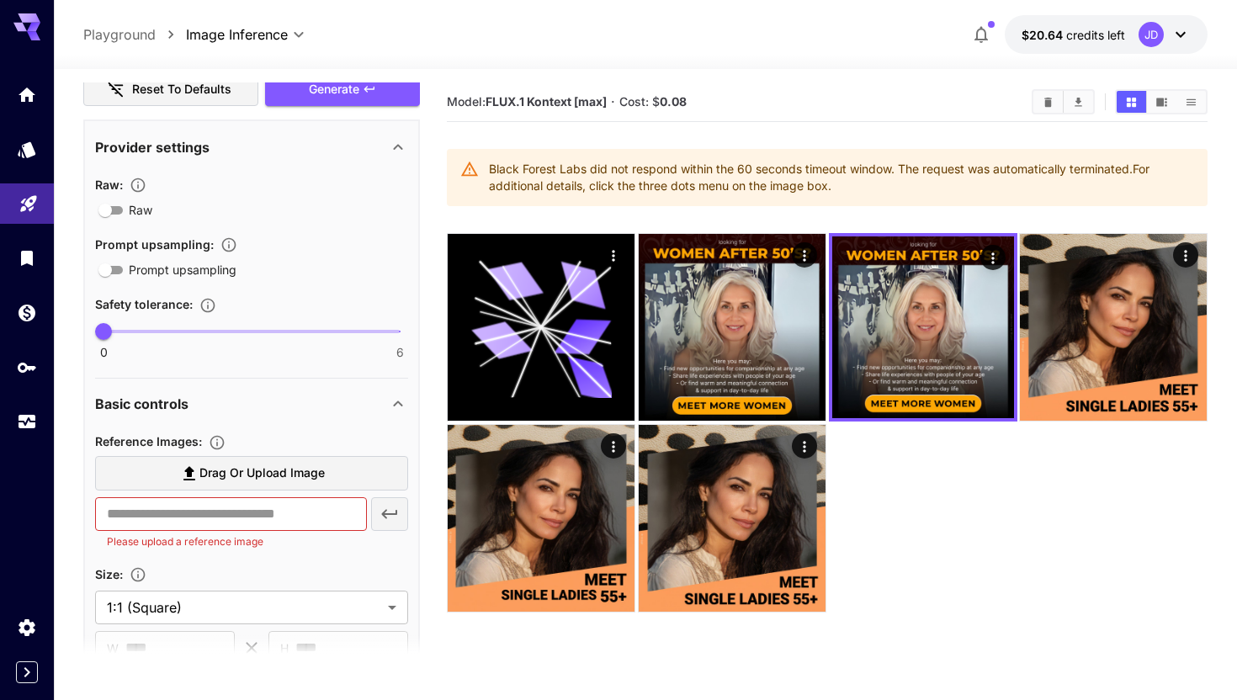
click at [153, 460] on label "Drag or upload image" at bounding box center [251, 473] width 313 height 34
click at [0, 0] on input "Drag or upload image" at bounding box center [0, 0] width 0 height 0
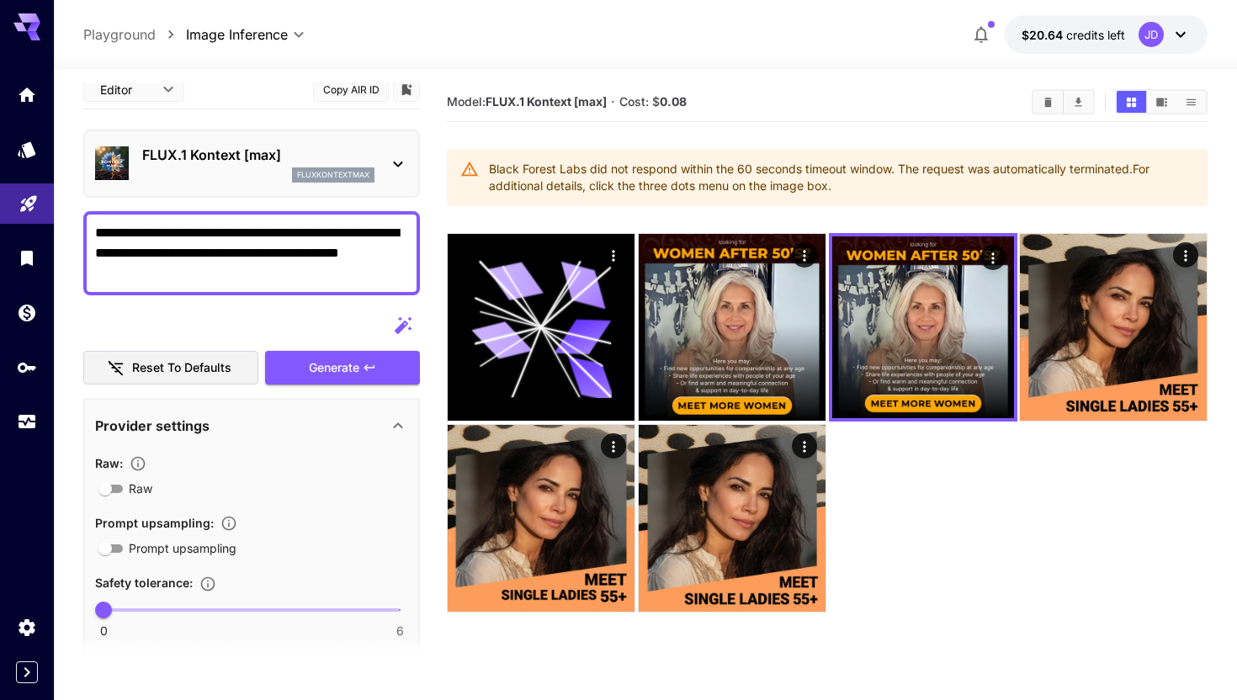
scroll to position [0, 0]
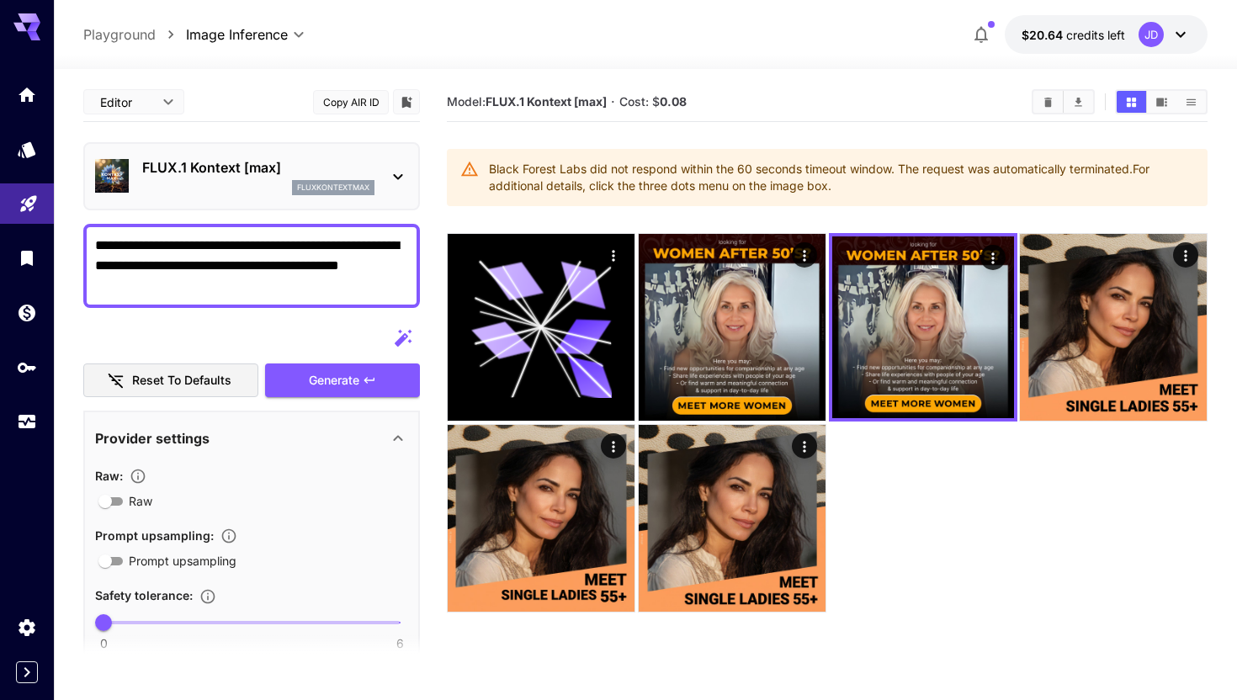
type input "**********"
click at [171, 261] on textarea "**********" at bounding box center [251, 266] width 313 height 61
drag, startPoint x: 171, startPoint y: 261, endPoint x: 347, endPoint y: 240, distance: 177.1
click at [347, 240] on textarea "**********" at bounding box center [251, 266] width 313 height 61
type textarea "**********"
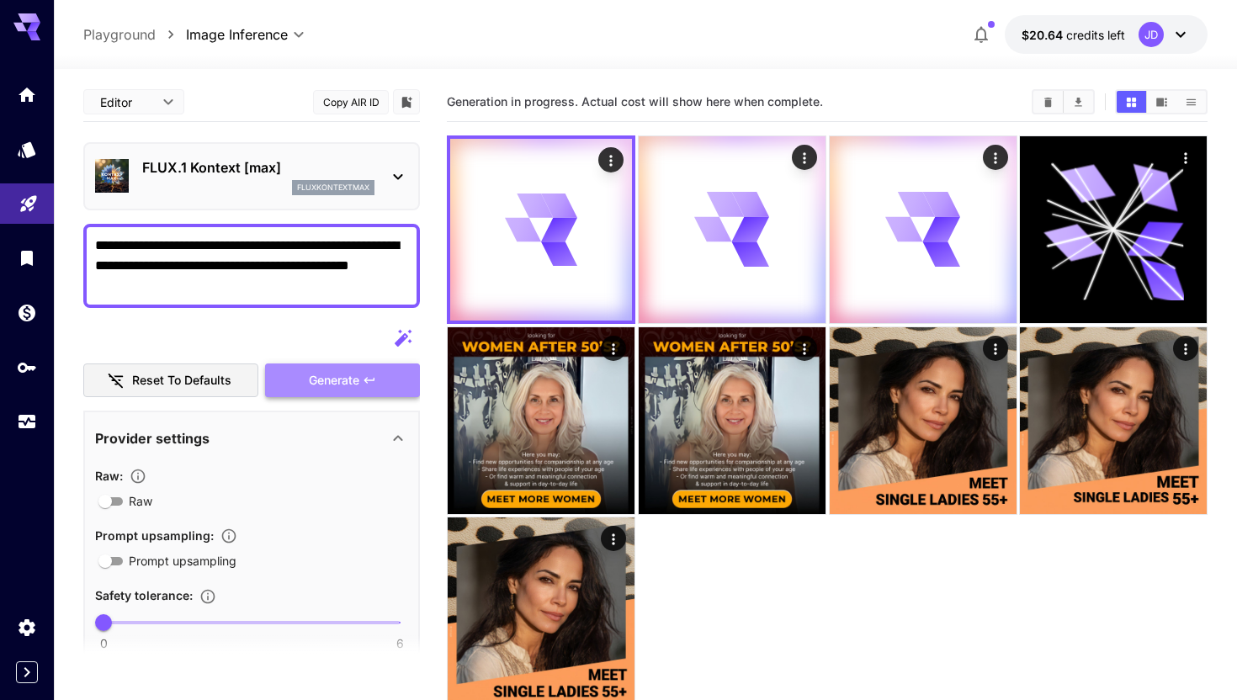
click at [332, 378] on span "Generate" at bounding box center [334, 380] width 50 height 21
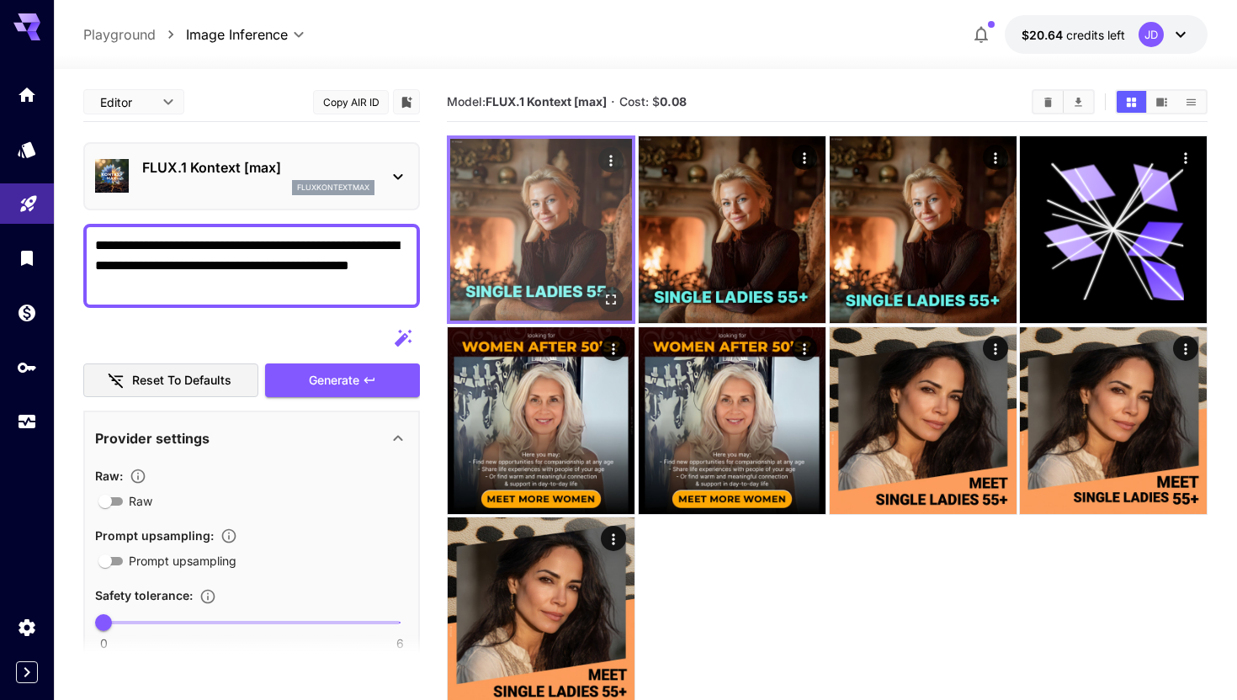
click at [517, 273] on img at bounding box center [541, 230] width 182 height 182
click at [602, 306] on icon "Open in fullscreen" at bounding box center [610, 299] width 17 height 17
click at [602, 159] on icon "Actions" at bounding box center [610, 160] width 17 height 17
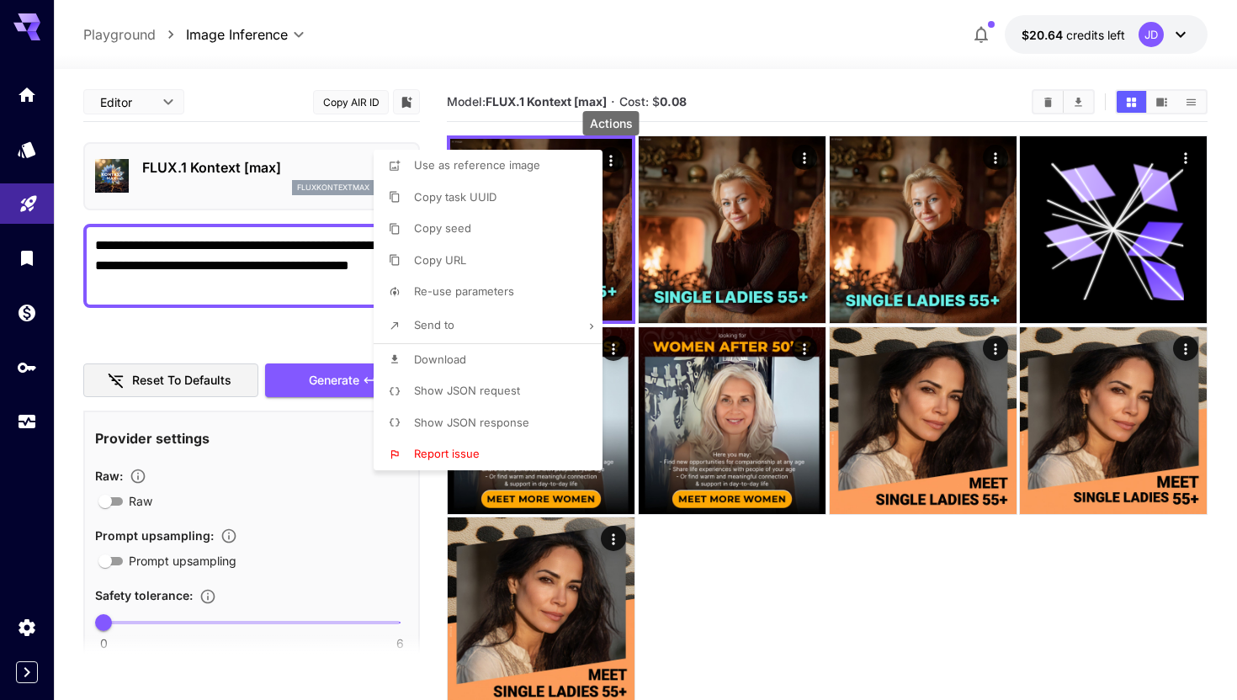
click at [501, 358] on li "Download" at bounding box center [493, 360] width 239 height 32
click at [241, 528] on div at bounding box center [618, 350] width 1237 height 700
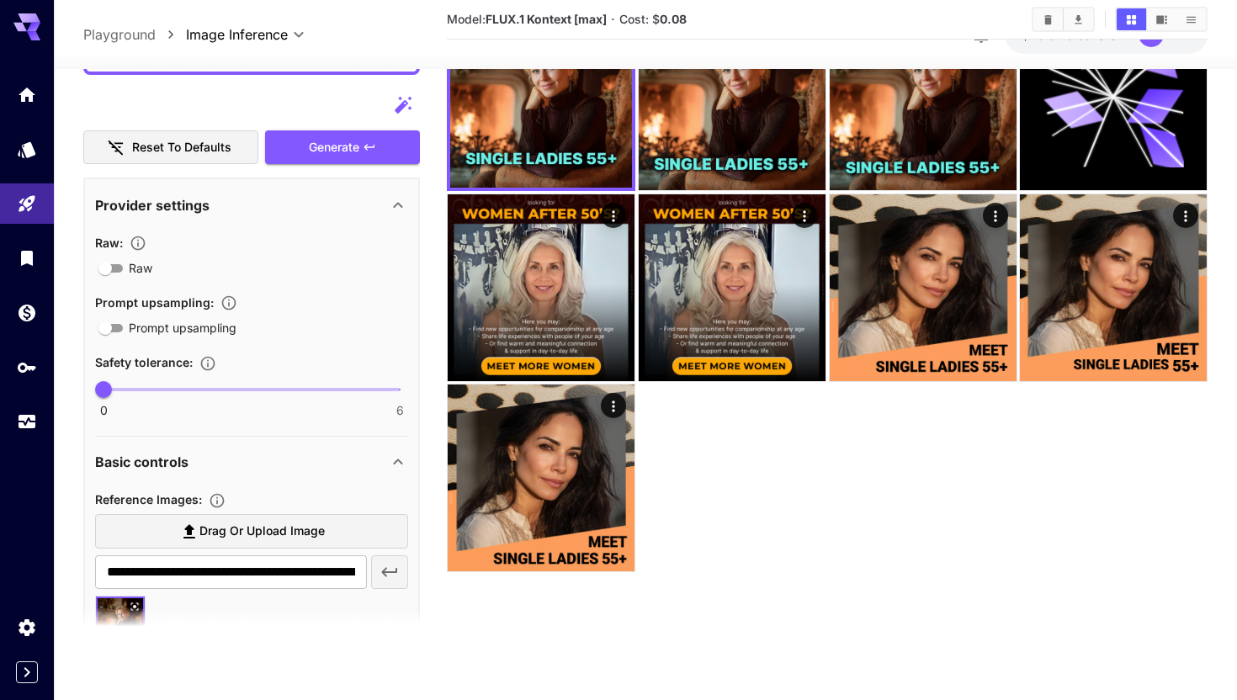
scroll to position [233, 0]
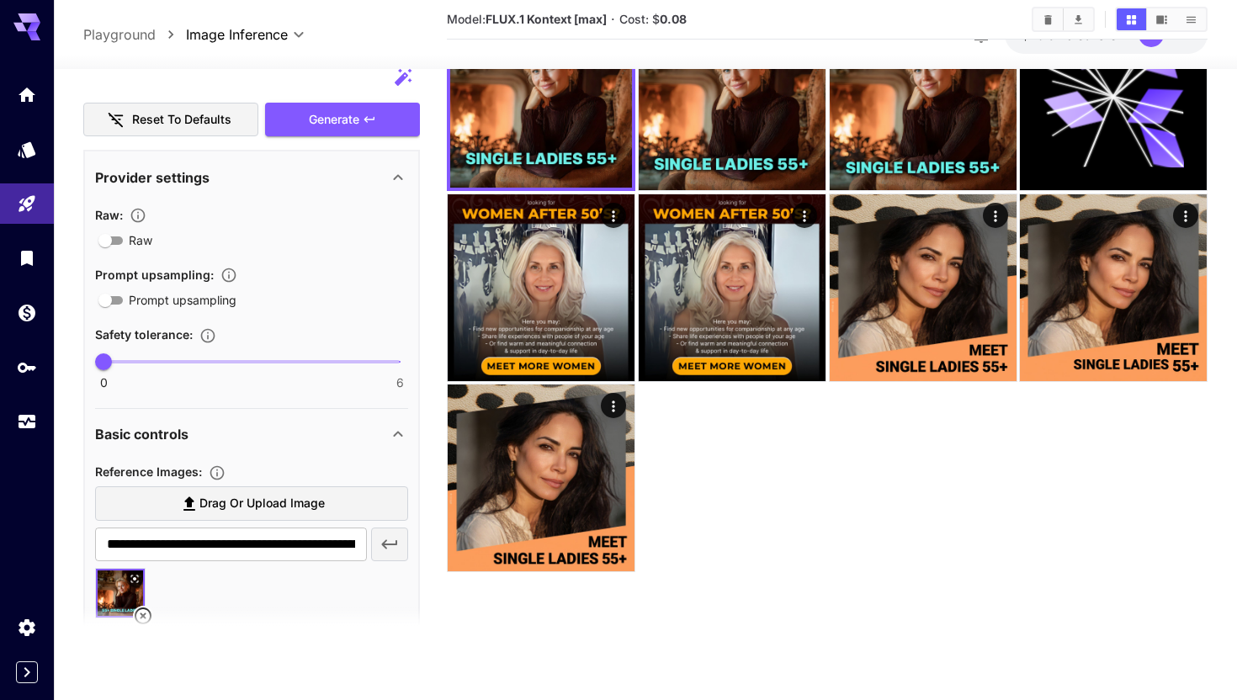
click at [142, 608] on section at bounding box center [251, 628] width 337 height 42
click at [145, 616] on section at bounding box center [251, 628] width 337 height 42
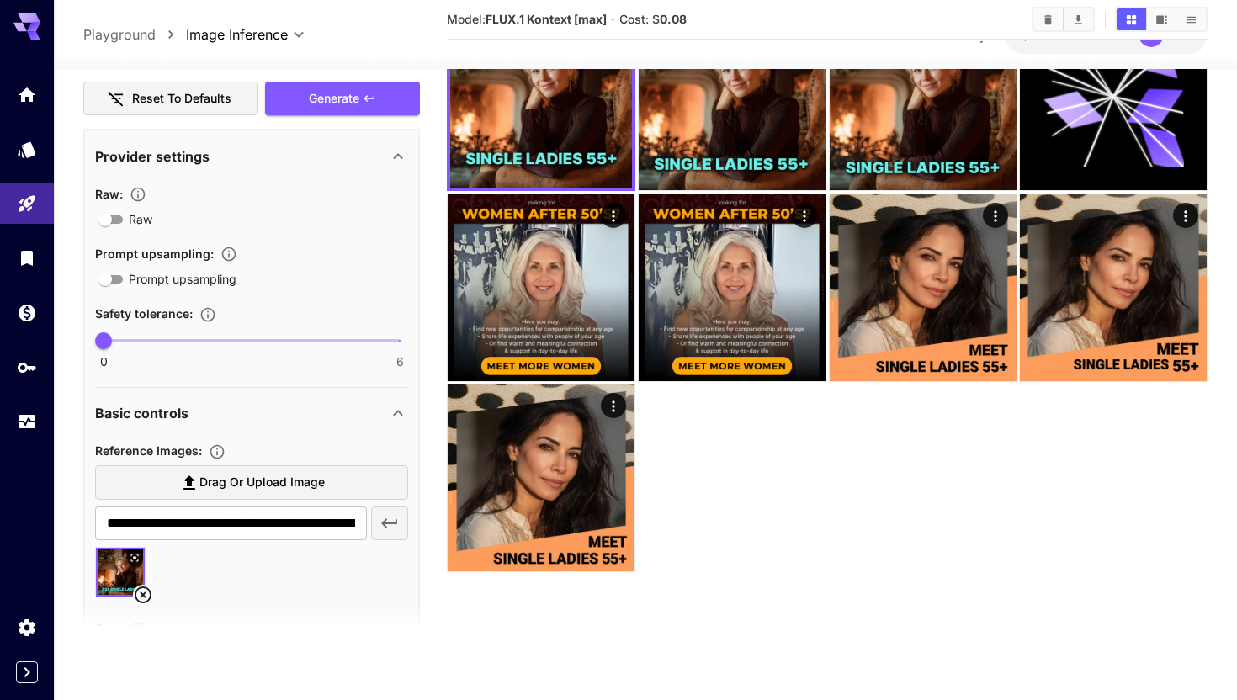
scroll to position [258, 0]
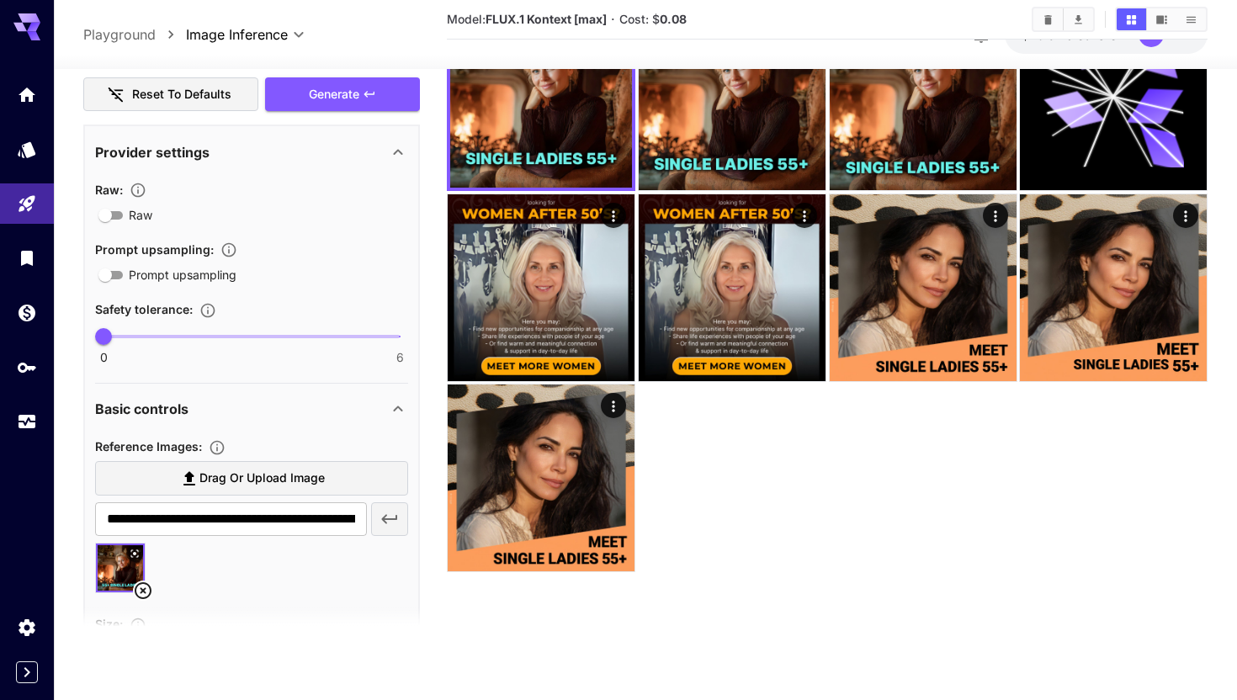
click at [144, 592] on icon at bounding box center [143, 590] width 17 height 17
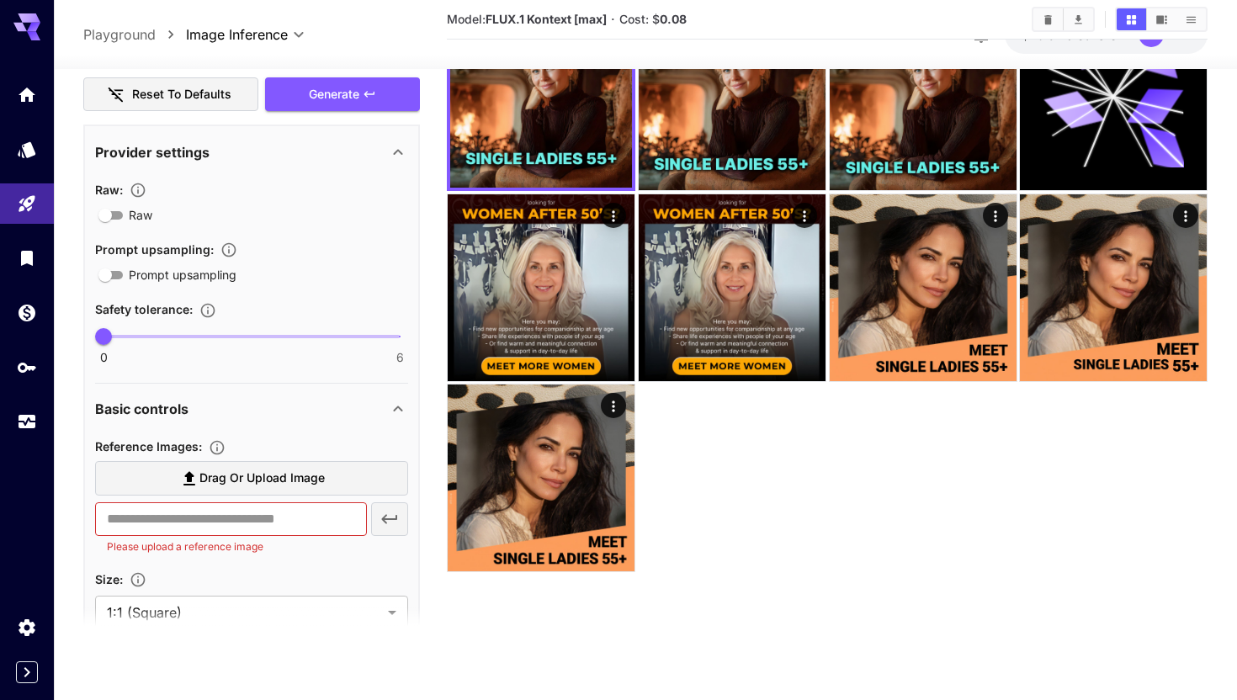
click at [176, 470] on label "Drag or upload image" at bounding box center [251, 478] width 313 height 34
click at [0, 0] on input "Drag or upload image" at bounding box center [0, 0] width 0 height 0
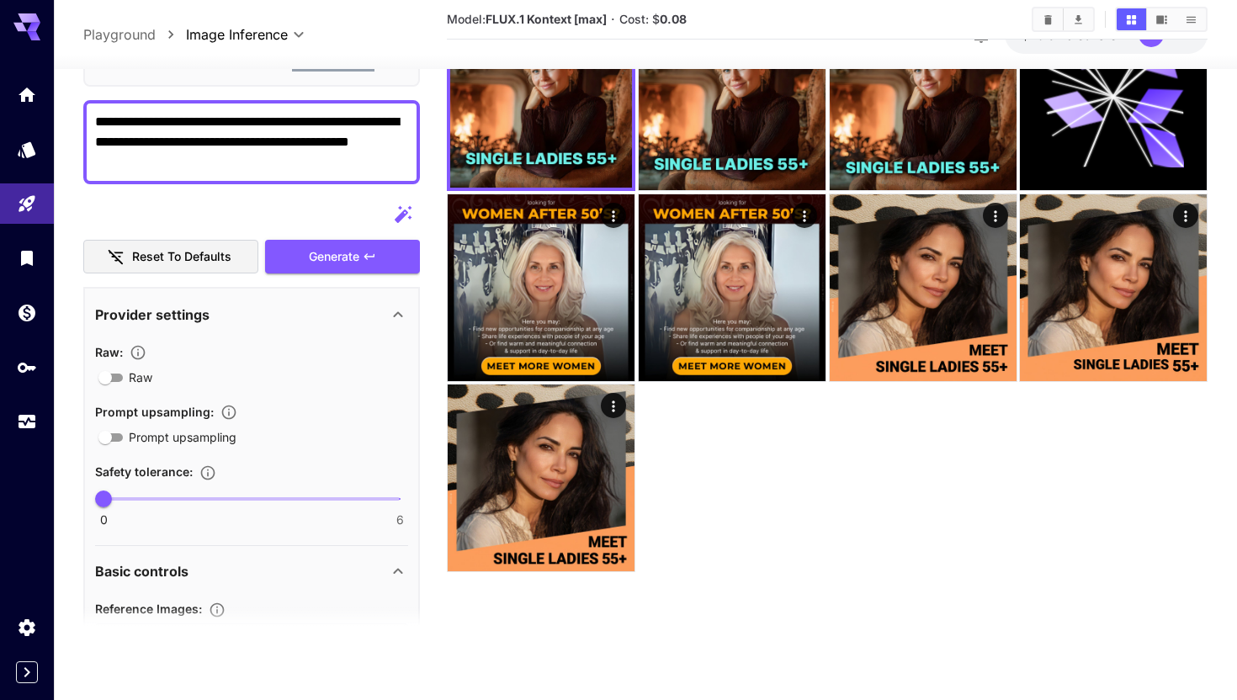
scroll to position [24, 0]
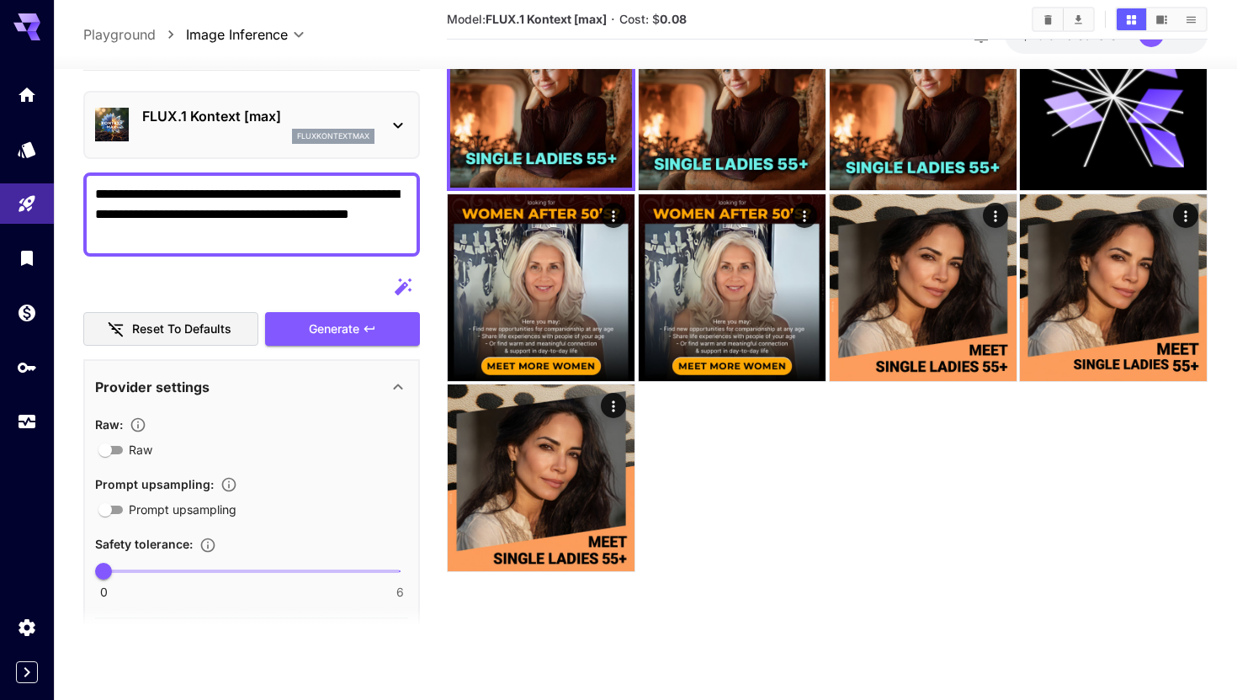
click at [347, 191] on textarea "**********" at bounding box center [251, 214] width 313 height 61
type input "**********"
click at [347, 191] on textarea "**********" at bounding box center [251, 214] width 313 height 61
type textarea "**********"
click at [352, 328] on span "Generate" at bounding box center [334, 329] width 50 height 21
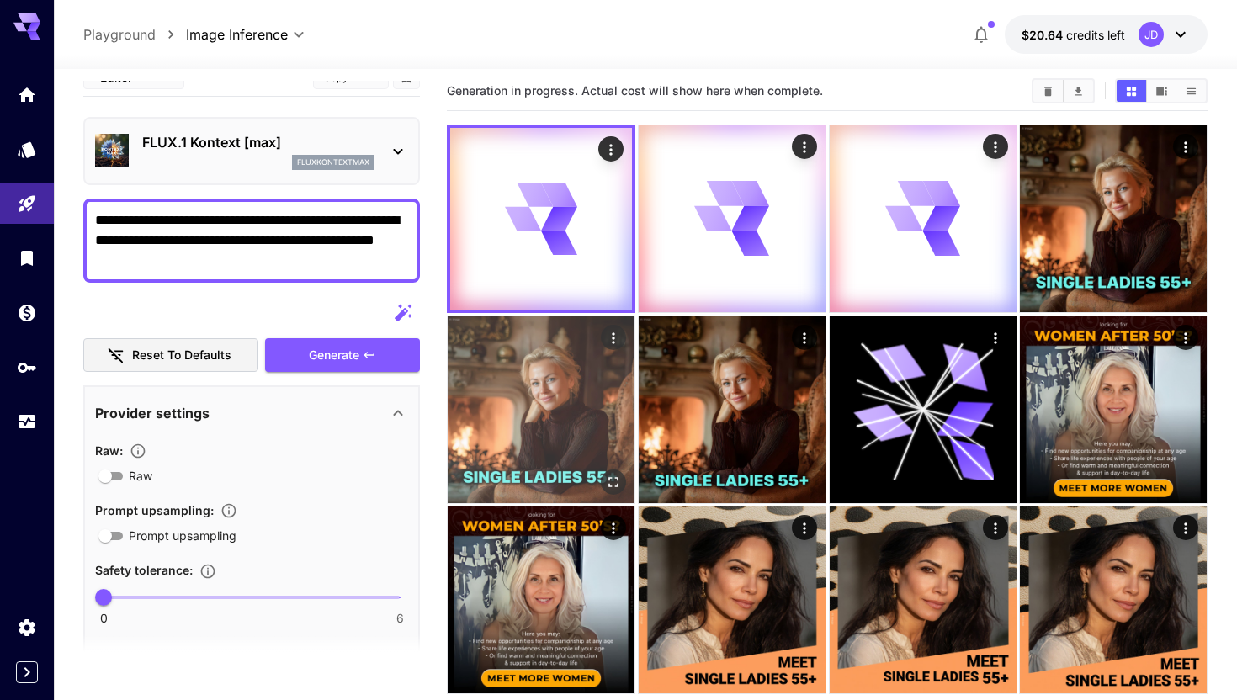
scroll to position [0, 0]
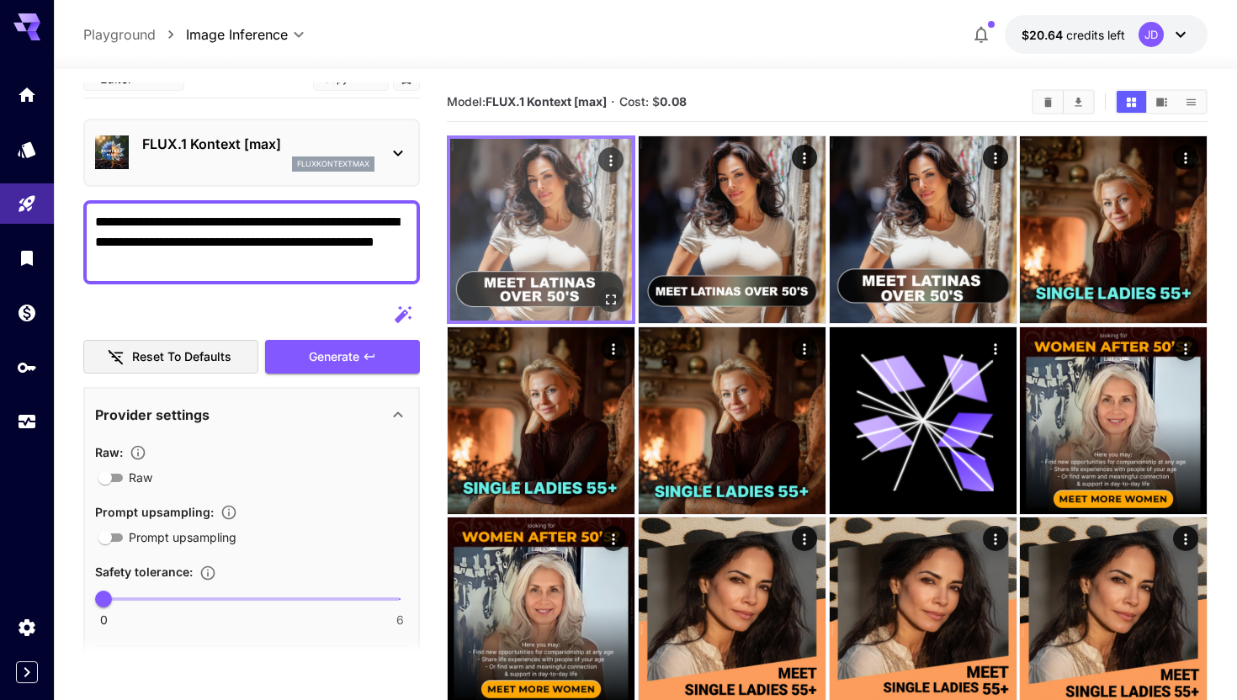
click at [607, 302] on icon "Open in fullscreen" at bounding box center [610, 299] width 17 height 17
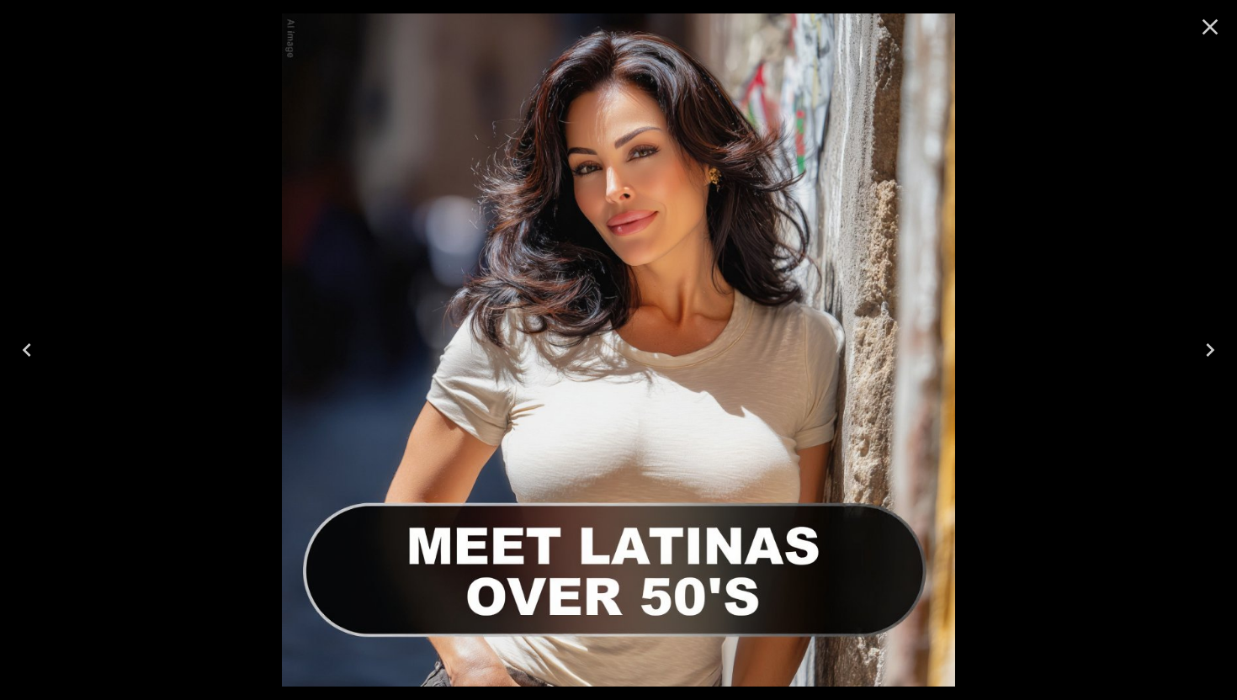
click at [1204, 347] on icon "Next" at bounding box center [1209, 350] width 27 height 27
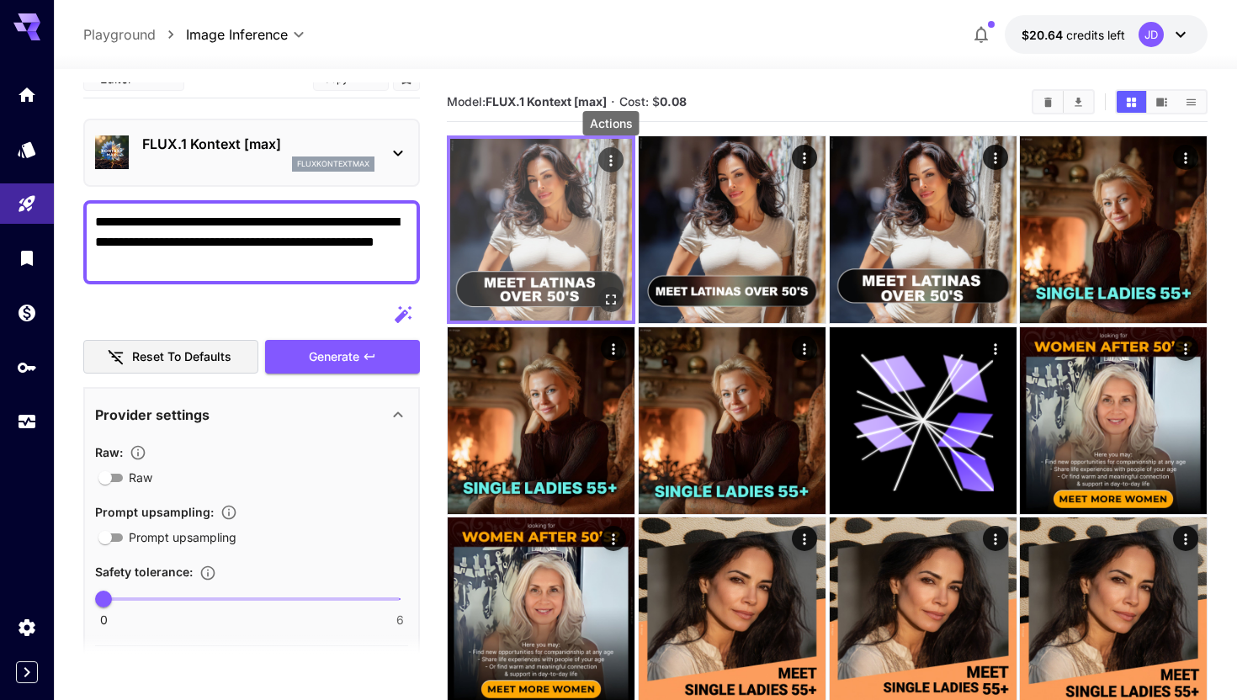
click at [606, 160] on icon "Actions" at bounding box center [610, 160] width 17 height 17
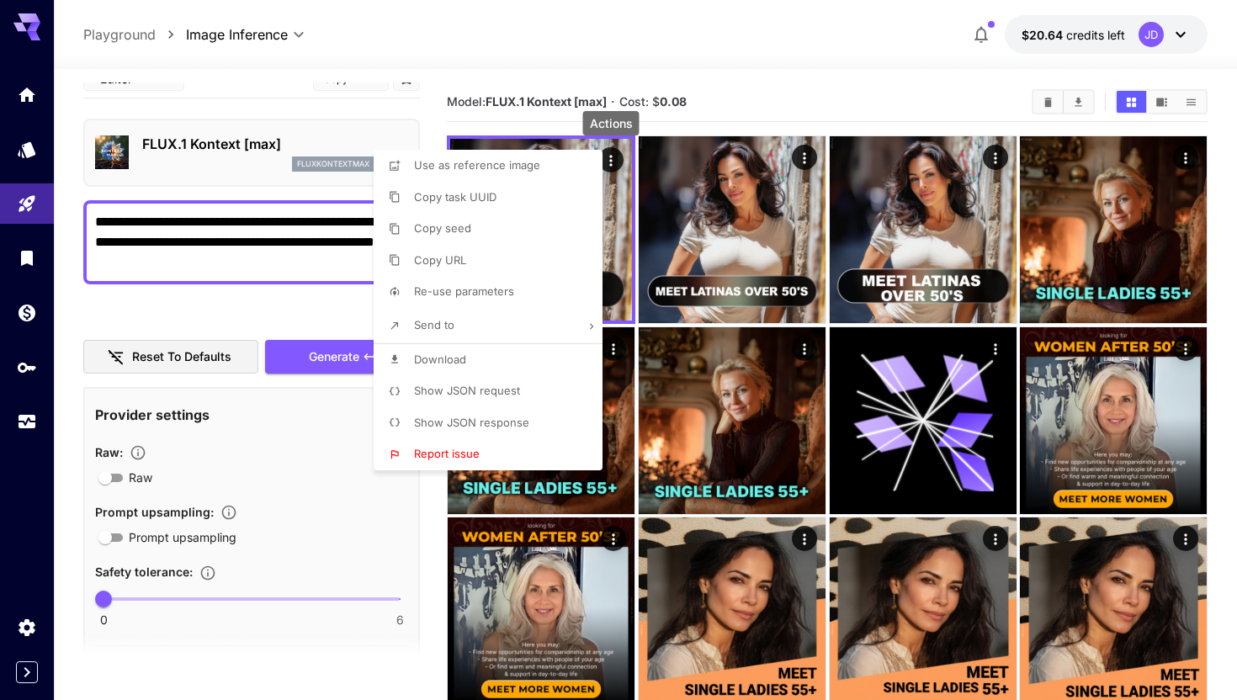
click at [484, 367] on li "Download" at bounding box center [493, 360] width 239 height 32
click at [248, 409] on div at bounding box center [618, 350] width 1237 height 700
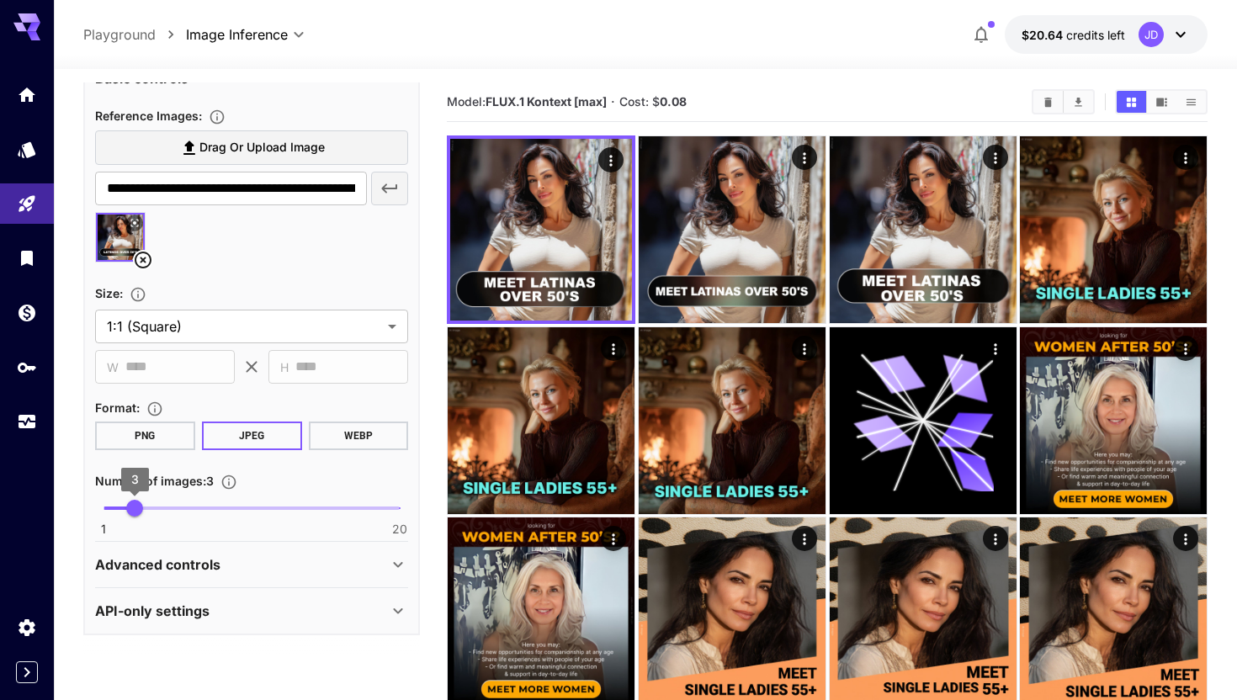
scroll to position [133, 0]
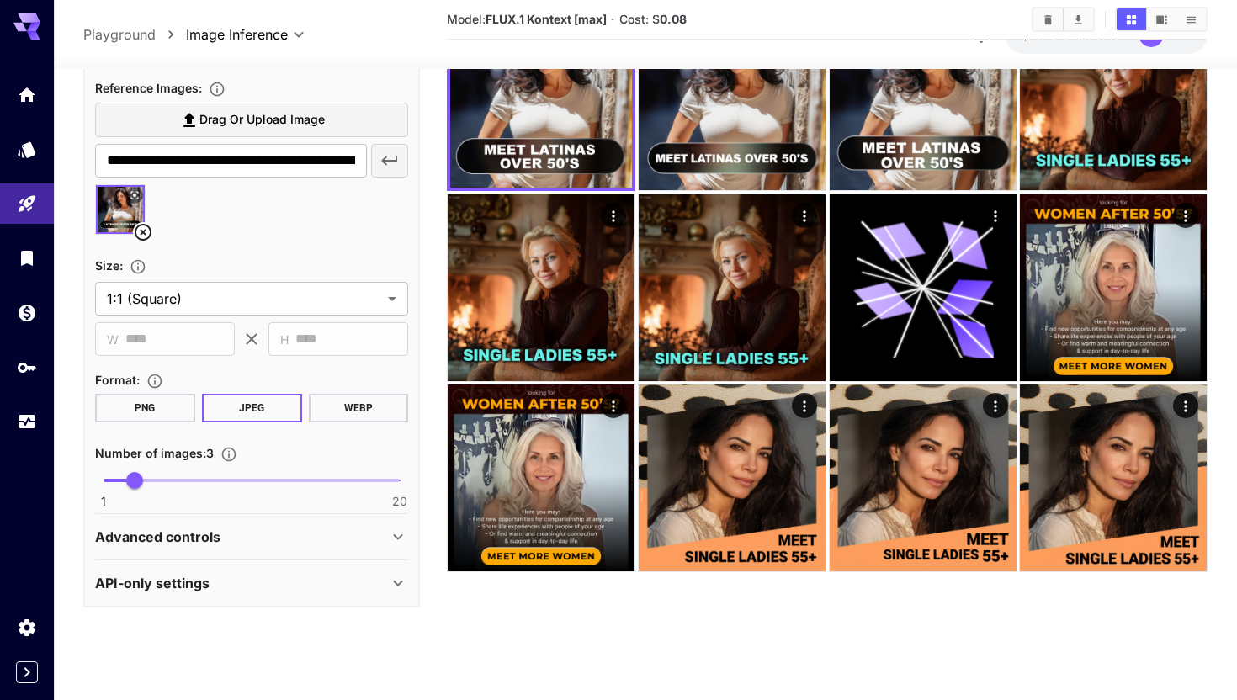
click at [151, 235] on icon at bounding box center [143, 232] width 17 height 17
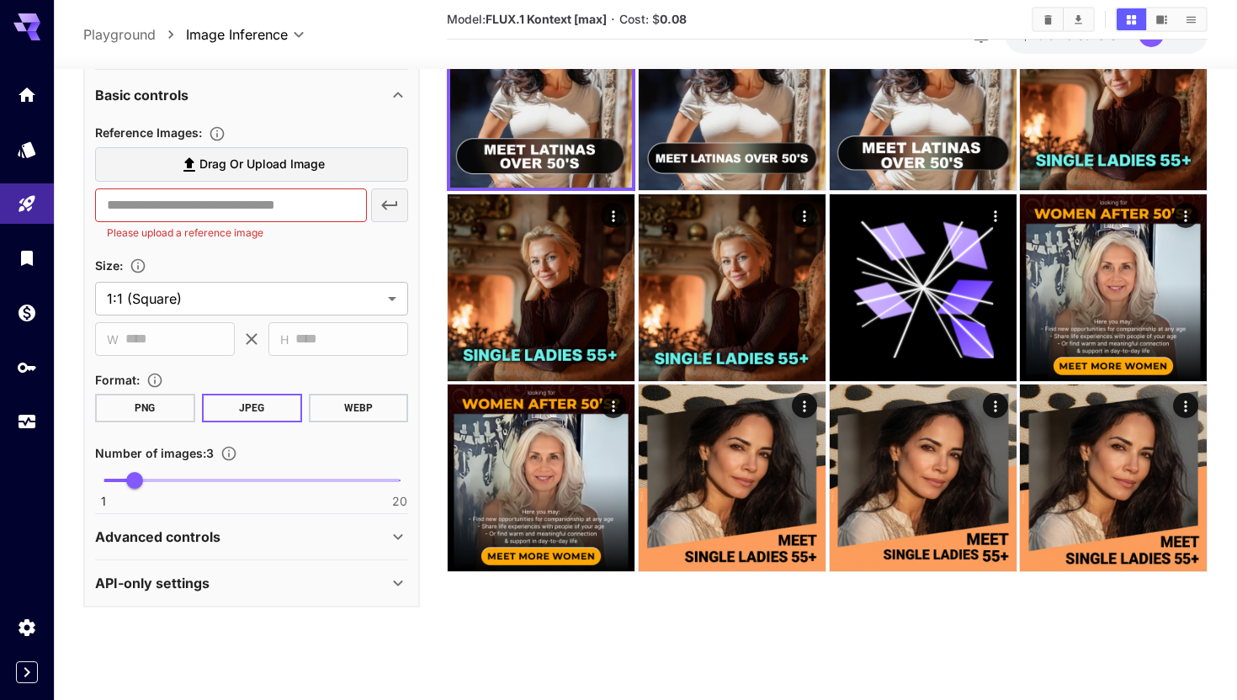
click at [171, 167] on label "Drag or upload image" at bounding box center [251, 164] width 313 height 34
click at [0, 0] on input "Drag or upload image" at bounding box center [0, 0] width 0 height 0
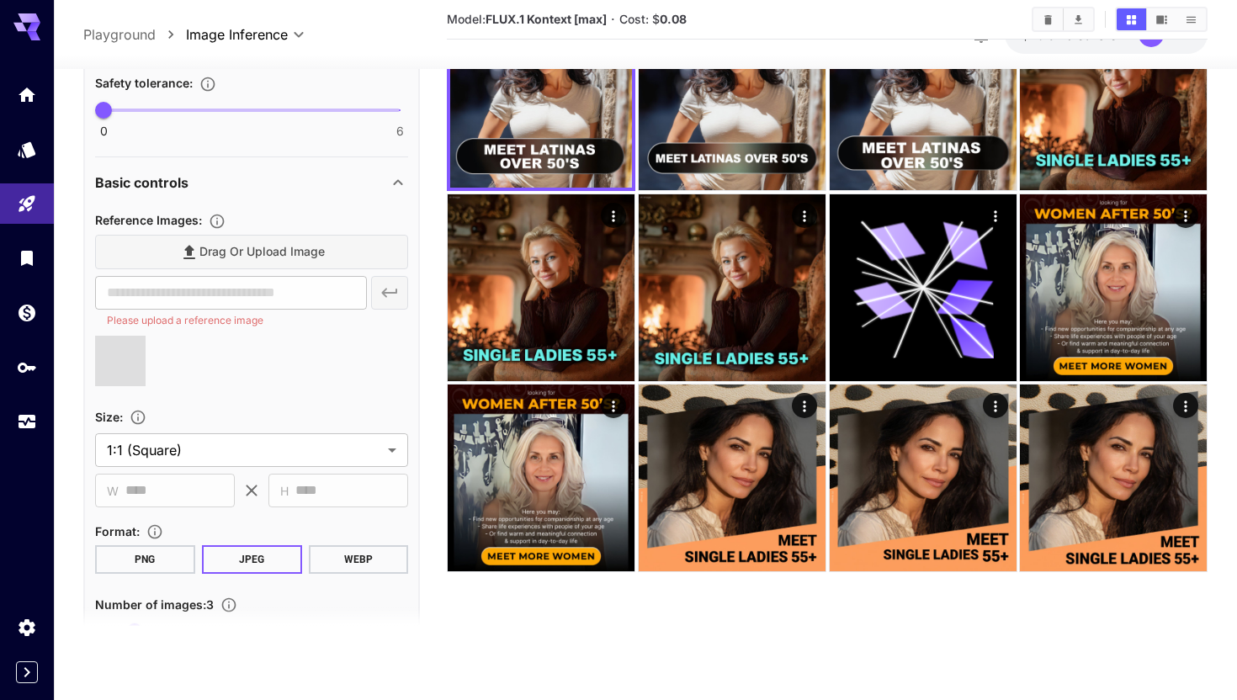
scroll to position [302, 0]
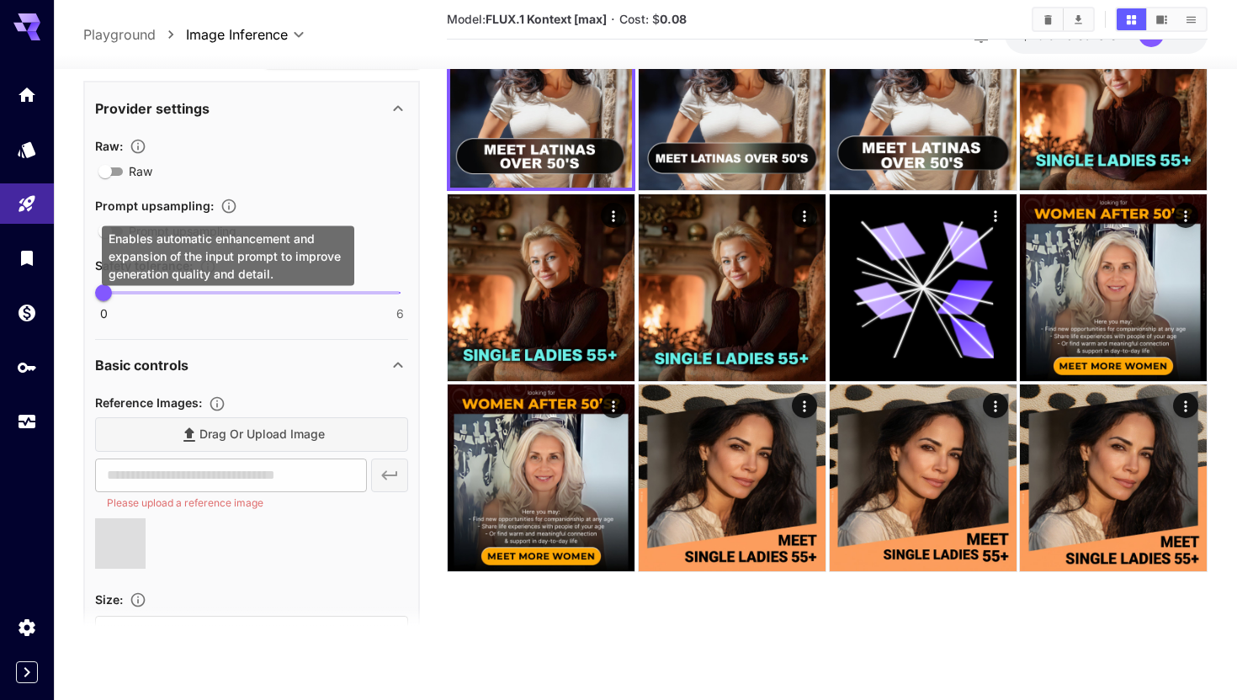
type input "**********"
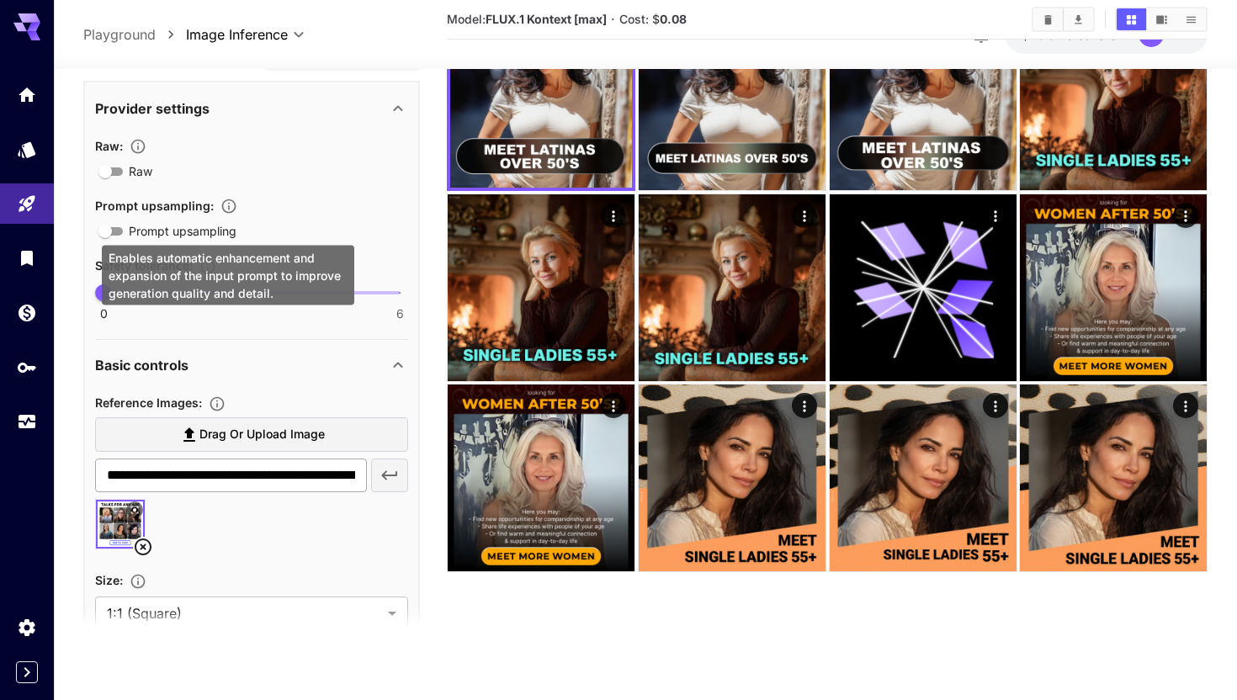
scroll to position [0, 0]
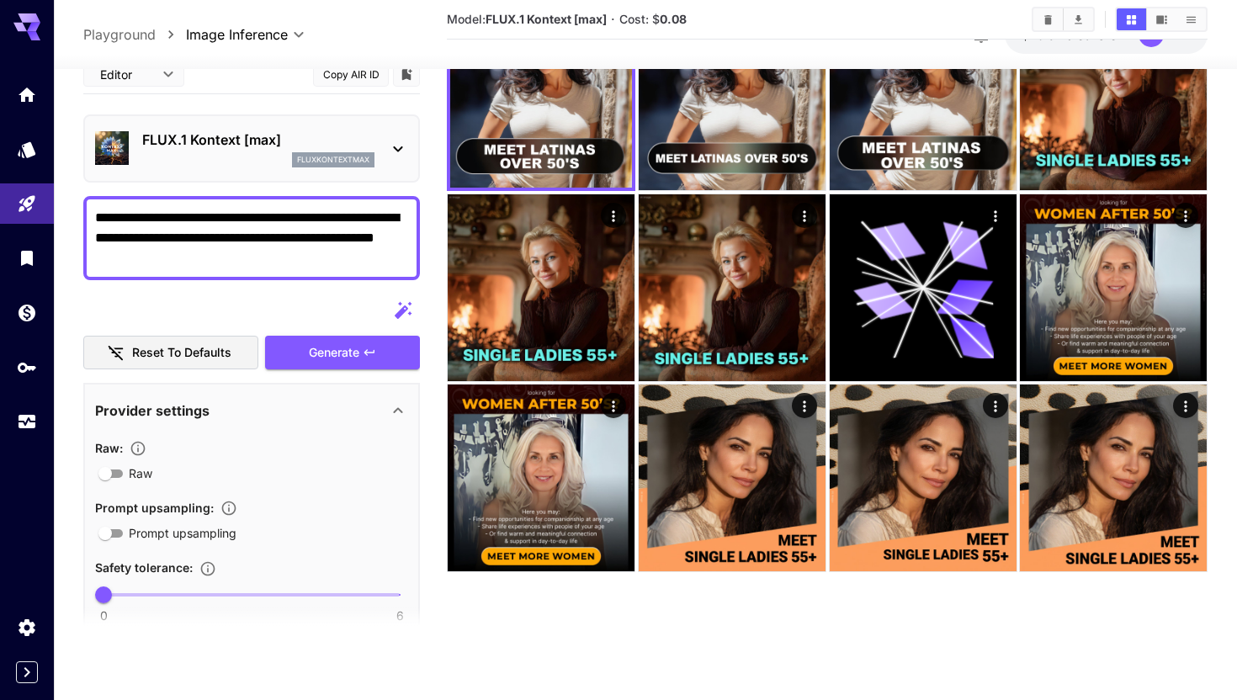
click at [349, 211] on textarea "**********" at bounding box center [251, 238] width 313 height 61
drag, startPoint x: 349, startPoint y: 211, endPoint x: 209, endPoint y: 241, distance: 142.7
click at [209, 241] on textarea "**********" at bounding box center [251, 238] width 313 height 61
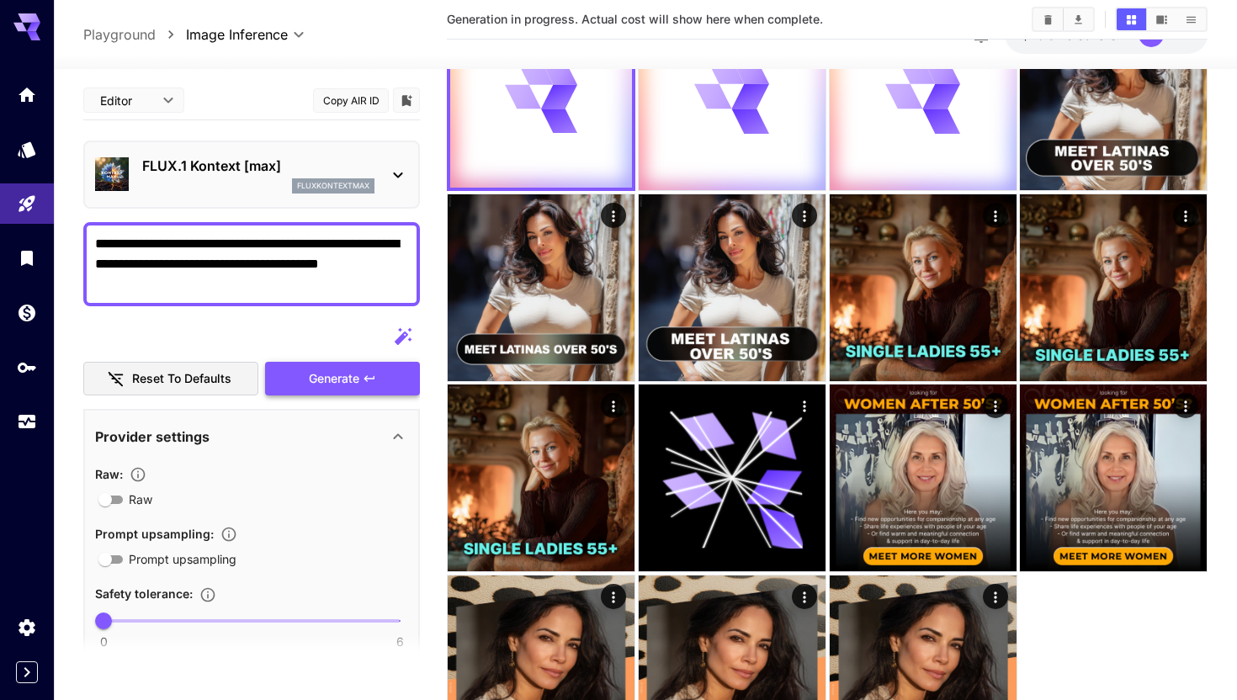
click at [315, 339] on div "Reset to defaults Generate" at bounding box center [251, 358] width 337 height 77
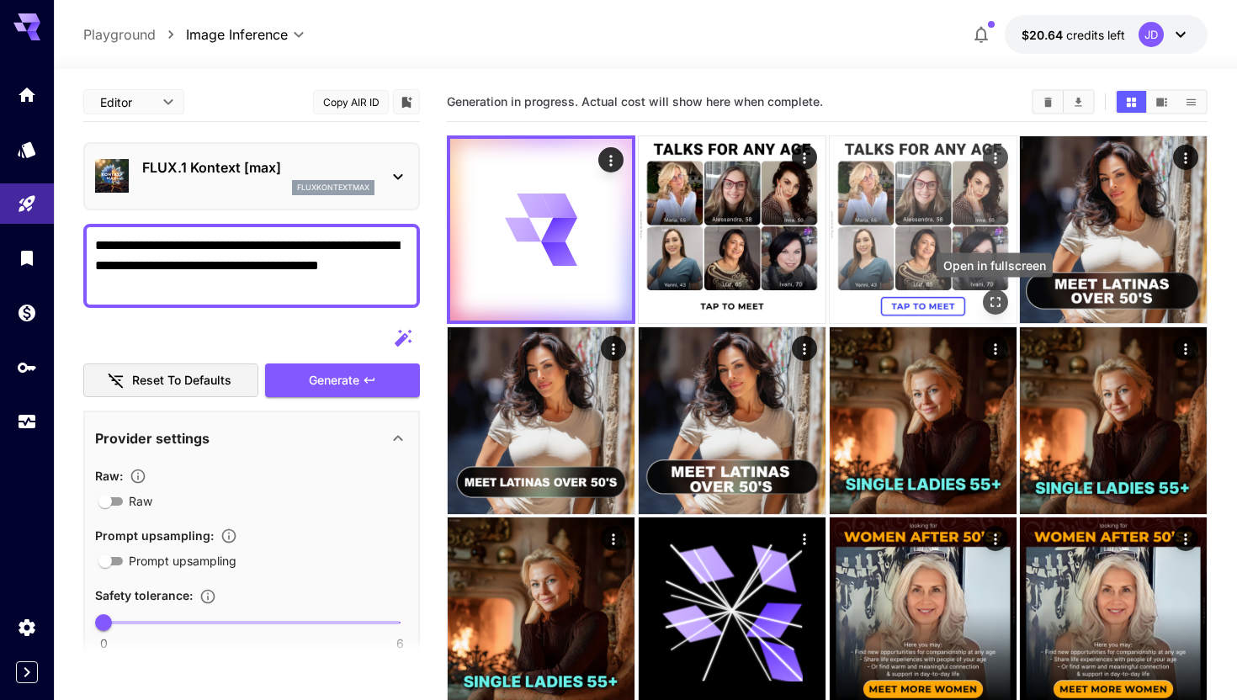
click at [998, 305] on icon "Open in fullscreen" at bounding box center [994, 302] width 10 height 10
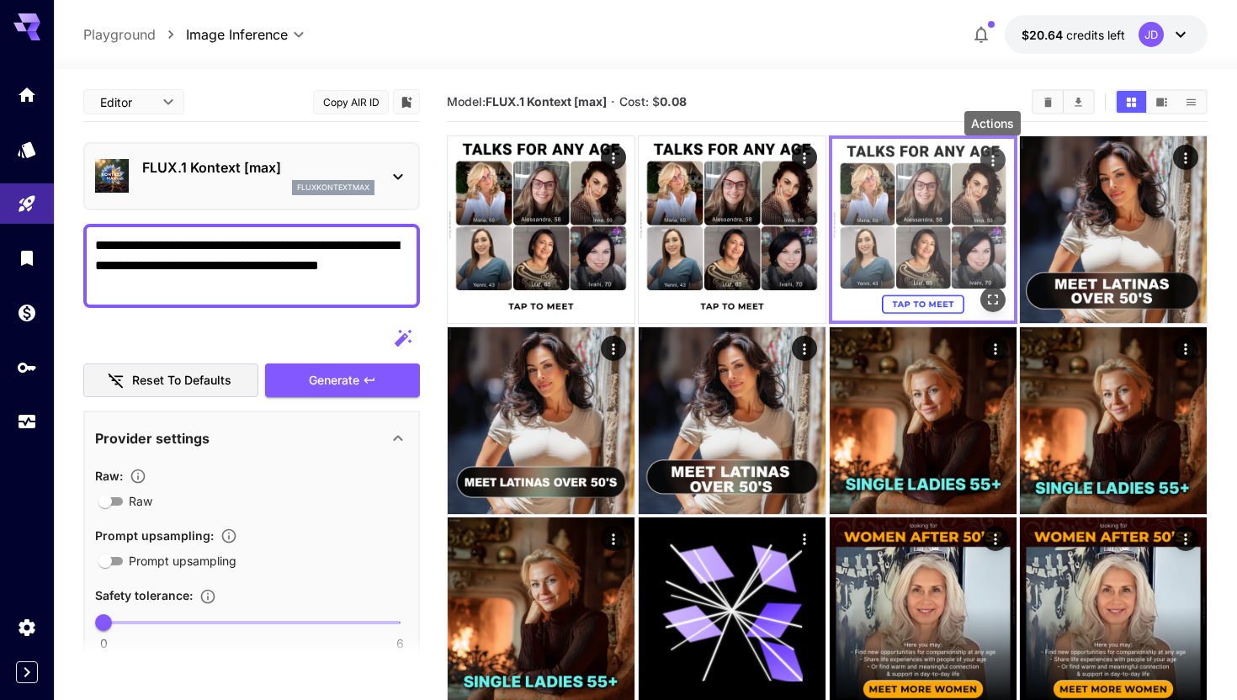
click at [986, 156] on icon "Actions" at bounding box center [991, 160] width 17 height 17
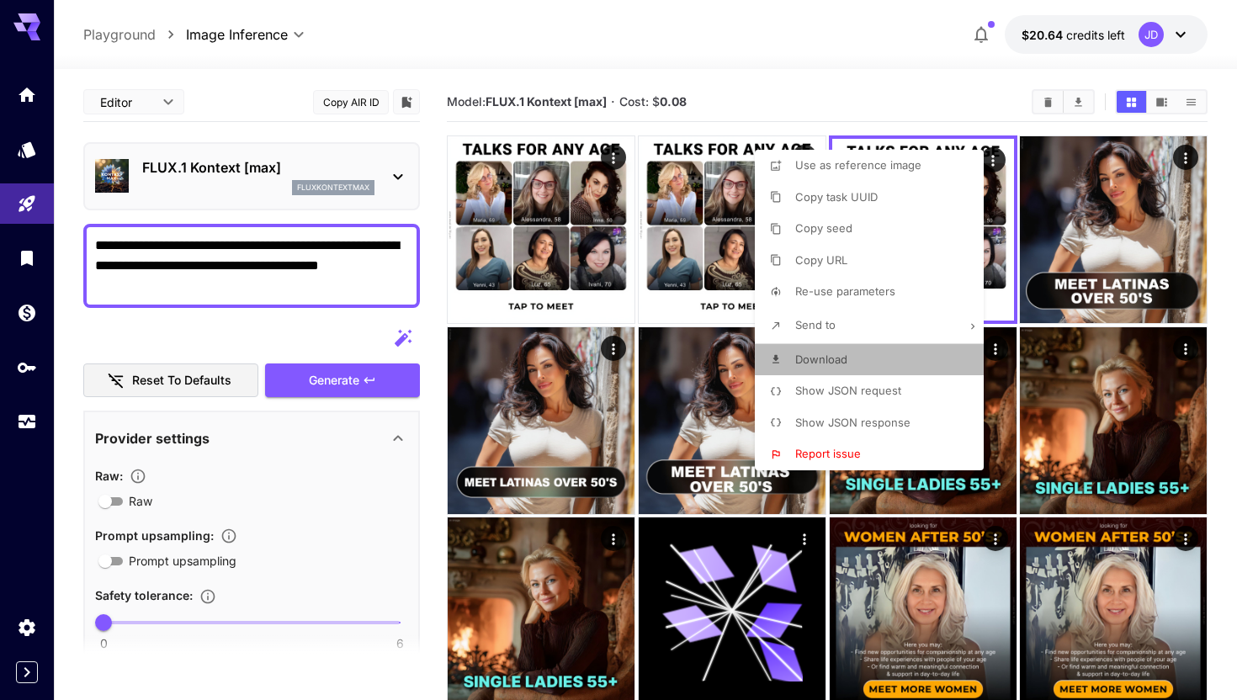
click at [827, 370] on li "Download" at bounding box center [874, 360] width 239 height 32
click at [342, 246] on div at bounding box center [618, 350] width 1237 height 700
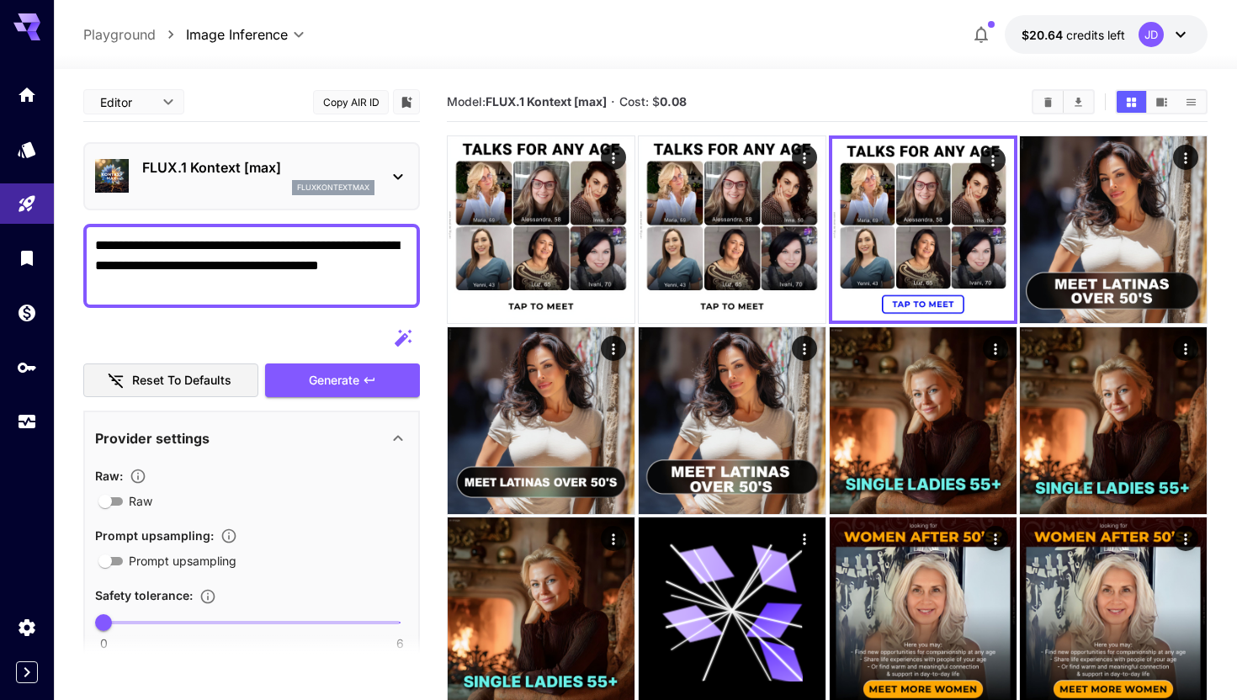
click at [349, 246] on textarea "**********" at bounding box center [251, 266] width 313 height 61
drag, startPoint x: 349, startPoint y: 246, endPoint x: 114, endPoint y: 273, distance: 236.3
click at [114, 272] on textarea "**********" at bounding box center [251, 266] width 313 height 61
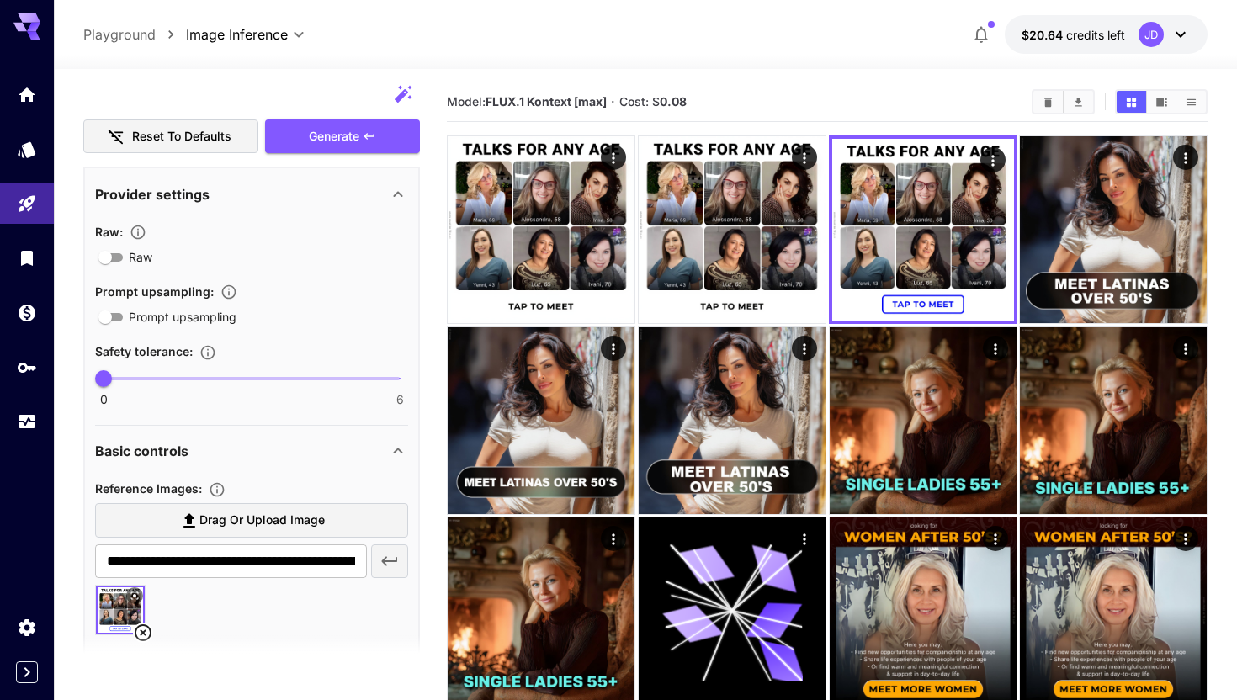
scroll to position [273, 0]
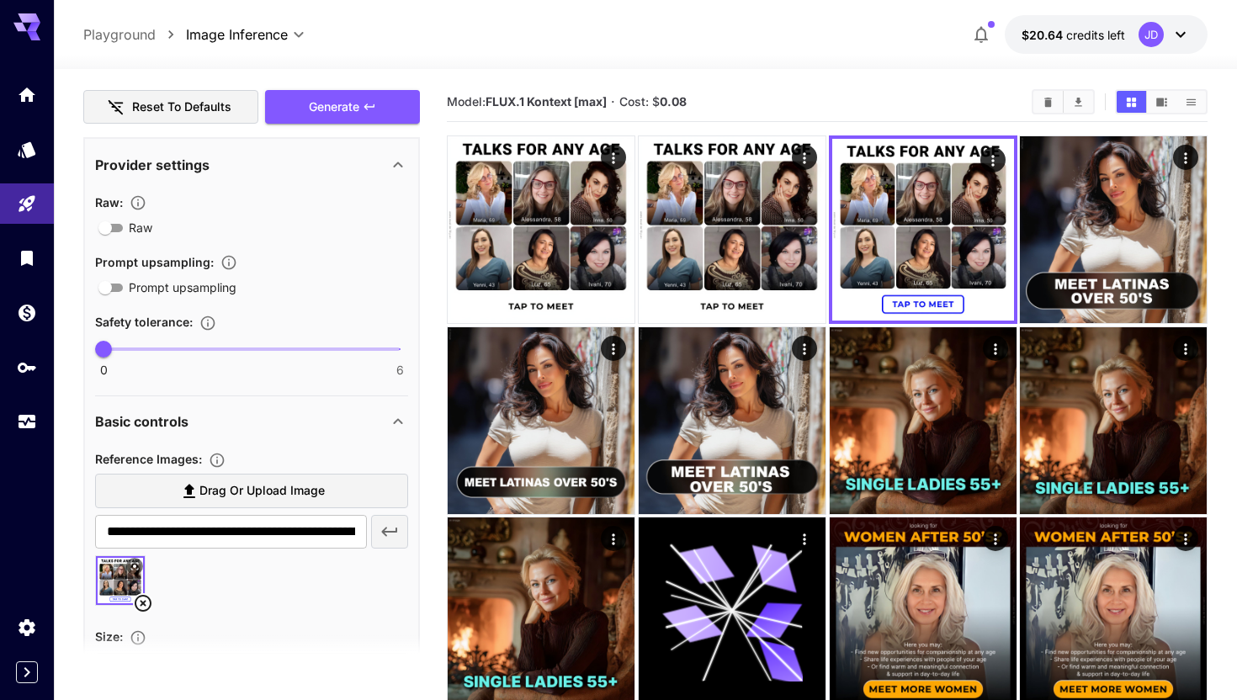
type textarea "**********"
click at [294, 489] on span "Drag or upload image" at bounding box center [261, 490] width 125 height 21
click at [0, 0] on input "Drag or upload image" at bounding box center [0, 0] width 0 height 0
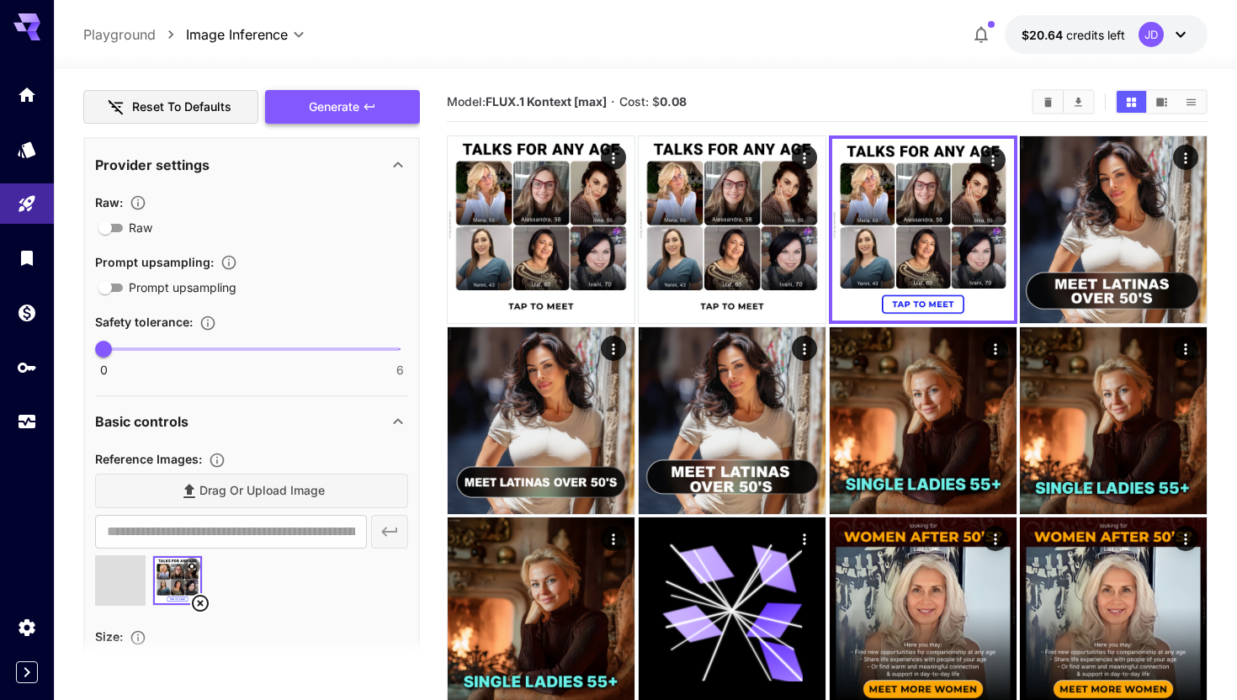
click at [326, 114] on span "Generate" at bounding box center [334, 107] width 50 height 21
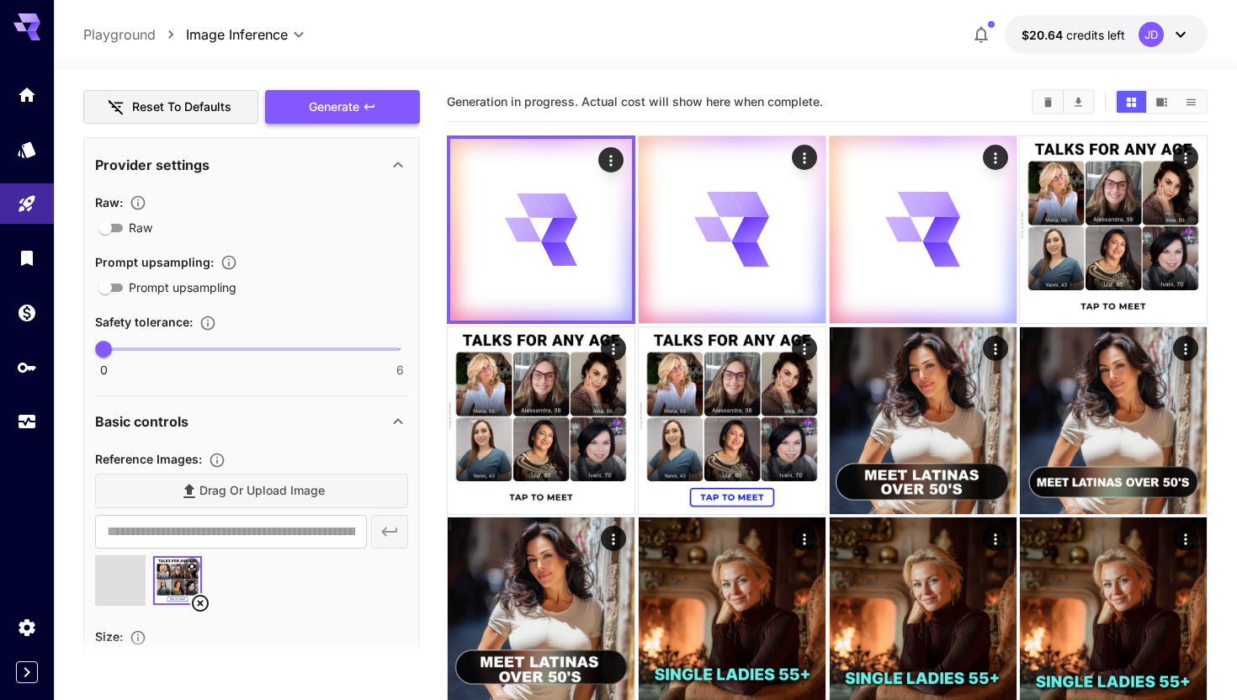
type input "**********"
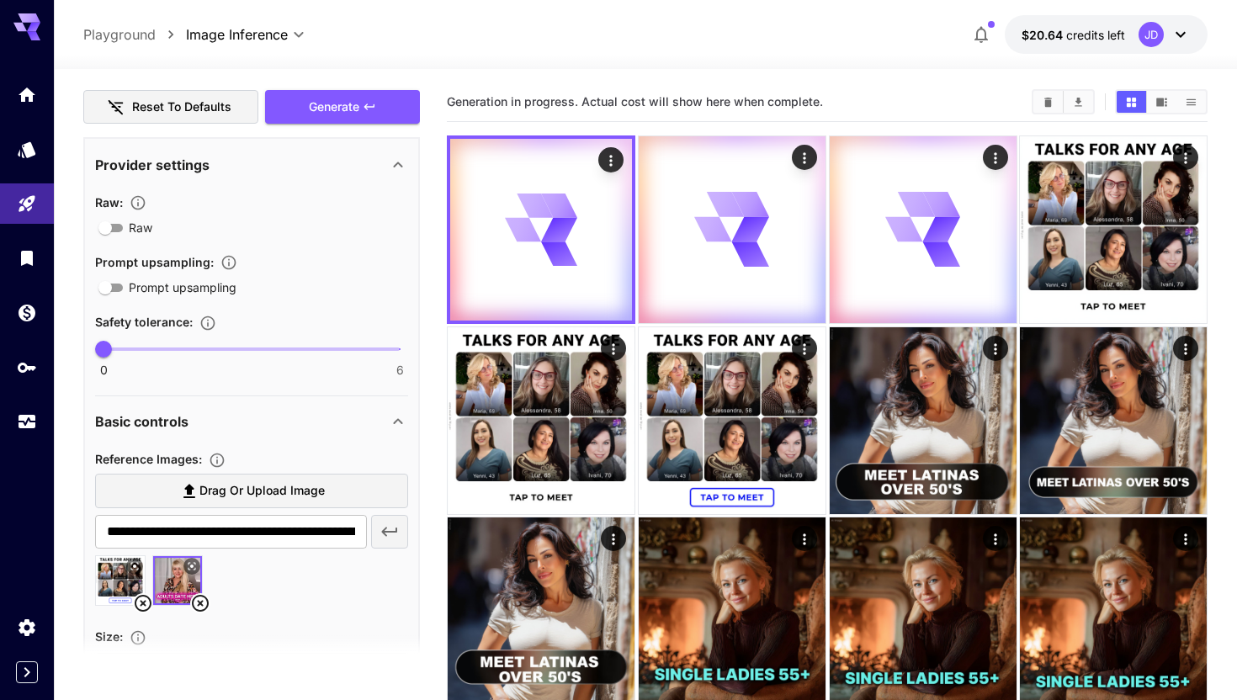
click at [144, 603] on icon at bounding box center [143, 603] width 17 height 17
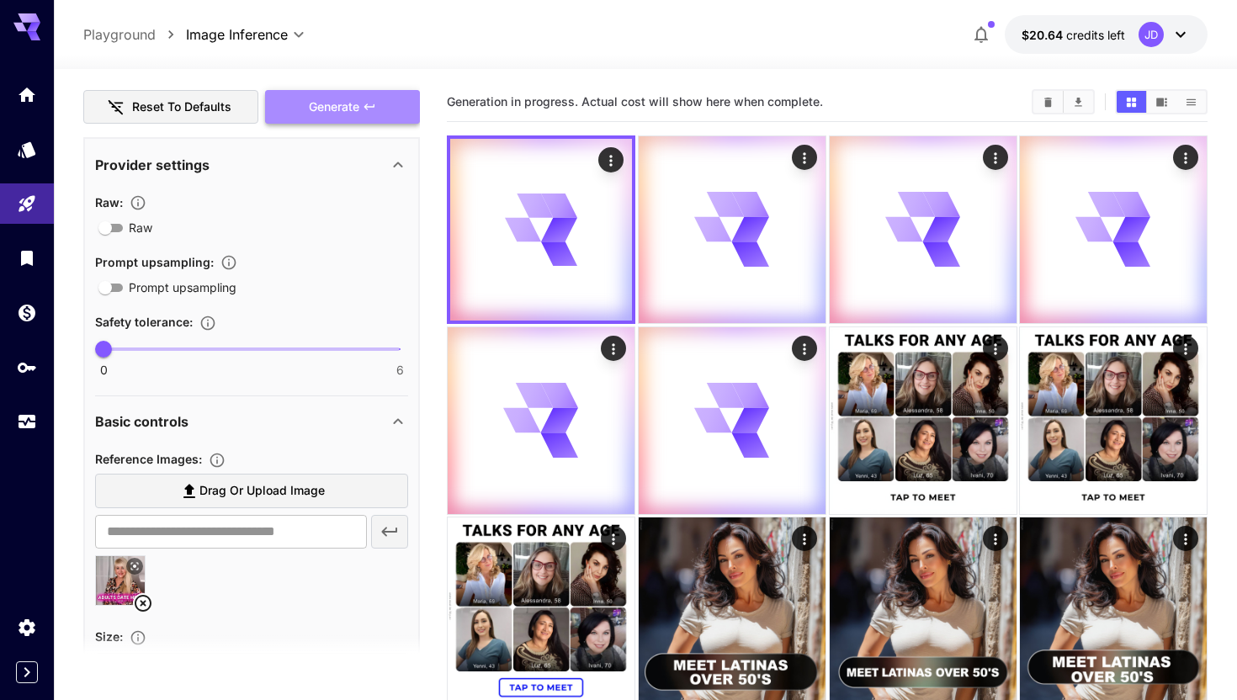
click at [331, 90] on button "Generate" at bounding box center [342, 107] width 155 height 34
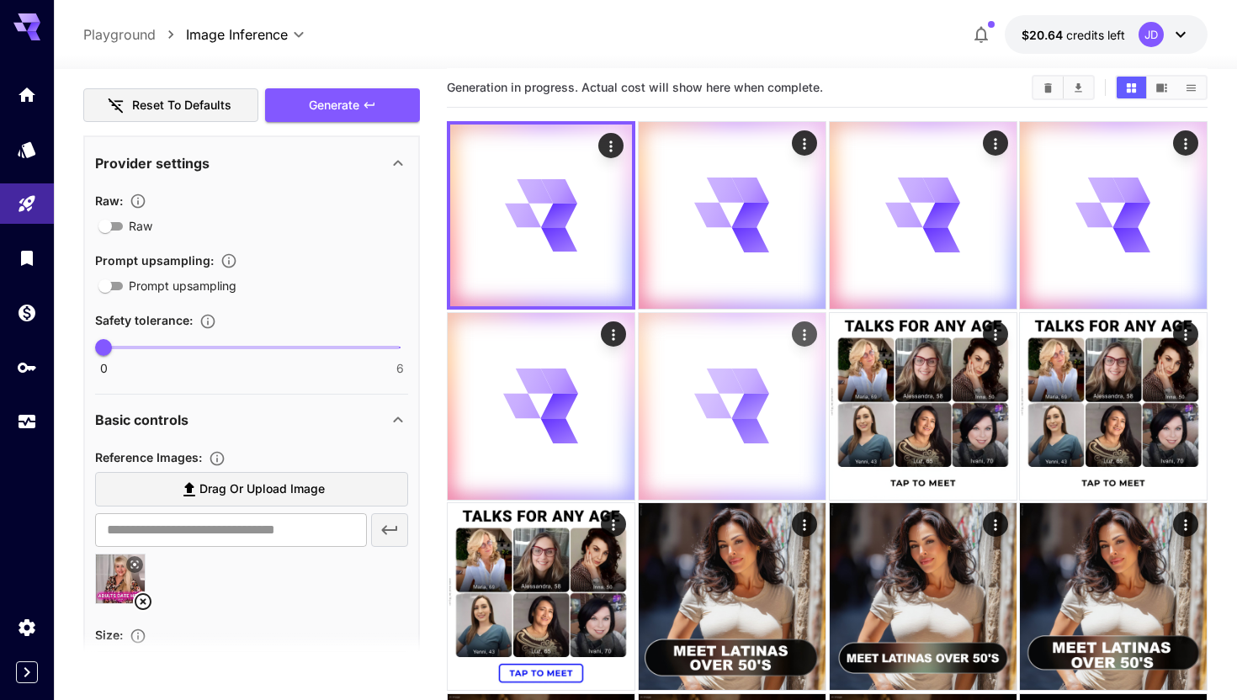
scroll to position [19, 0]
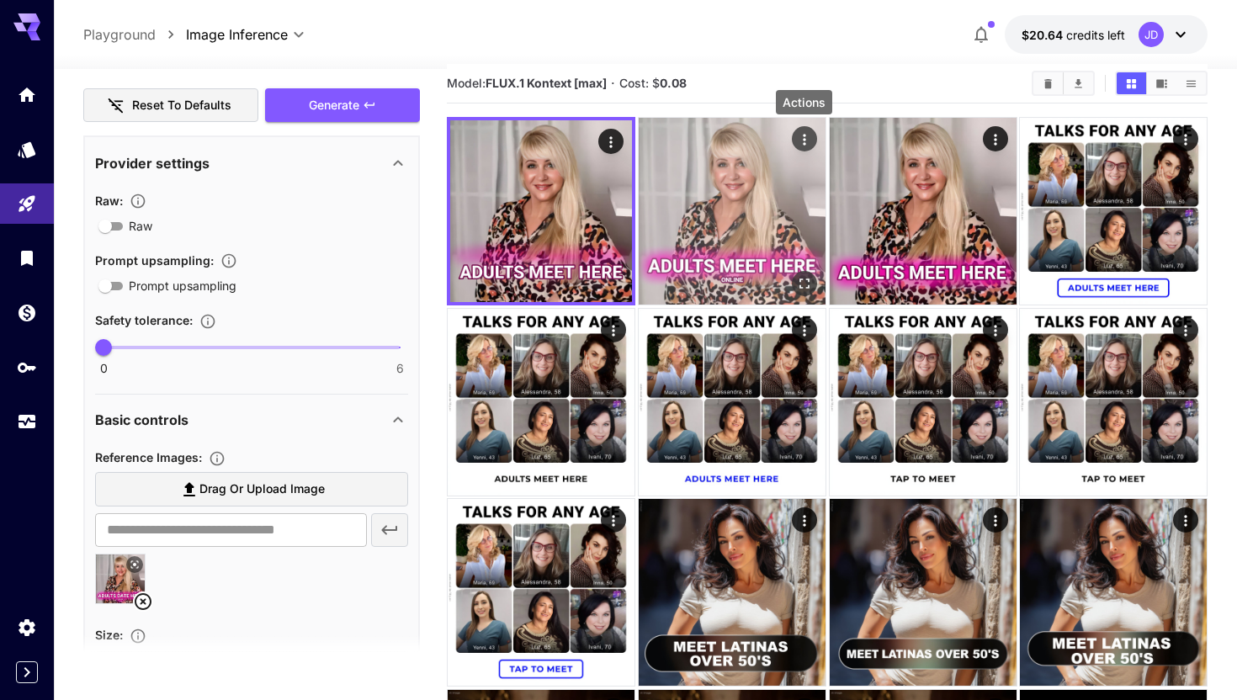
click at [798, 142] on icon "Actions" at bounding box center [803, 139] width 17 height 17
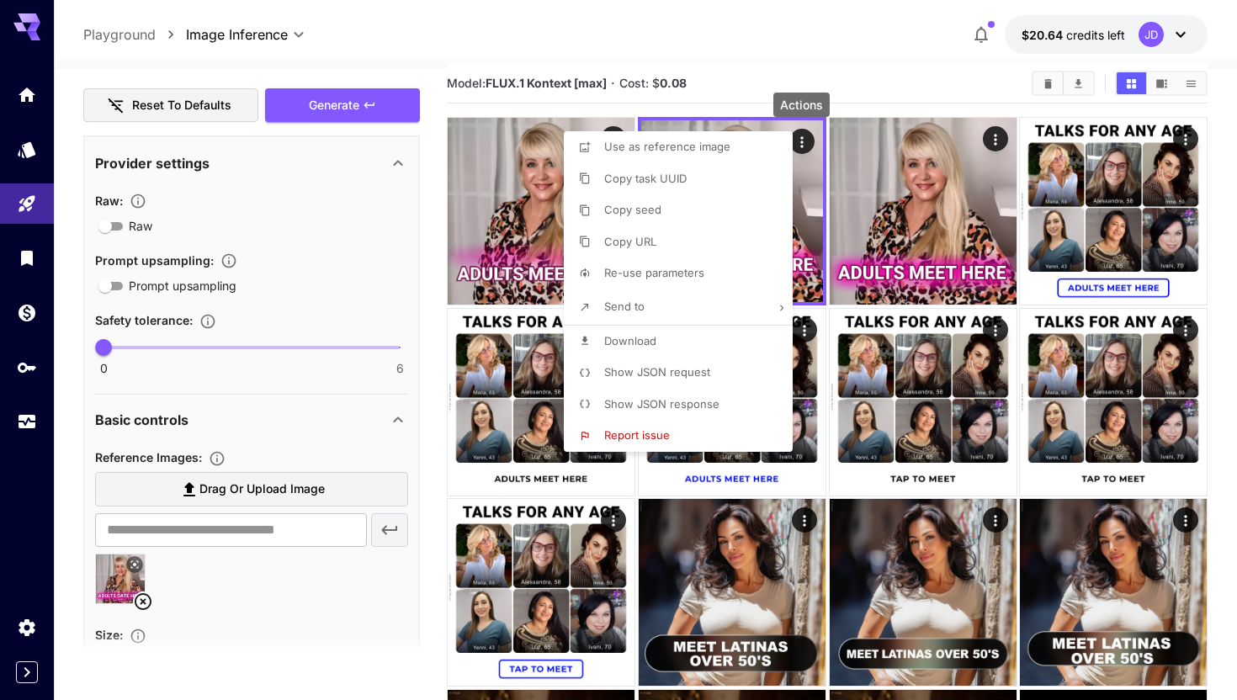
click at [607, 347] on p "Download" at bounding box center [630, 341] width 52 height 17
click at [775, 87] on div at bounding box center [618, 350] width 1237 height 700
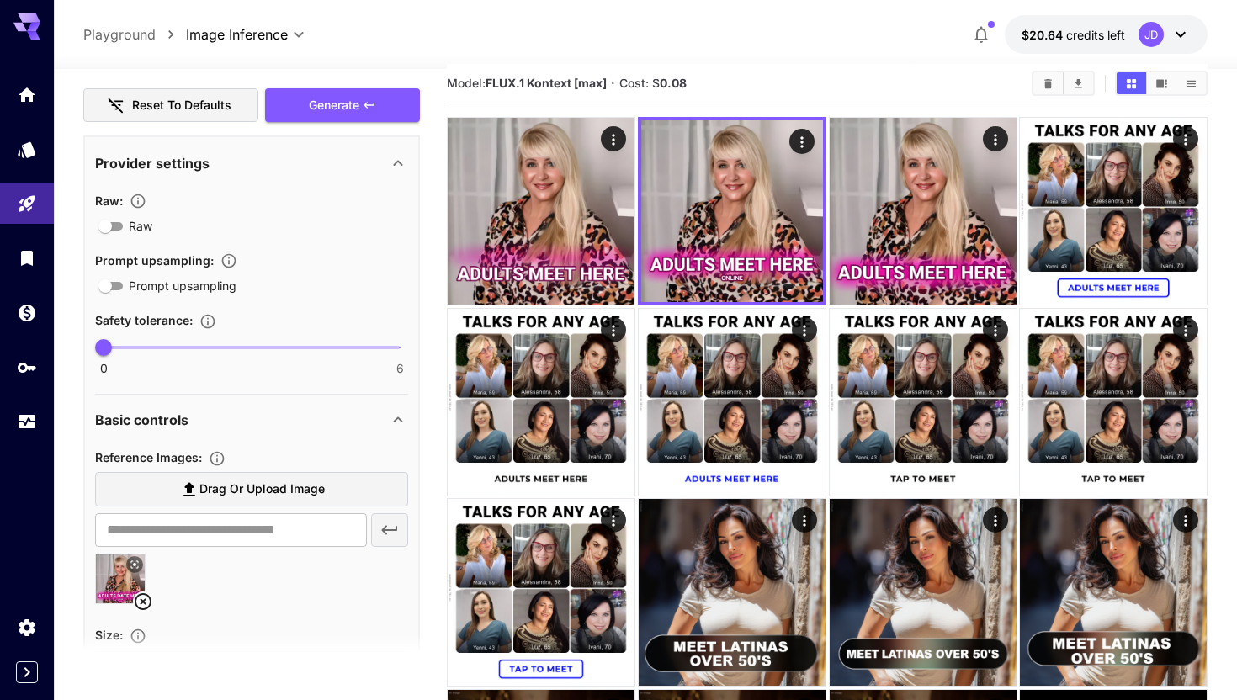
click at [667, 19] on div "**********" at bounding box center [645, 34] width 1124 height 39
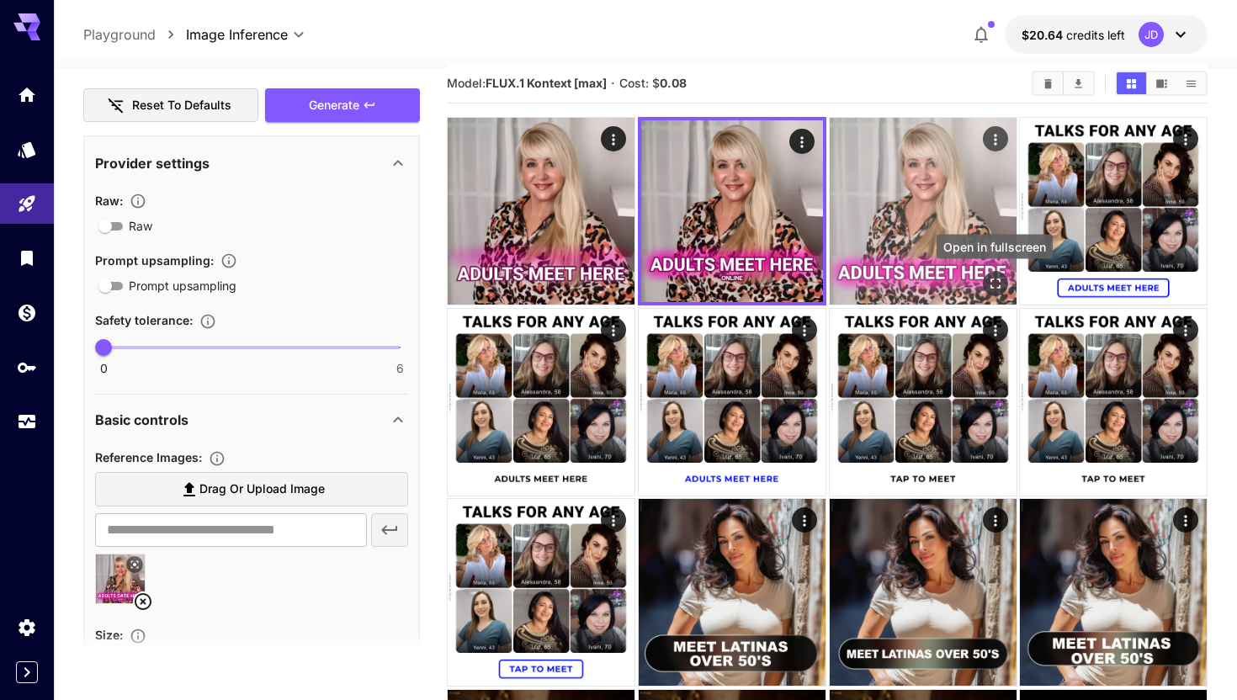
click at [990, 276] on icon "Open in fullscreen" at bounding box center [994, 283] width 17 height 17
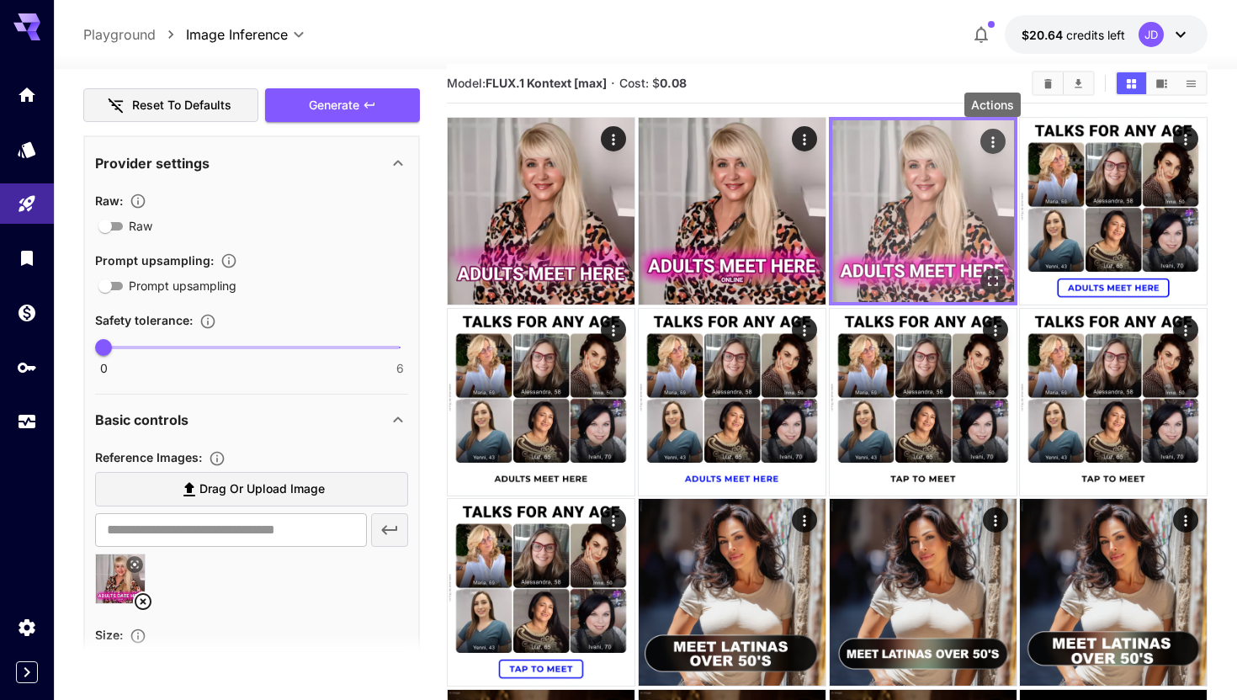
click at [1003, 141] on button "Actions" at bounding box center [991, 141] width 25 height 25
click at [993, 137] on icon "Actions" at bounding box center [991, 141] width 3 height 11
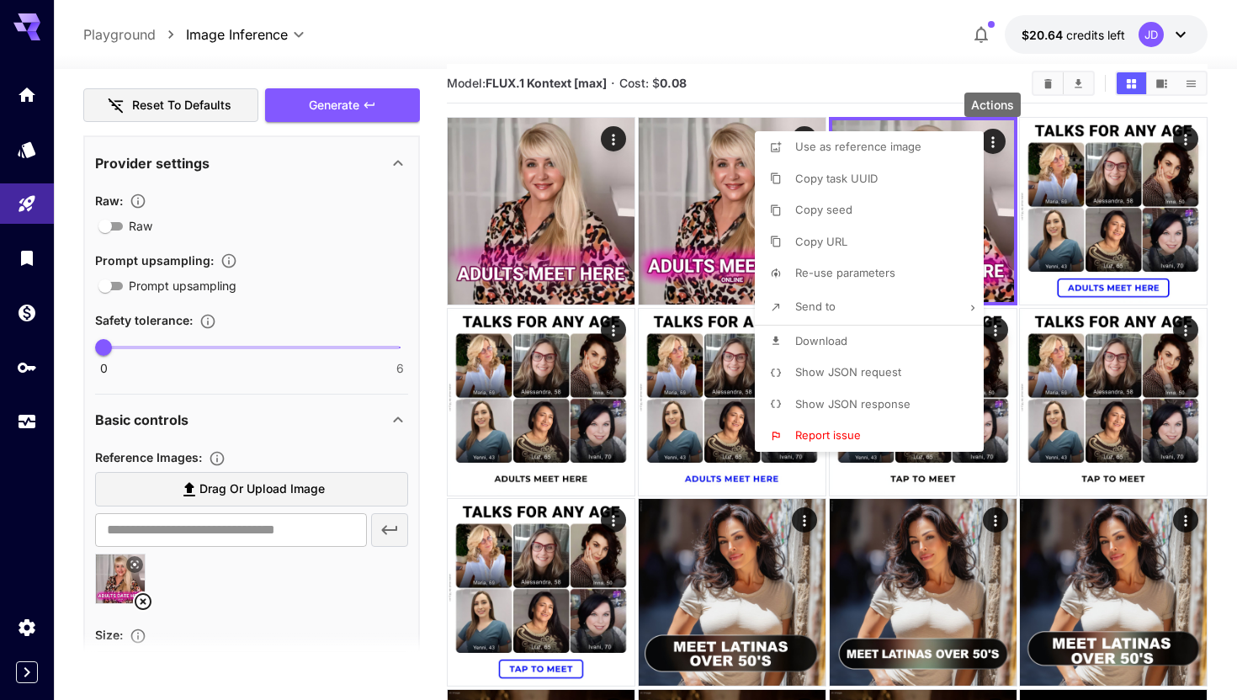
click at [833, 336] on span "Download" at bounding box center [821, 340] width 52 height 13
